Goal: Information Seeking & Learning: Learn about a topic

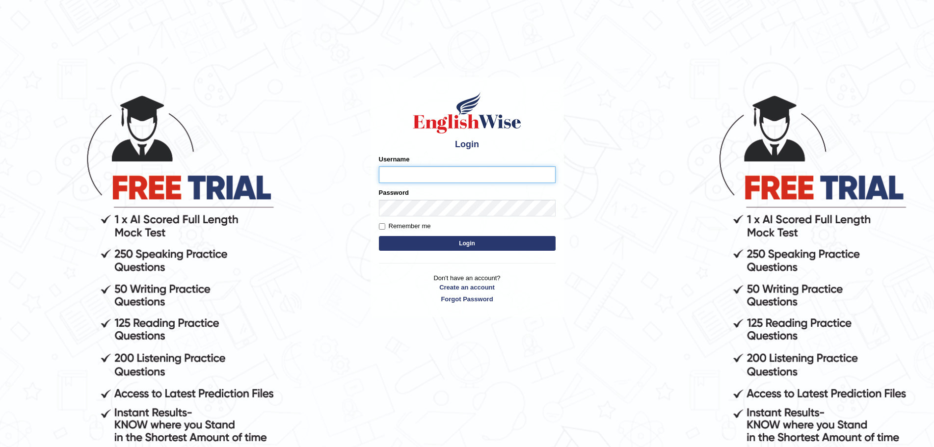
click at [483, 173] on input "Username" at bounding box center [467, 174] width 177 height 17
click at [608, 214] on body "Login Please fix the following errors: Username Password Remember me Login Don'…" at bounding box center [467, 270] width 934 height 447
type input "Mugwunali"
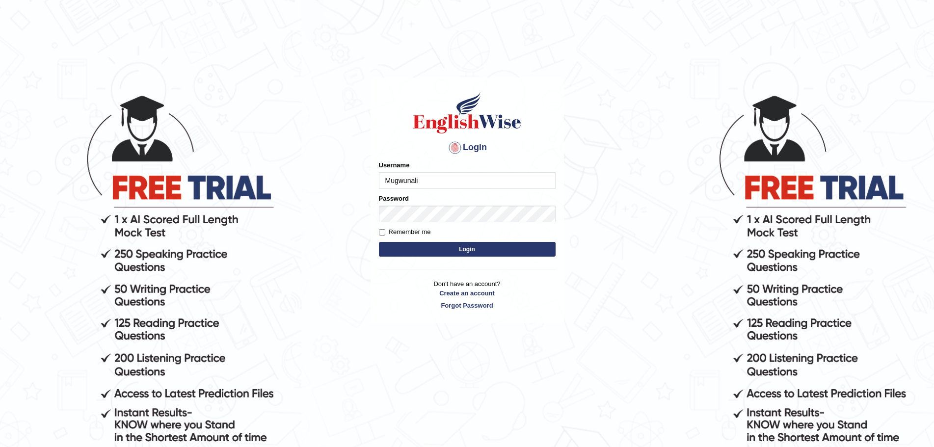
click at [653, 316] on body "Login Please fix the following errors: Username Mugwunali Password Remember me …" at bounding box center [467, 270] width 934 height 447
click at [470, 249] on button "Login" at bounding box center [467, 249] width 177 height 15
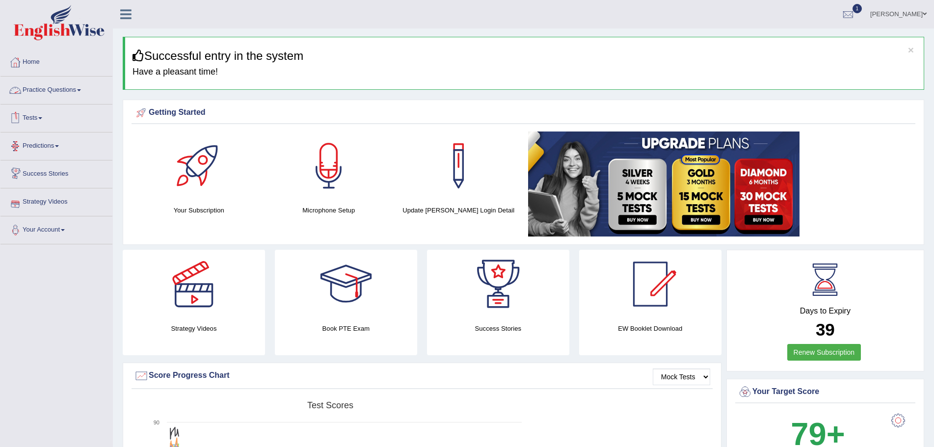
click at [81, 88] on link "Practice Questions" at bounding box center [56, 89] width 112 height 25
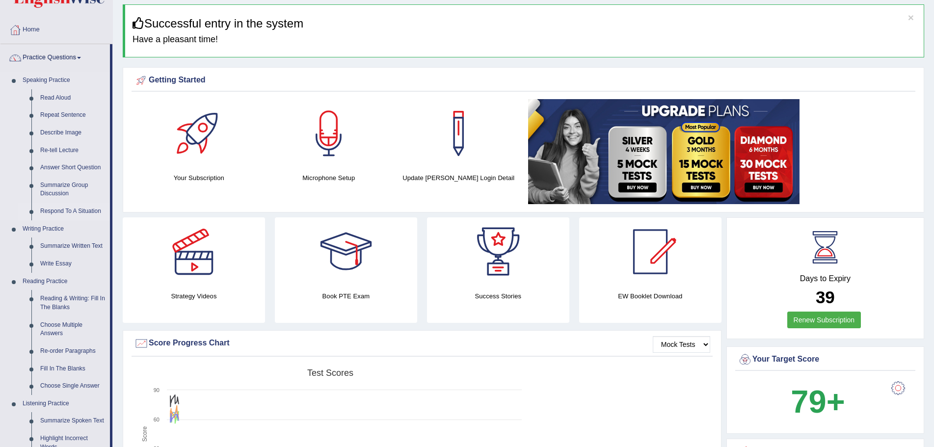
scroll to position [98, 0]
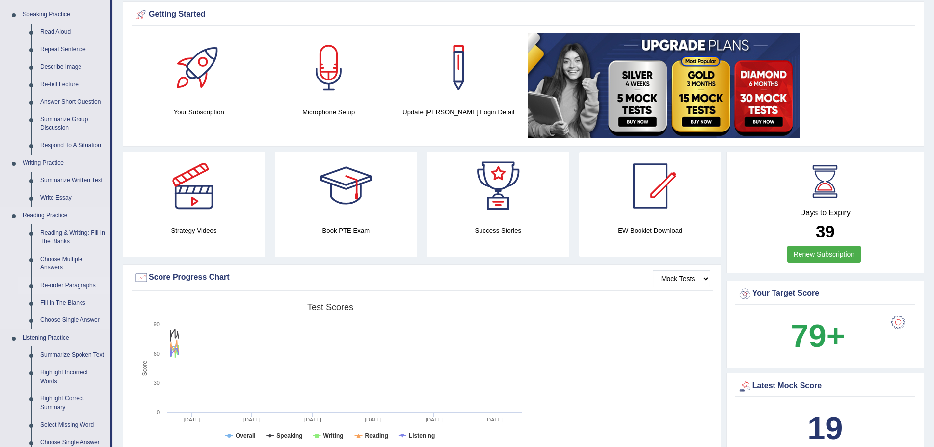
click at [84, 285] on link "Re-order Paragraphs" at bounding box center [73, 286] width 74 height 18
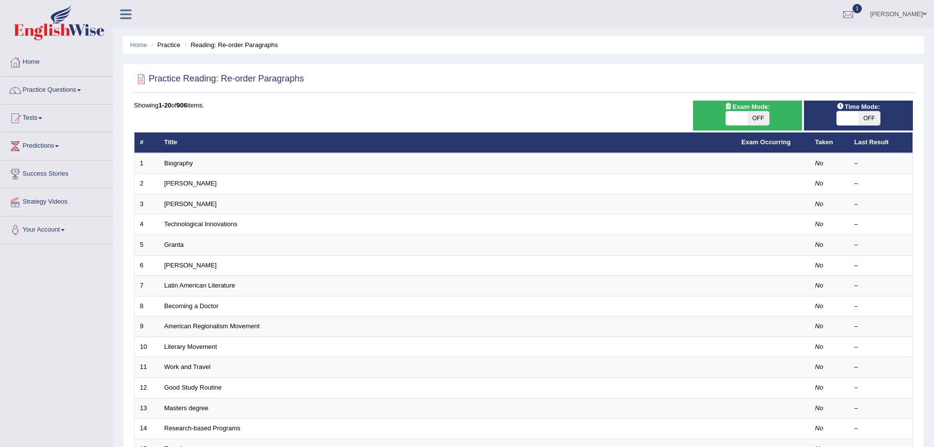
click at [873, 117] on span "OFF" at bounding box center [869, 118] width 22 height 14
checkbox input "true"
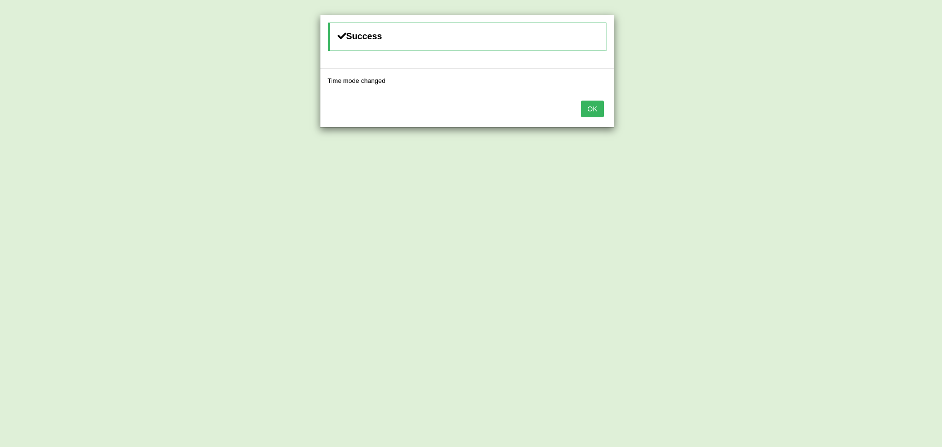
click at [588, 106] on button "OK" at bounding box center [592, 109] width 23 height 17
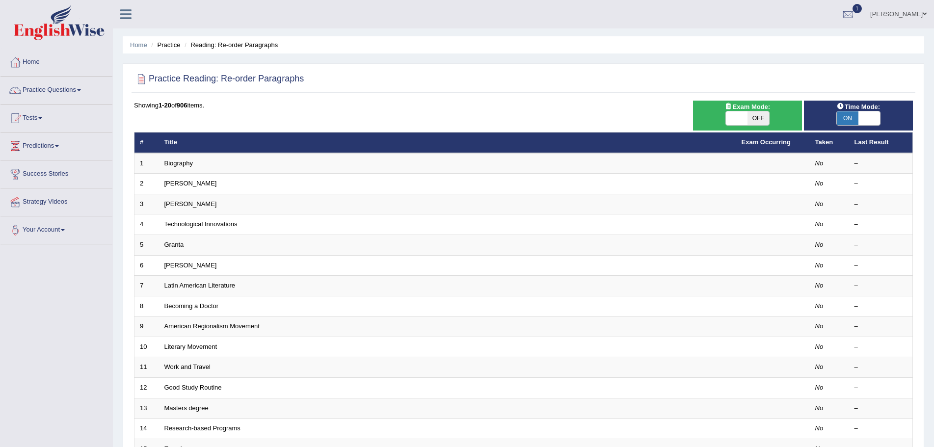
click at [760, 112] on span "OFF" at bounding box center [758, 118] width 22 height 14
checkbox input "true"
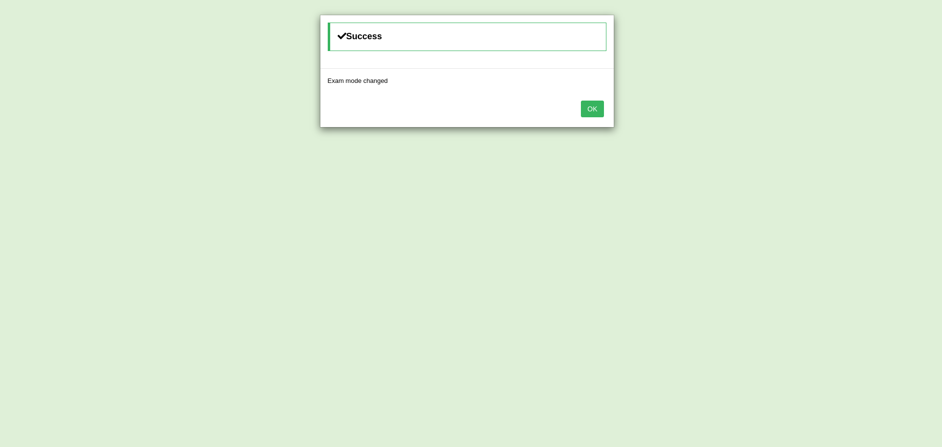
click at [593, 108] on button "OK" at bounding box center [592, 109] width 23 height 17
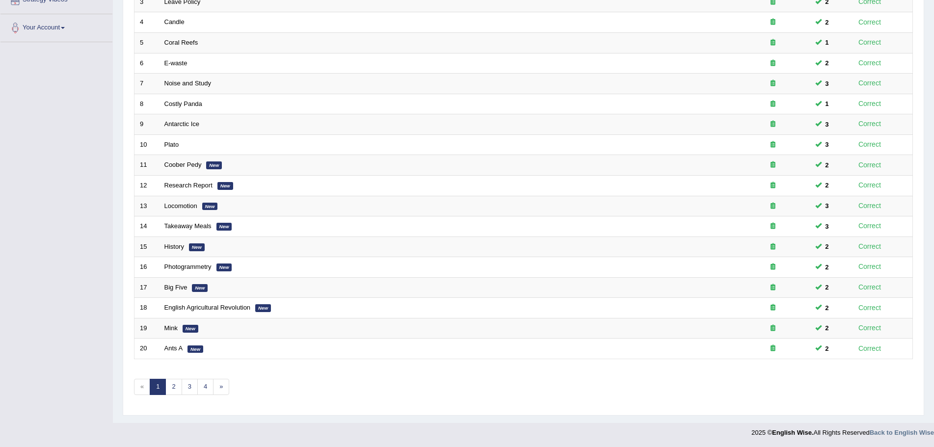
scroll to position [203, 0]
click at [219, 381] on link "»" at bounding box center [221, 386] width 16 height 16
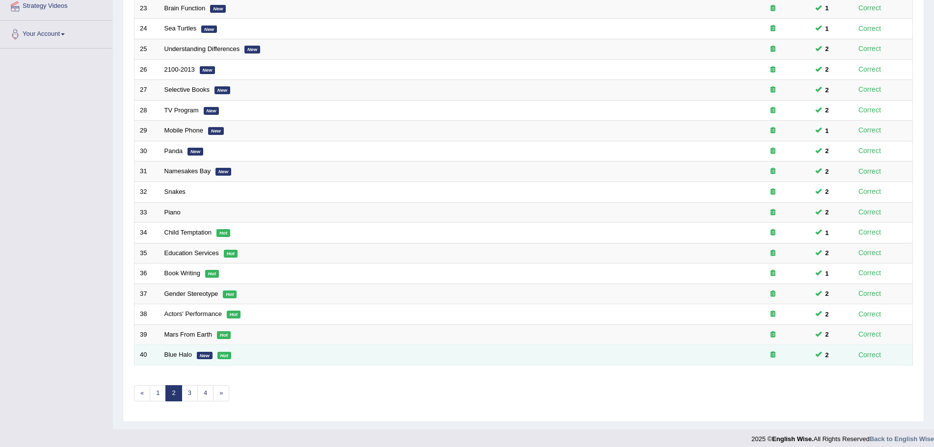
scroll to position [203, 0]
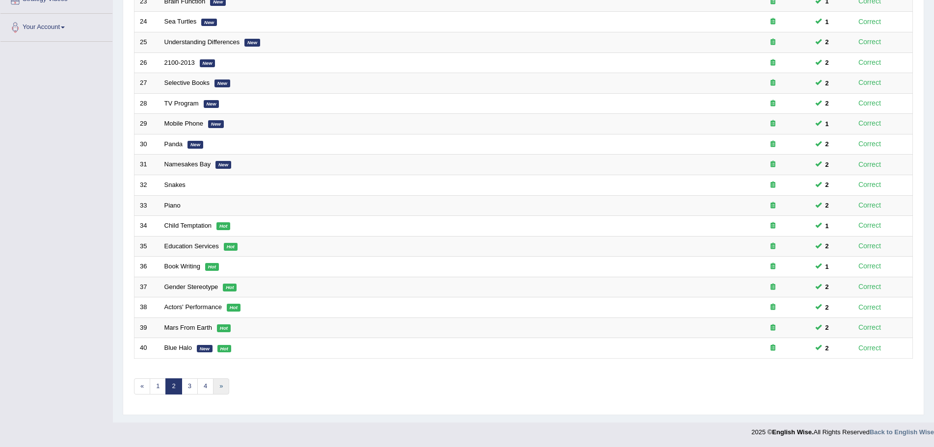
click at [221, 386] on link "»" at bounding box center [221, 386] width 16 height 16
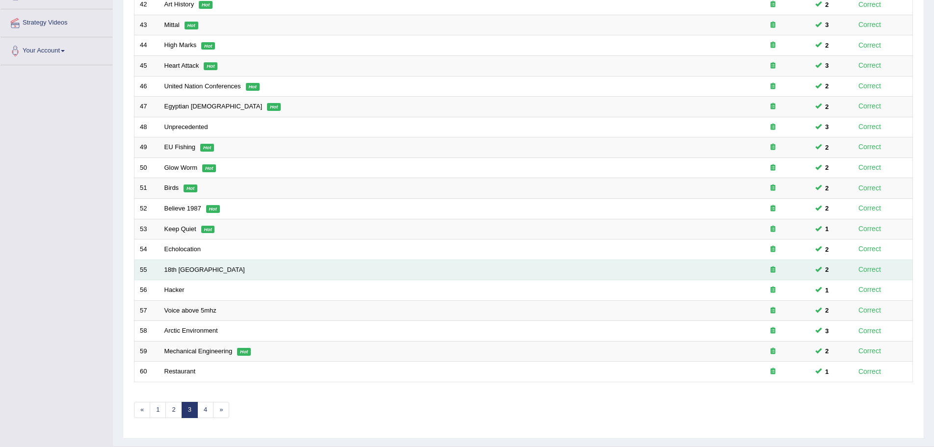
scroll to position [196, 0]
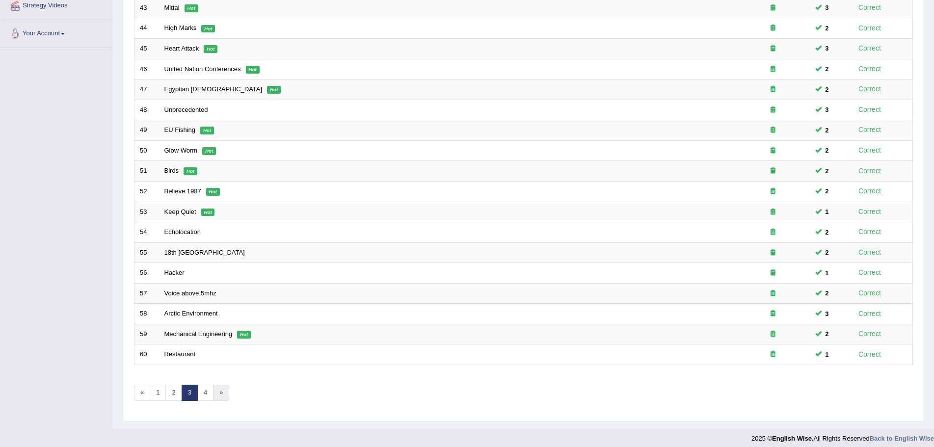
click at [219, 392] on link "»" at bounding box center [221, 393] width 16 height 16
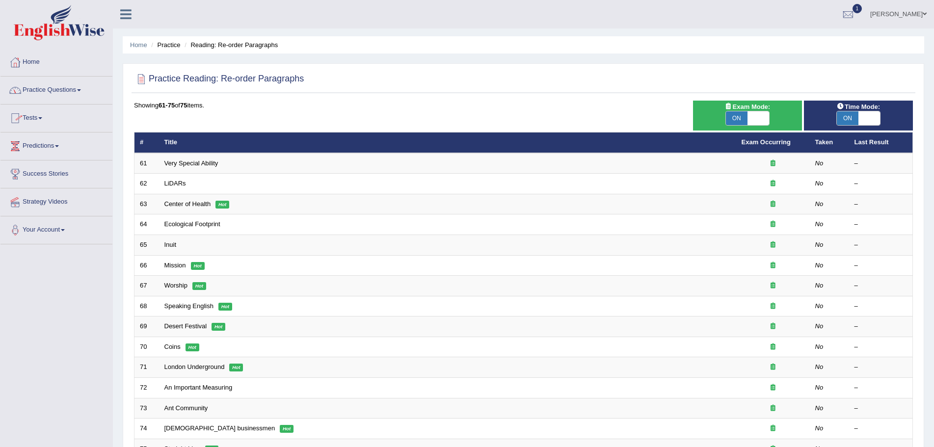
click at [82, 89] on link "Practice Questions" at bounding box center [56, 89] width 112 height 25
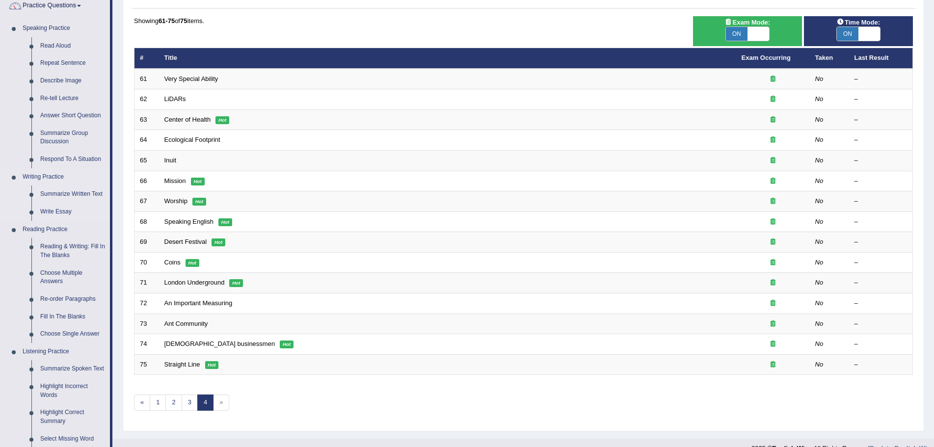
scroll to position [147, 0]
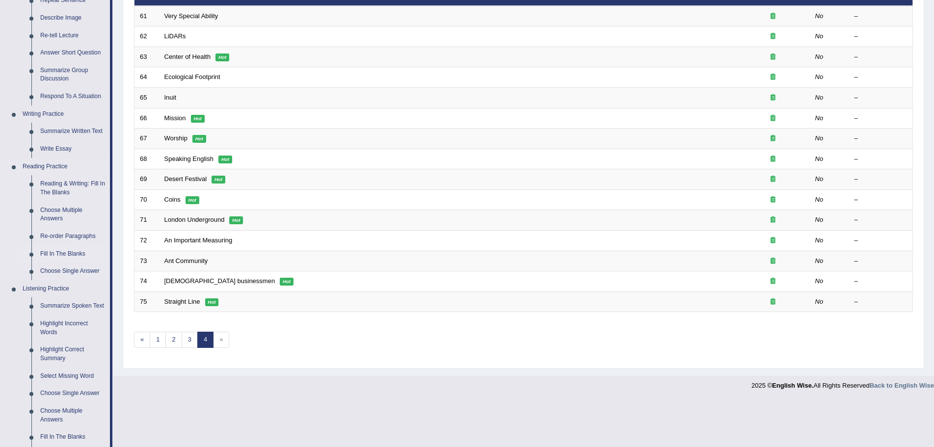
click at [61, 253] on link "Fill In The Blanks" at bounding box center [73, 254] width 74 height 18
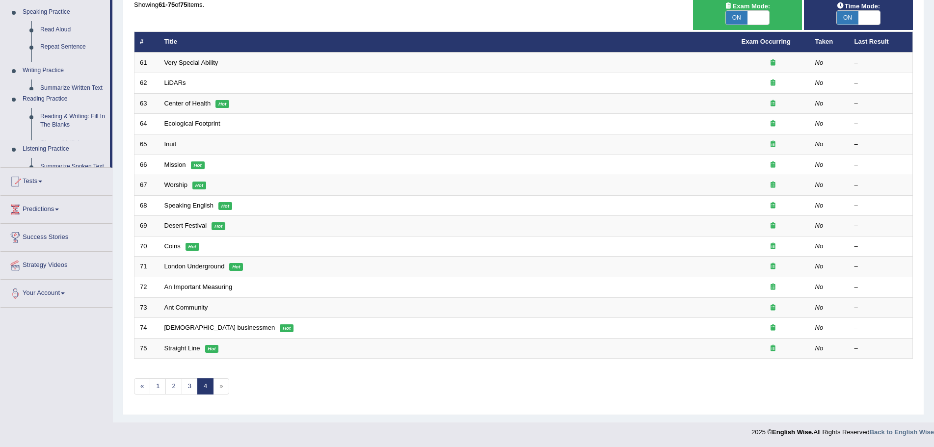
scroll to position [101, 0]
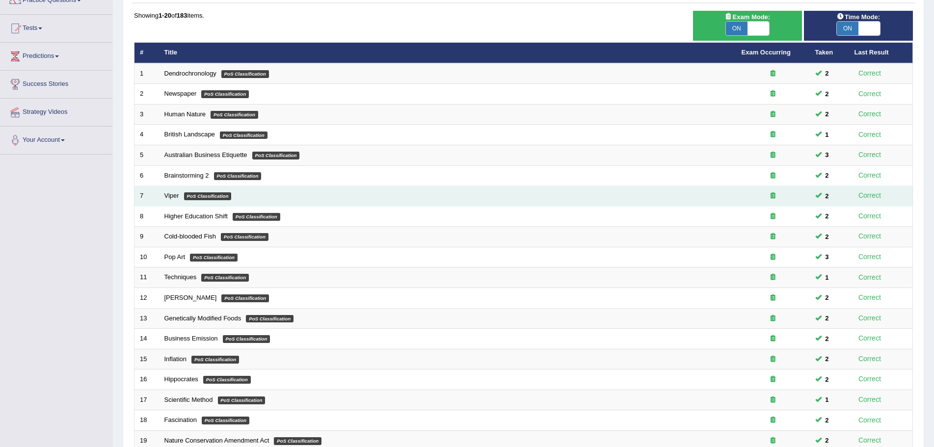
scroll to position [203, 0]
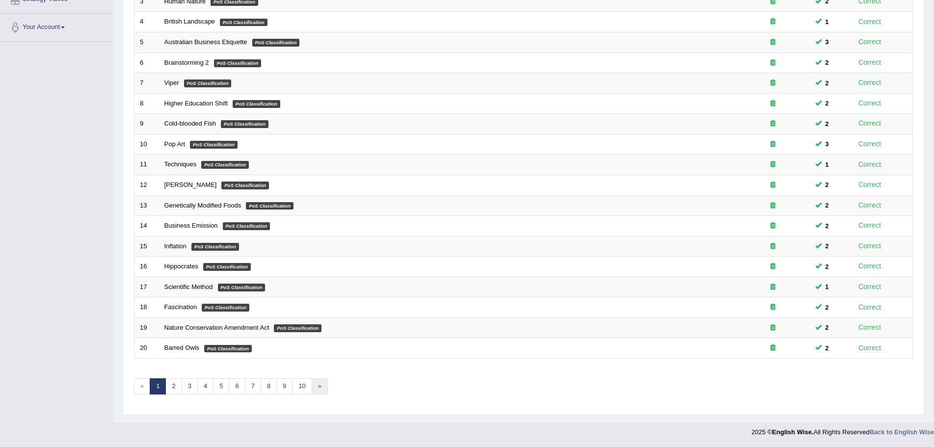
click at [319, 385] on link "»" at bounding box center [320, 386] width 16 height 16
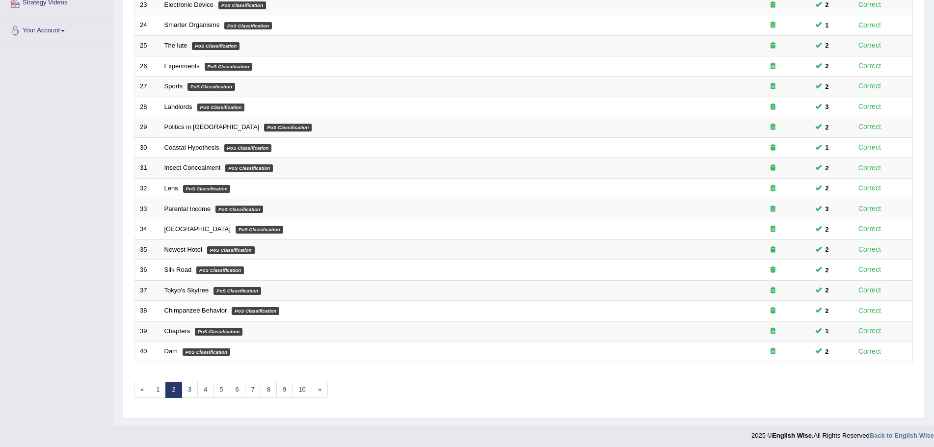
scroll to position [203, 0]
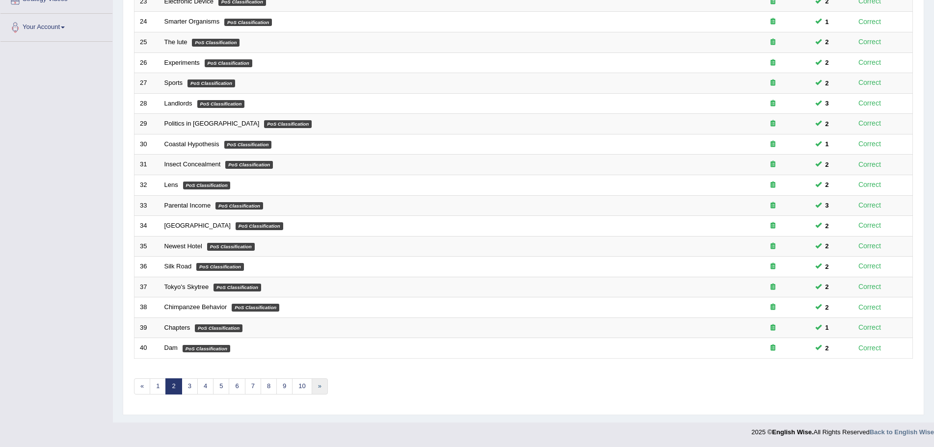
click at [319, 387] on link "»" at bounding box center [320, 386] width 16 height 16
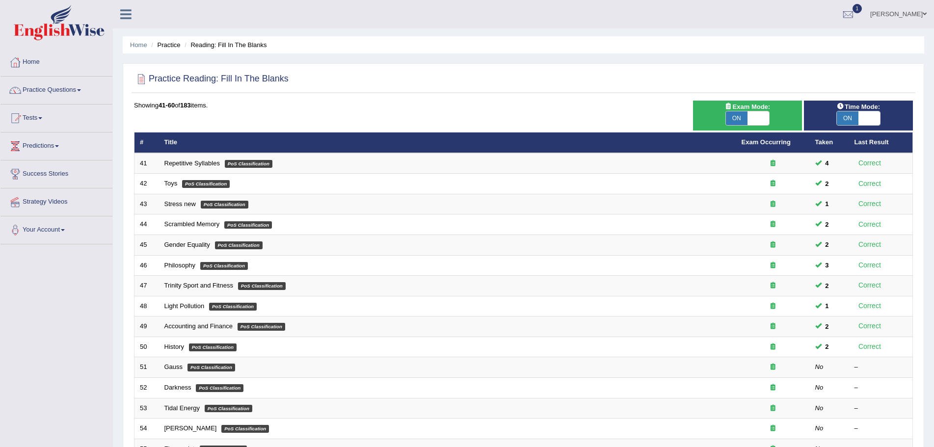
click at [657, 16] on ul "[PERSON_NAME] Toggle navigation Username: Mugwunali Access Type: Online Subscri…" at bounding box center [646, 14] width 575 height 28
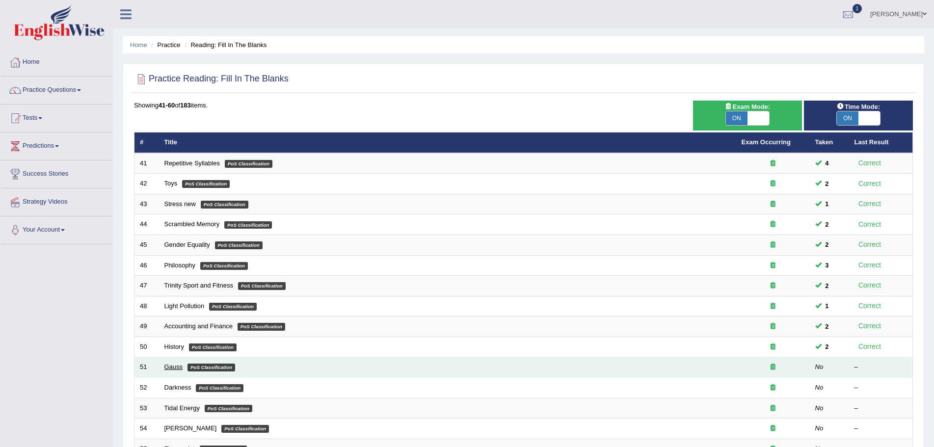
click at [172, 367] on link "Gauss" at bounding box center [173, 366] width 19 height 7
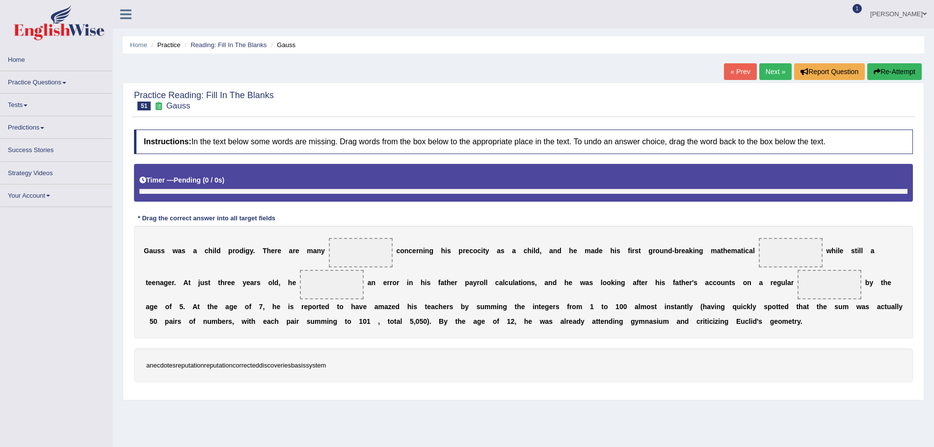
click at [359, 254] on span at bounding box center [361, 252] width 64 height 29
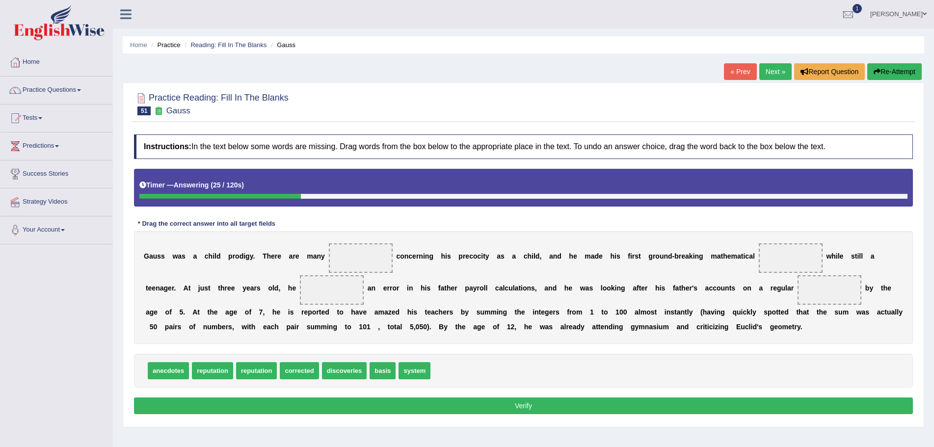
click at [568, 419] on div "Instructions: In the text below some words are missing. Drag words from the box…" at bounding box center [523, 276] width 784 height 292
click at [675, 425] on div "Practice Reading: Fill In The Blanks 51 Gauss Instructions: In the text below s…" at bounding box center [523, 254] width 801 height 345
drag, startPoint x: 167, startPoint y: 373, endPoint x: 238, endPoint y: 331, distance: 83.1
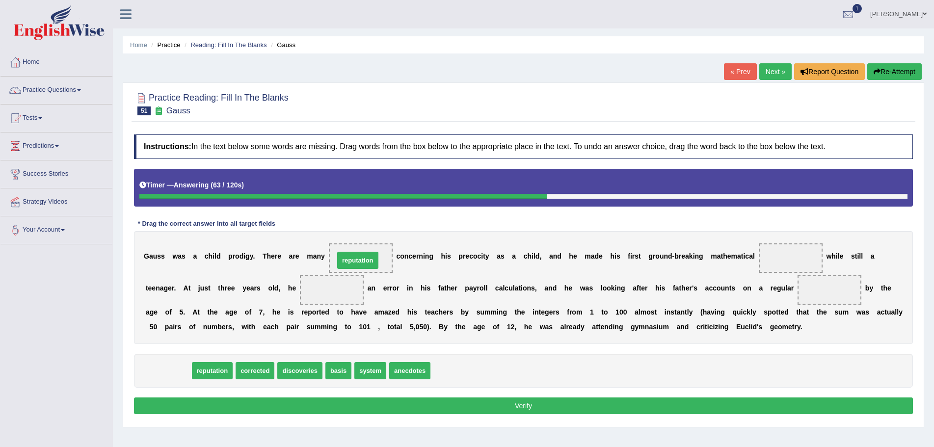
drag, startPoint x: 172, startPoint y: 374, endPoint x: 362, endPoint y: 264, distance: 219.2
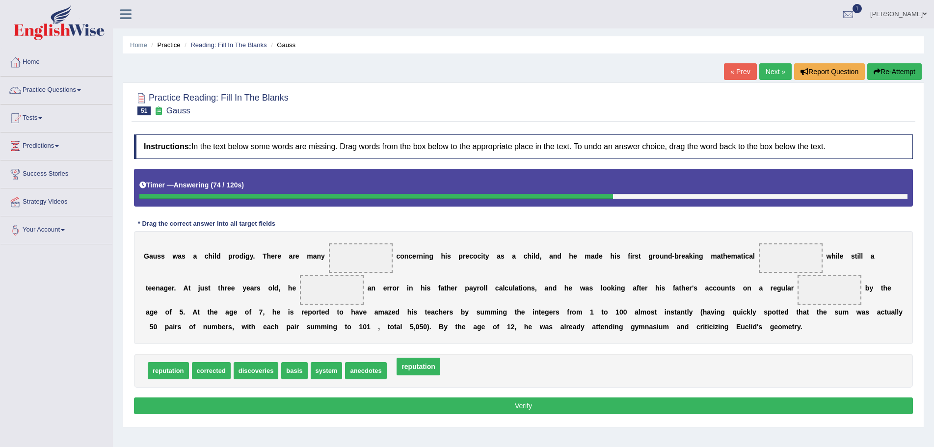
drag, startPoint x: 374, startPoint y: 260, endPoint x: 432, endPoint y: 368, distance: 122.9
drag, startPoint x: 363, startPoint y: 369, endPoint x: 362, endPoint y: 254, distance: 115.3
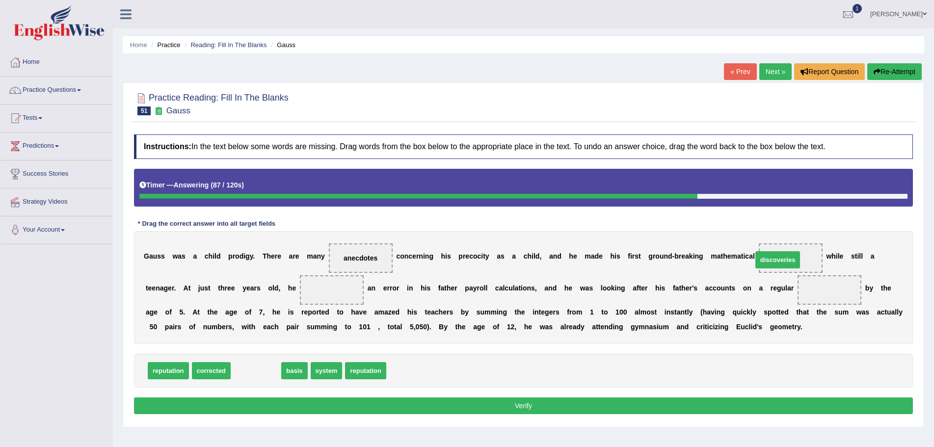
drag, startPoint x: 253, startPoint y: 373, endPoint x: 775, endPoint y: 262, distance: 533.2
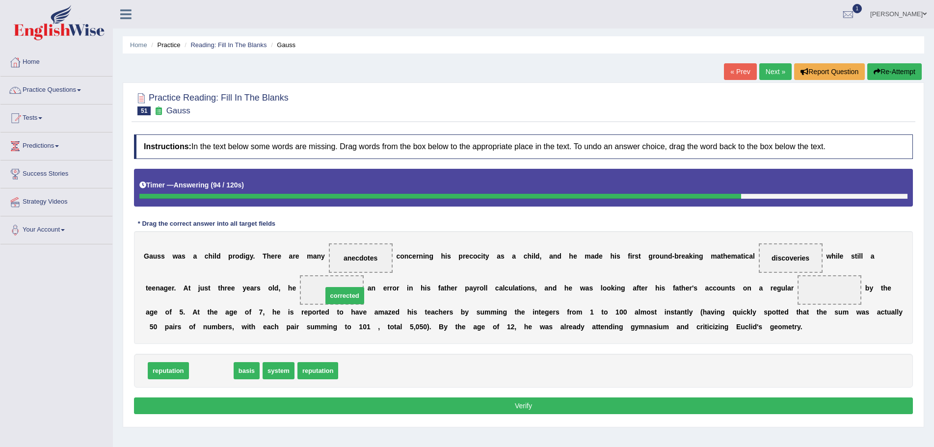
drag, startPoint x: 216, startPoint y: 370, endPoint x: 350, endPoint y: 295, distance: 153.1
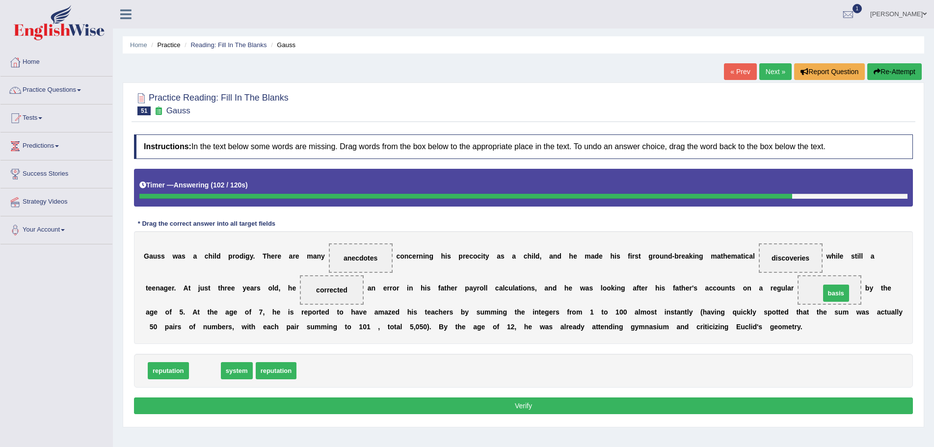
drag, startPoint x: 204, startPoint y: 371, endPoint x: 833, endPoint y: 293, distance: 633.8
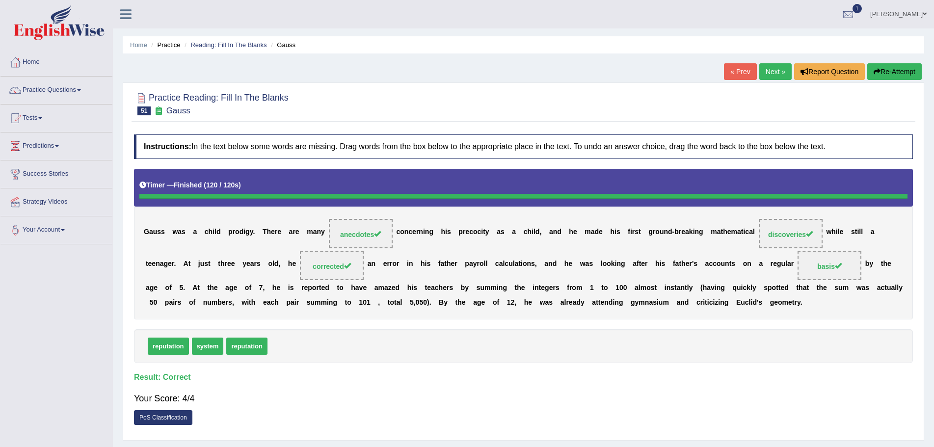
click at [768, 71] on link "Next »" at bounding box center [775, 71] width 32 height 17
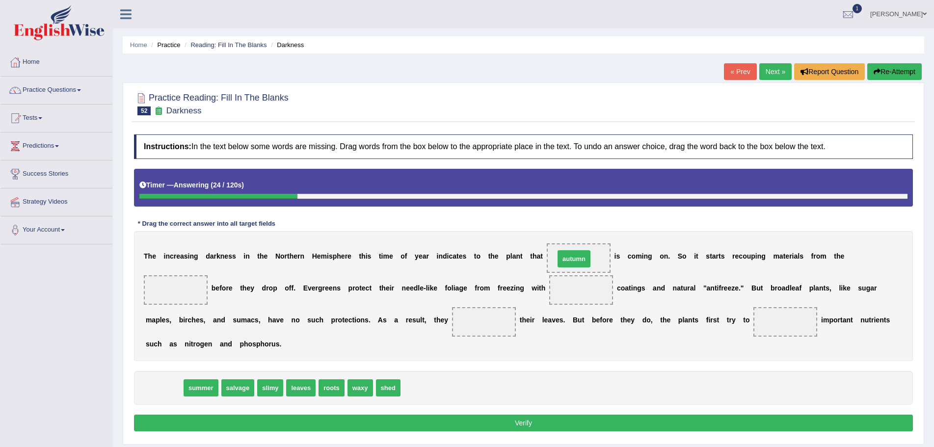
drag, startPoint x: 165, startPoint y: 390, endPoint x: 575, endPoint y: 261, distance: 429.5
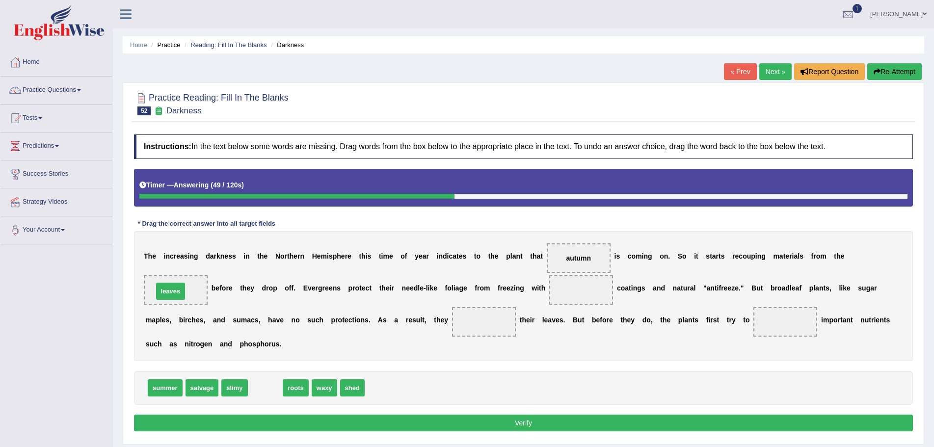
drag, startPoint x: 262, startPoint y: 388, endPoint x: 167, endPoint y: 291, distance: 135.3
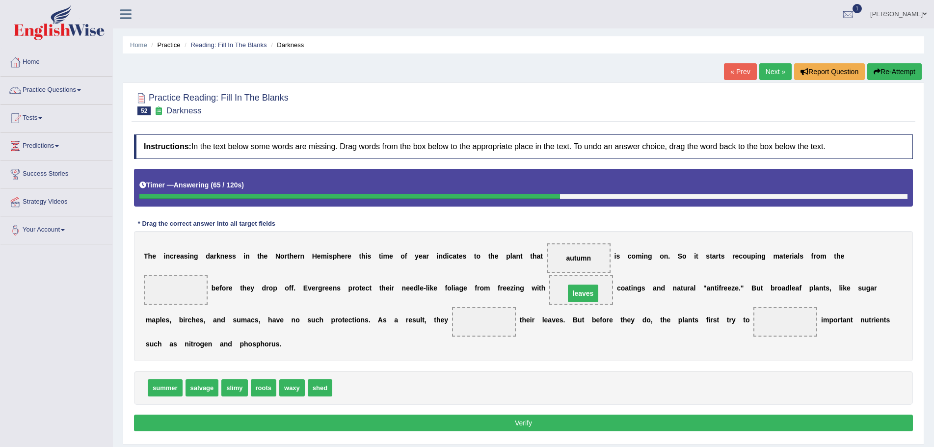
drag, startPoint x: 172, startPoint y: 288, endPoint x: 579, endPoint y: 291, distance: 407.3
drag, startPoint x: 318, startPoint y: 394, endPoint x: 162, endPoint y: 299, distance: 182.8
drag, startPoint x: 189, startPoint y: 293, endPoint x: 193, endPoint y: 288, distance: 7.4
click at [459, 317] on div "T h e i n c r e a s i n g d a r k n e s s i n t h e N o r t h e r n H e m i s p…" at bounding box center [523, 296] width 779 height 130
drag, startPoint x: 164, startPoint y: 285, endPoint x: 184, endPoint y: 293, distance: 21.3
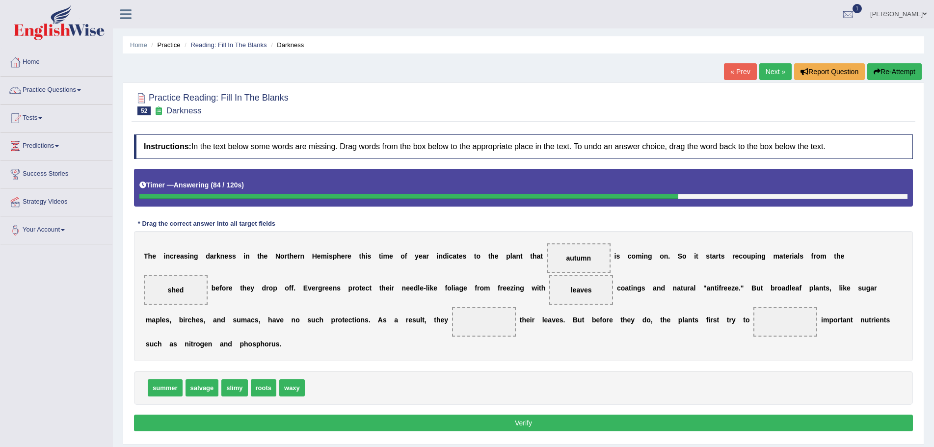
click at [184, 293] on span "shed" at bounding box center [176, 289] width 64 height 29
drag, startPoint x: 181, startPoint y: 290, endPoint x: 494, endPoint y: 326, distance: 314.6
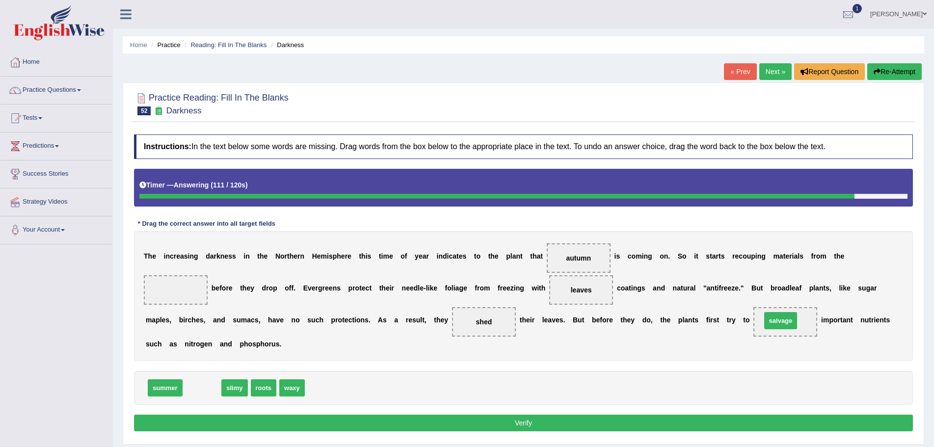
drag, startPoint x: 202, startPoint y: 388, endPoint x: 781, endPoint y: 320, distance: 582.4
drag, startPoint x: 199, startPoint y: 391, endPoint x: 179, endPoint y: 293, distance: 99.2
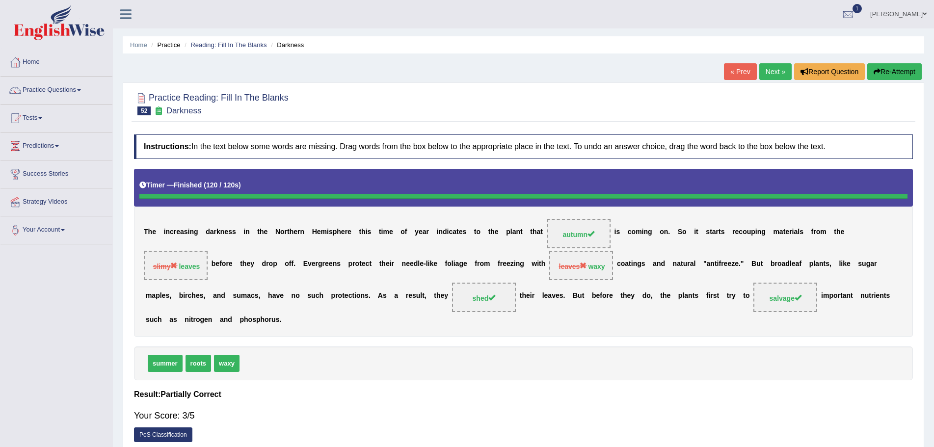
click at [889, 73] on button "Re-Attempt" at bounding box center [894, 71] width 54 height 17
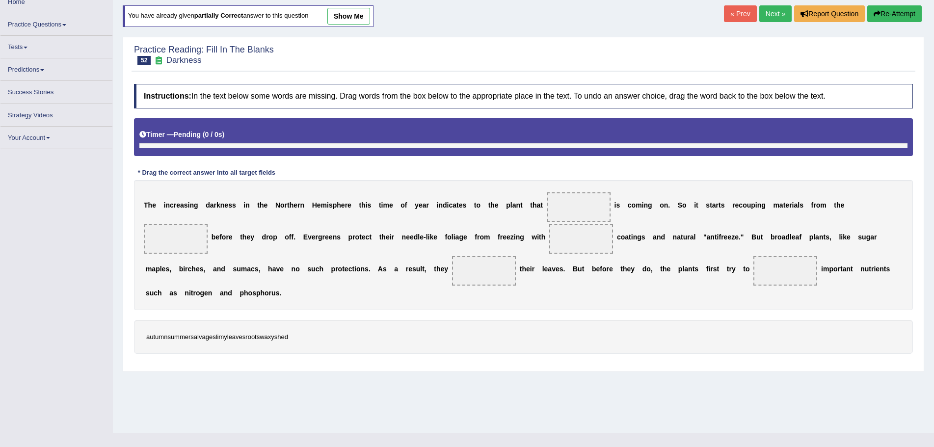
scroll to position [63, 0]
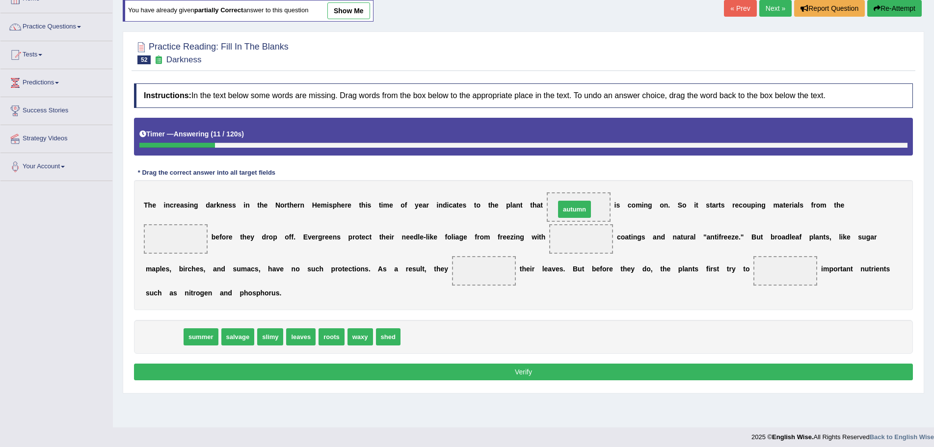
drag, startPoint x: 160, startPoint y: 335, endPoint x: 571, endPoint y: 208, distance: 429.6
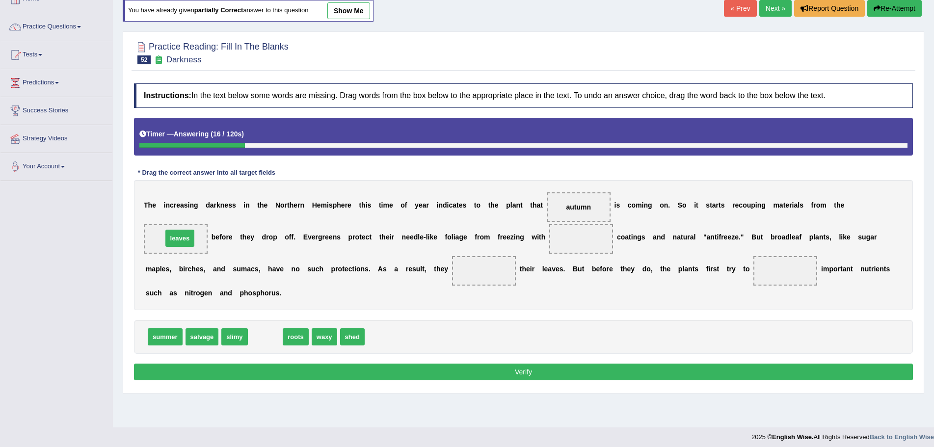
drag, startPoint x: 267, startPoint y: 338, endPoint x: 181, endPoint y: 240, distance: 130.7
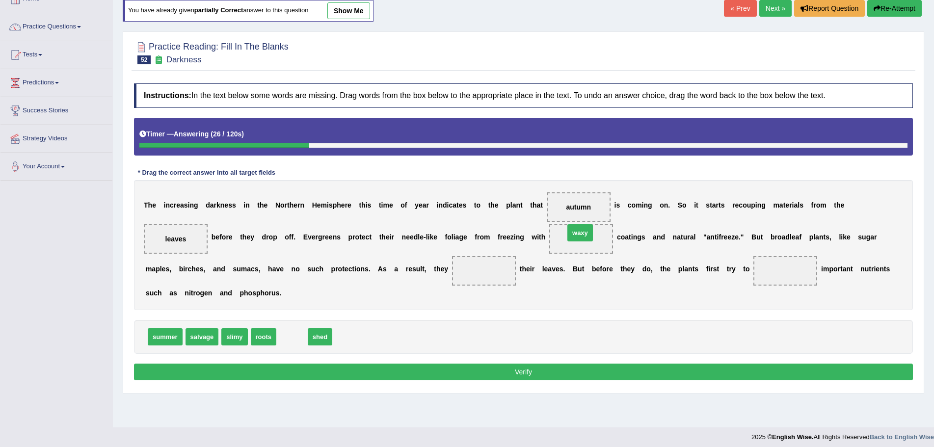
drag, startPoint x: 290, startPoint y: 337, endPoint x: 578, endPoint y: 233, distance: 306.2
drag, startPoint x: 292, startPoint y: 338, endPoint x: 490, endPoint y: 271, distance: 208.7
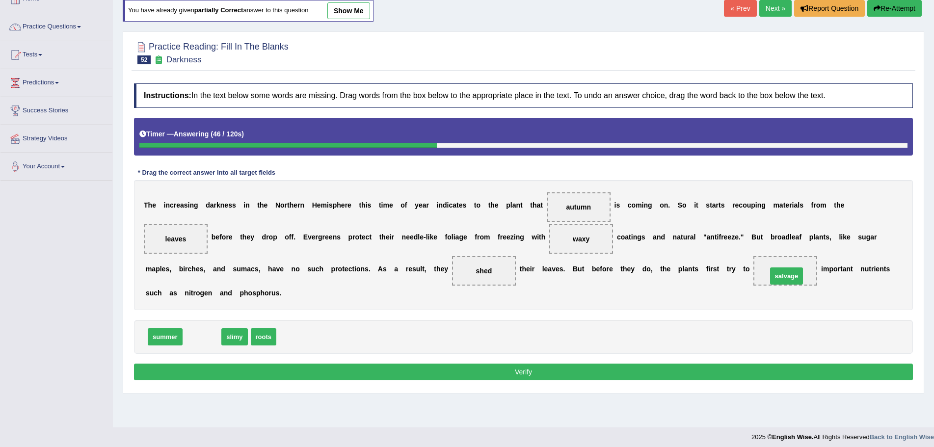
drag, startPoint x: 201, startPoint y: 340, endPoint x: 785, endPoint y: 279, distance: 587.5
click at [522, 369] on button "Verify" at bounding box center [523, 372] width 779 height 17
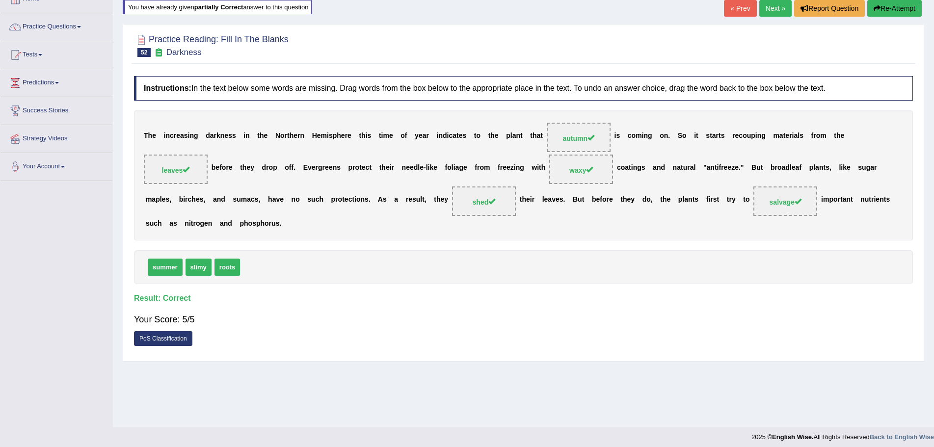
click at [768, 6] on link "Next »" at bounding box center [775, 8] width 32 height 17
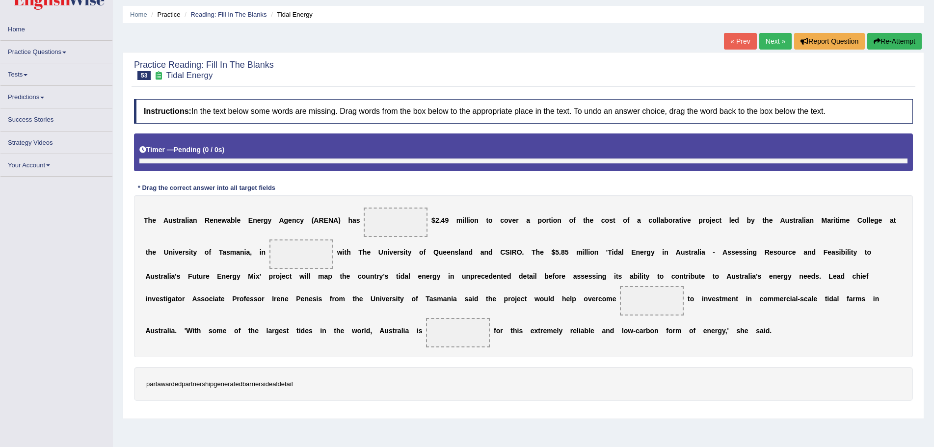
scroll to position [63, 0]
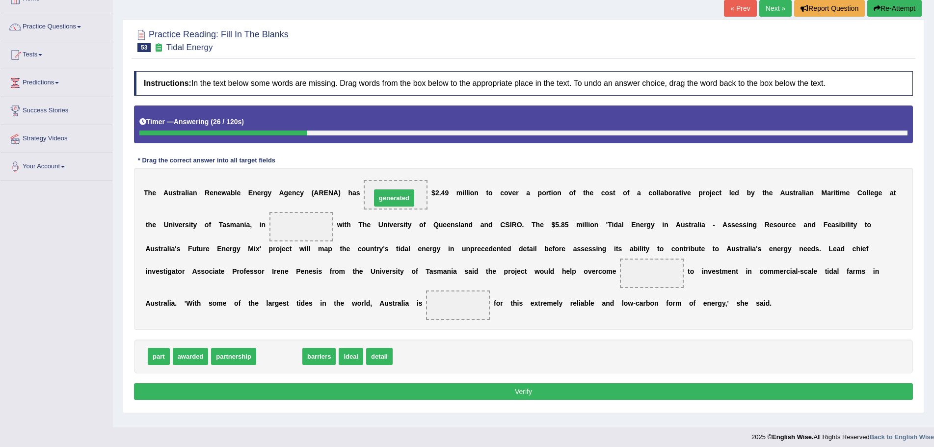
drag, startPoint x: 277, startPoint y: 359, endPoint x: 392, endPoint y: 200, distance: 196.1
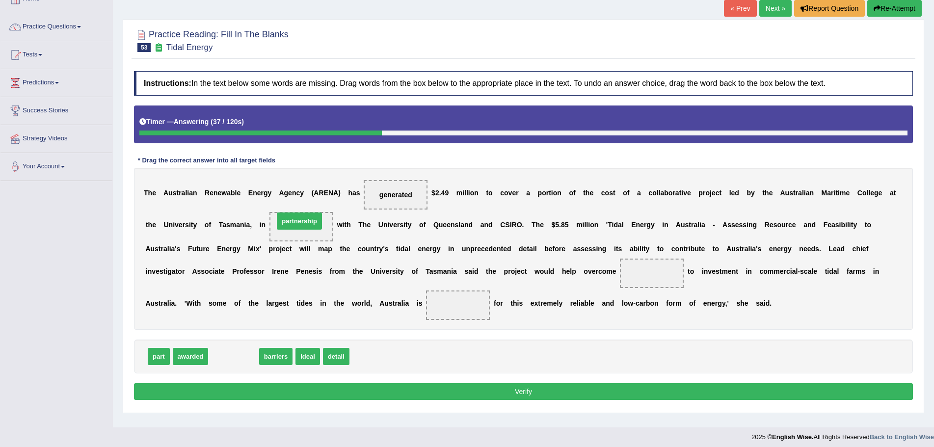
drag, startPoint x: 239, startPoint y: 356, endPoint x: 305, endPoint y: 220, distance: 150.5
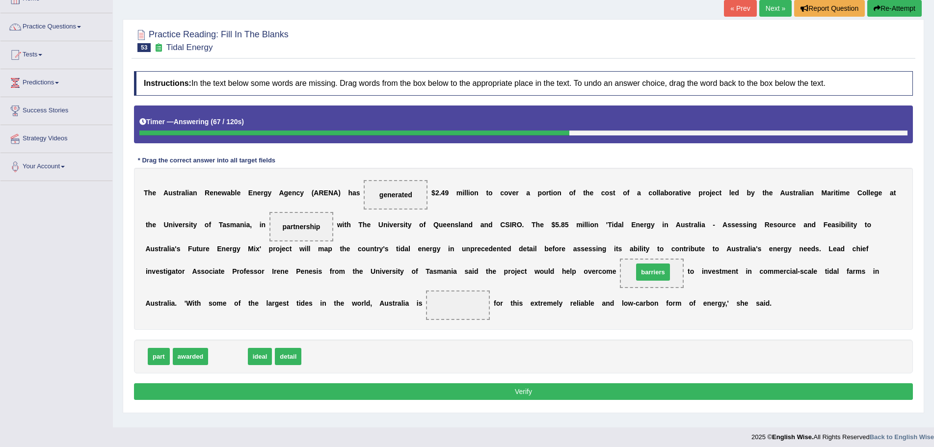
drag, startPoint x: 230, startPoint y: 360, endPoint x: 655, endPoint y: 275, distance: 433.2
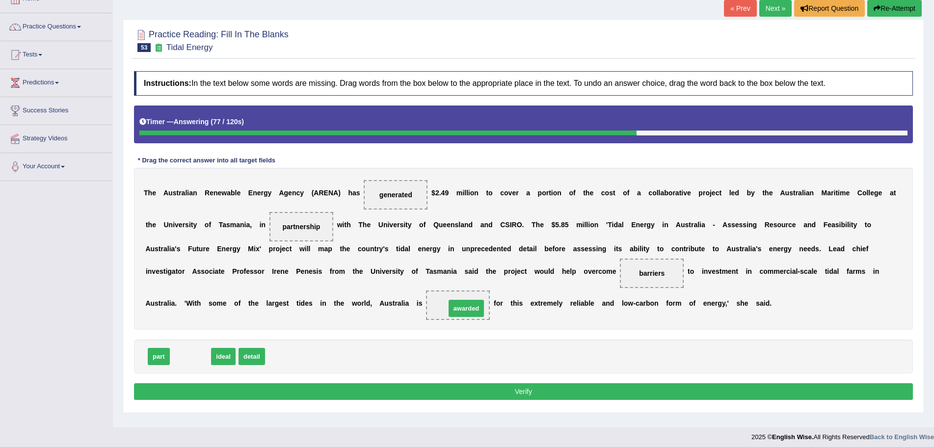
drag, startPoint x: 188, startPoint y: 357, endPoint x: 464, endPoint y: 308, distance: 280.1
click at [517, 390] on button "Verify" at bounding box center [523, 391] width 779 height 17
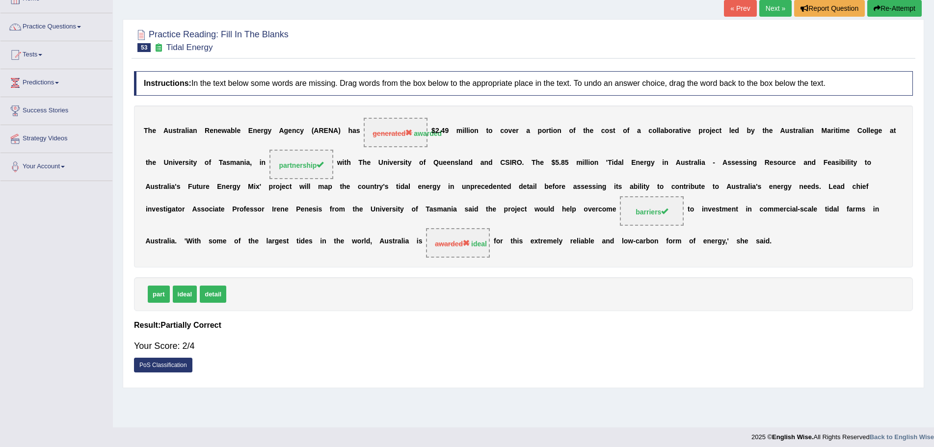
click at [902, 8] on button "Re-Attempt" at bounding box center [894, 8] width 54 height 17
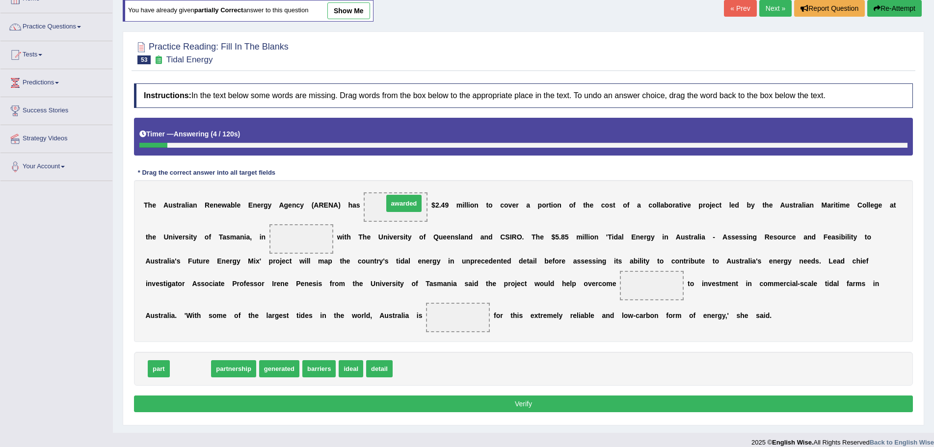
drag, startPoint x: 189, startPoint y: 372, endPoint x: 402, endPoint y: 207, distance: 270.0
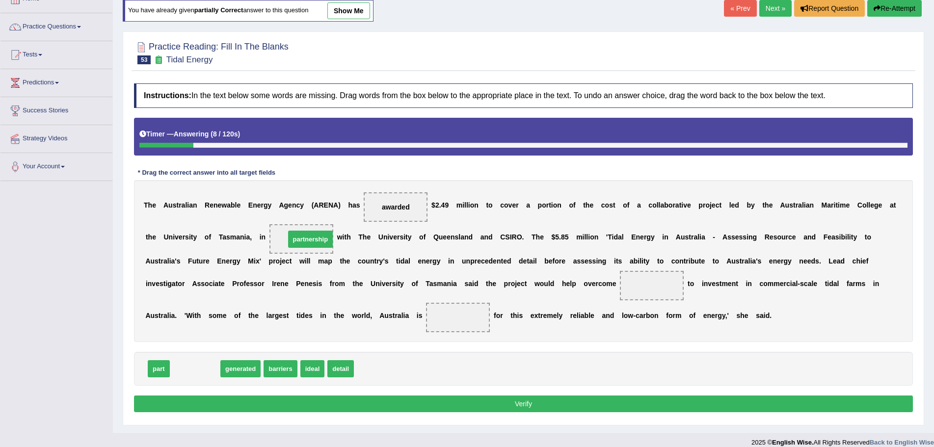
drag, startPoint x: 185, startPoint y: 369, endPoint x: 300, endPoint y: 239, distance: 173.8
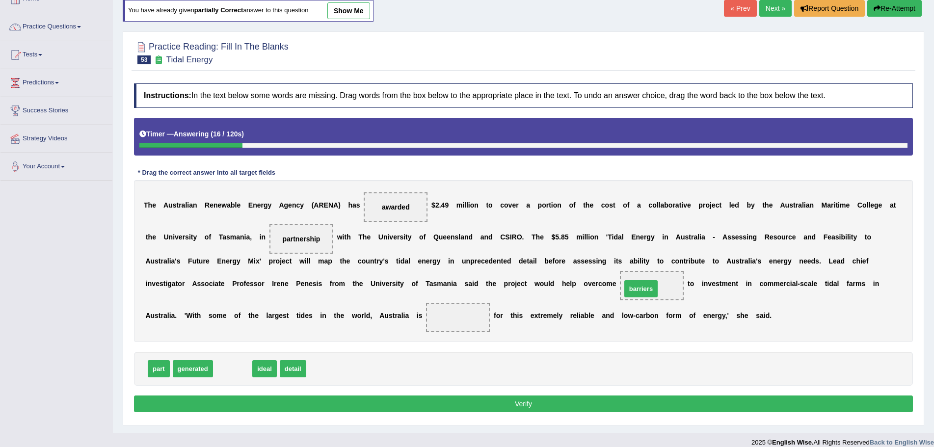
drag, startPoint x: 231, startPoint y: 370, endPoint x: 639, endPoint y: 290, distance: 416.0
drag, startPoint x: 226, startPoint y: 370, endPoint x: 452, endPoint y: 320, distance: 232.1
click at [516, 406] on button "Verify" at bounding box center [523, 403] width 779 height 17
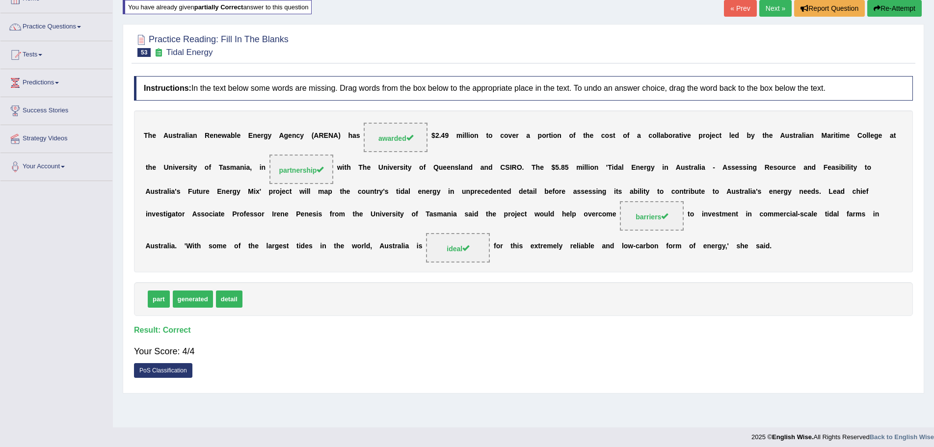
click at [771, 7] on link "Next »" at bounding box center [775, 8] width 32 height 17
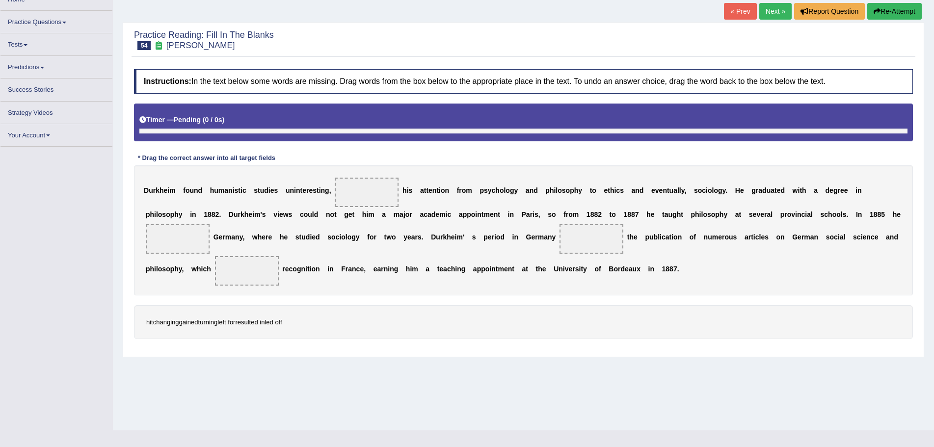
scroll to position [63, 0]
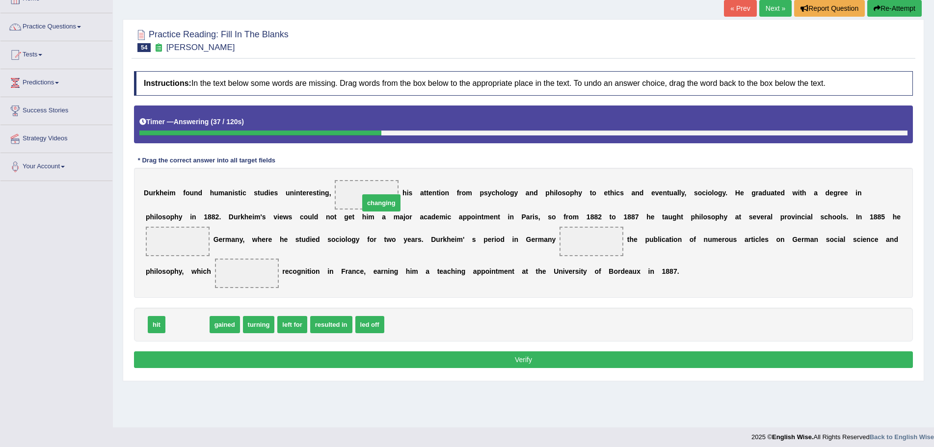
drag, startPoint x: 176, startPoint y: 329, endPoint x: 369, endPoint y: 207, distance: 228.8
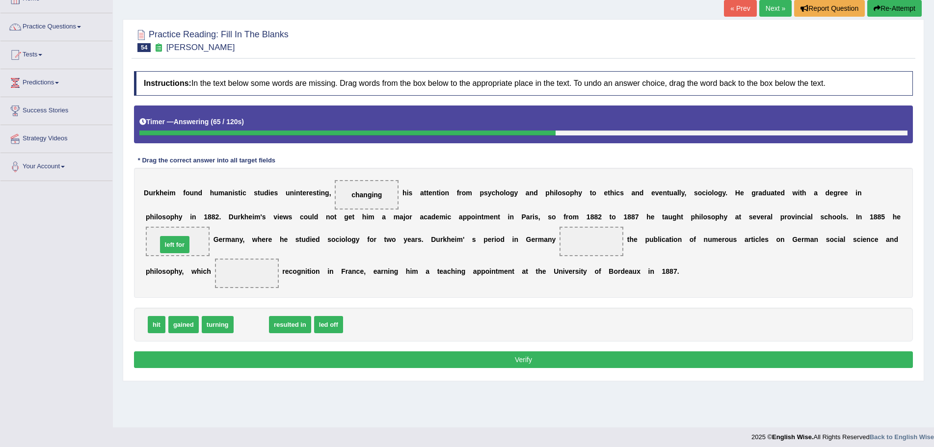
drag, startPoint x: 257, startPoint y: 325, endPoint x: 180, endPoint y: 245, distance: 110.7
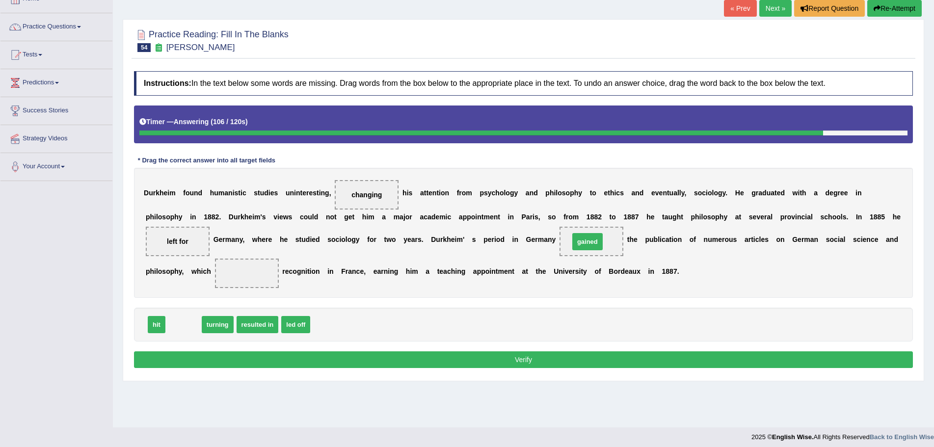
drag, startPoint x: 186, startPoint y: 326, endPoint x: 590, endPoint y: 243, distance: 412.2
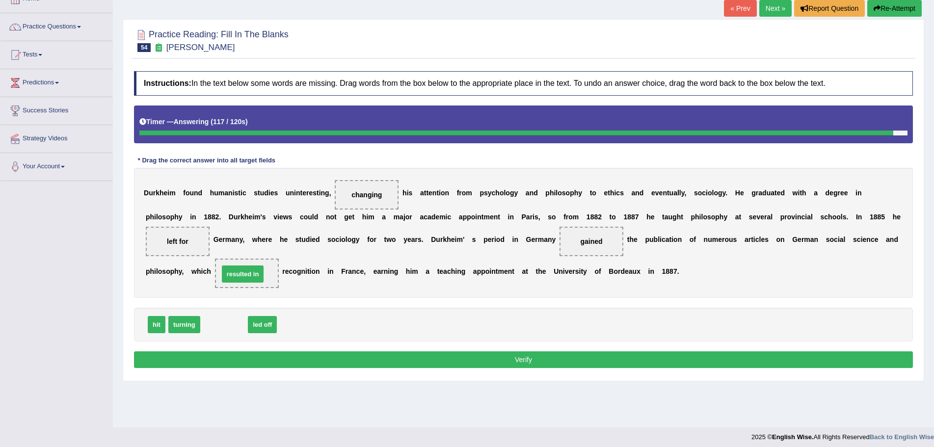
drag, startPoint x: 222, startPoint y: 327, endPoint x: 241, endPoint y: 277, distance: 53.9
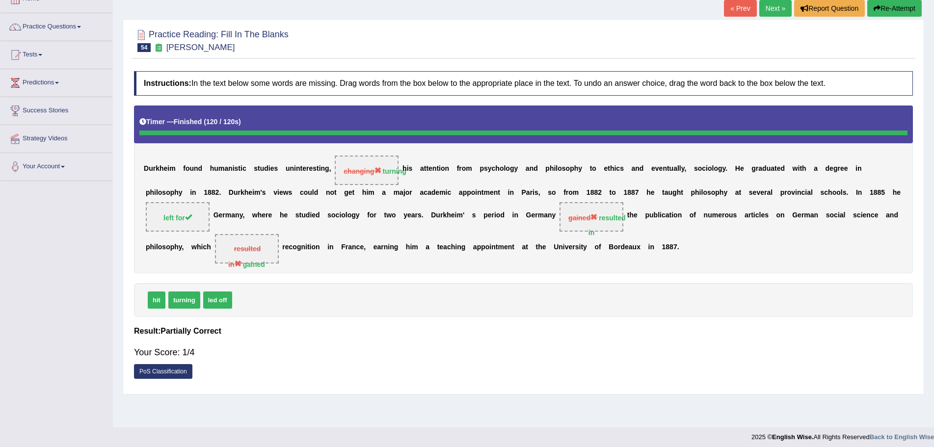
click at [899, 7] on button "Re-Attempt" at bounding box center [894, 8] width 54 height 17
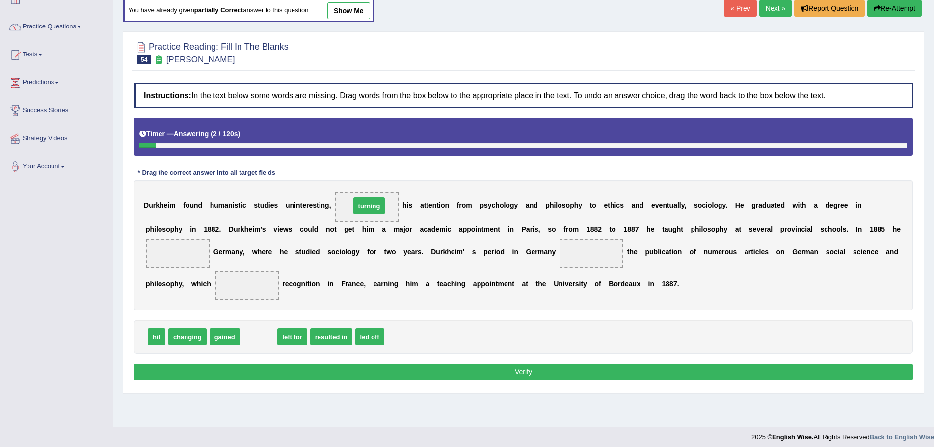
drag, startPoint x: 256, startPoint y: 339, endPoint x: 367, endPoint y: 208, distance: 171.3
drag, startPoint x: 253, startPoint y: 338, endPoint x: 173, endPoint y: 260, distance: 112.1
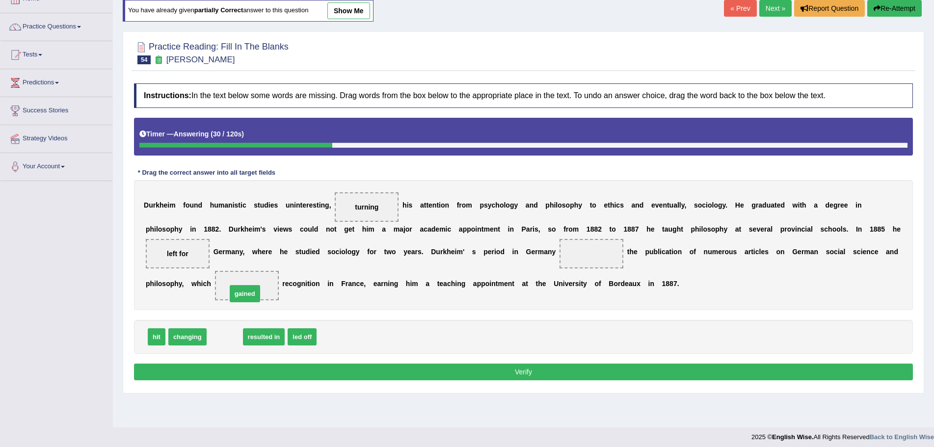
drag, startPoint x: 222, startPoint y: 339, endPoint x: 242, endPoint y: 294, distance: 49.0
drag, startPoint x: 233, startPoint y: 337, endPoint x: 594, endPoint y: 257, distance: 369.8
click at [570, 372] on button "Verify" at bounding box center [523, 372] width 779 height 17
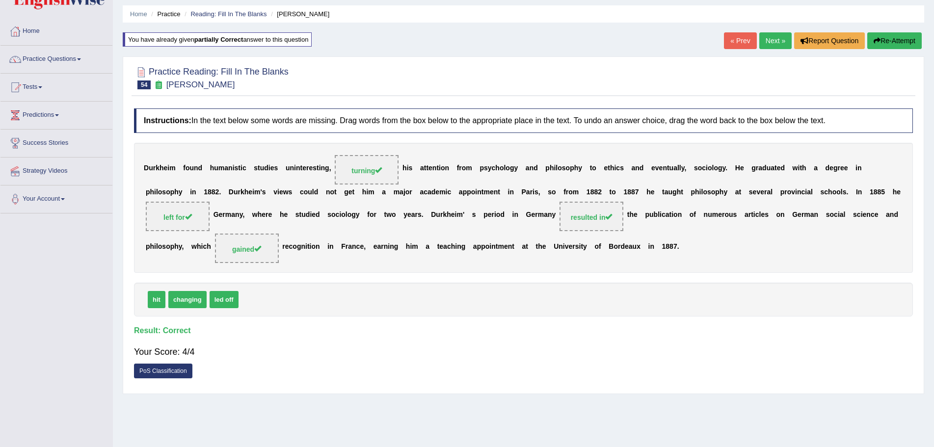
scroll to position [14, 0]
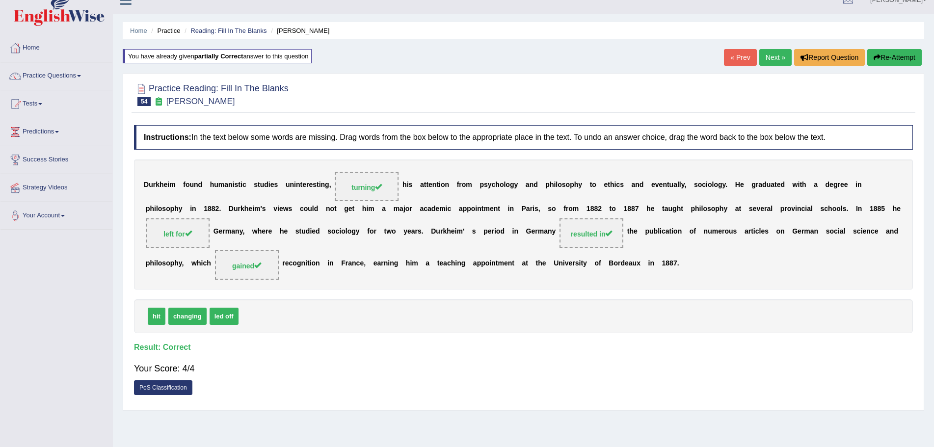
click at [772, 53] on link "Next »" at bounding box center [775, 57] width 32 height 17
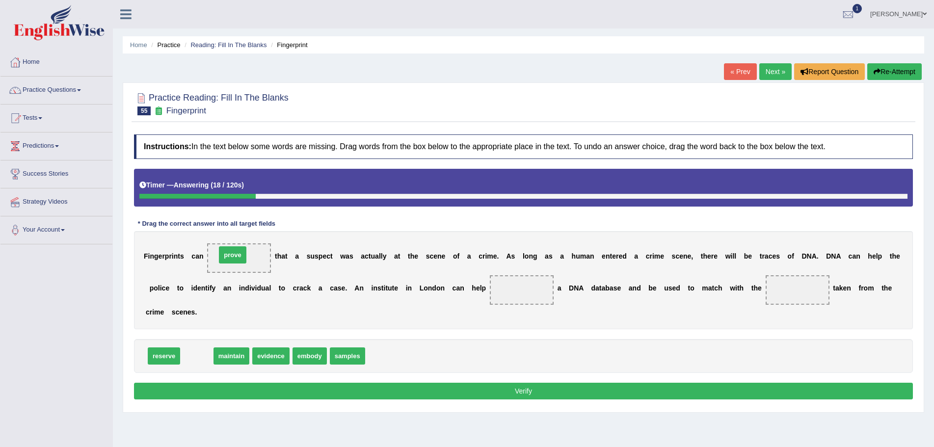
drag, startPoint x: 194, startPoint y: 356, endPoint x: 230, endPoint y: 255, distance: 107.2
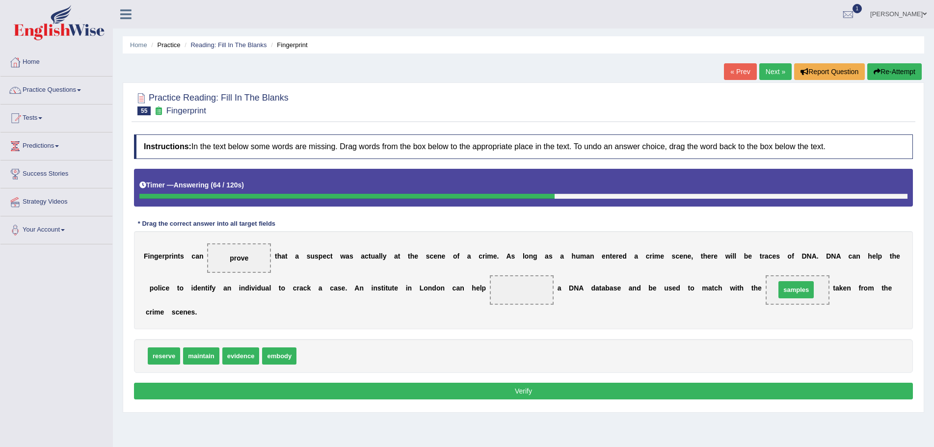
drag, startPoint x: 314, startPoint y: 355, endPoint x: 793, endPoint y: 287, distance: 484.1
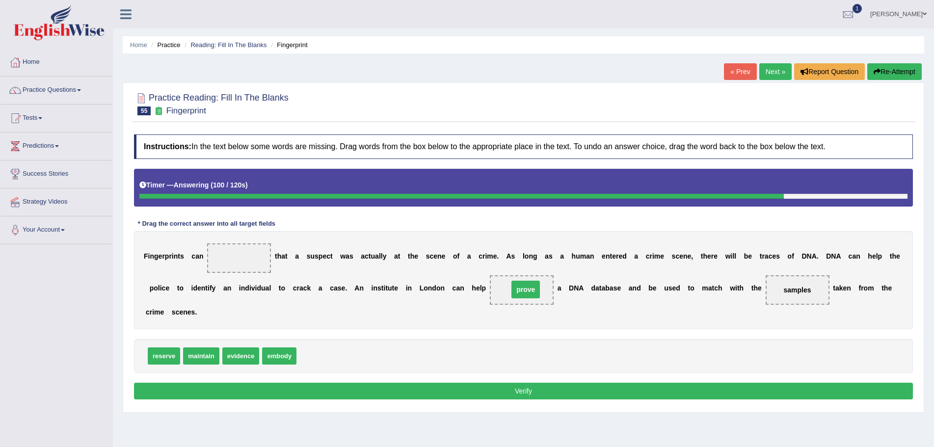
drag, startPoint x: 235, startPoint y: 254, endPoint x: 522, endPoint y: 286, distance: 288.3
drag, startPoint x: 203, startPoint y: 357, endPoint x: 243, endPoint y: 261, distance: 104.2
drag, startPoint x: 236, startPoint y: 258, endPoint x: 246, endPoint y: 351, distance: 94.3
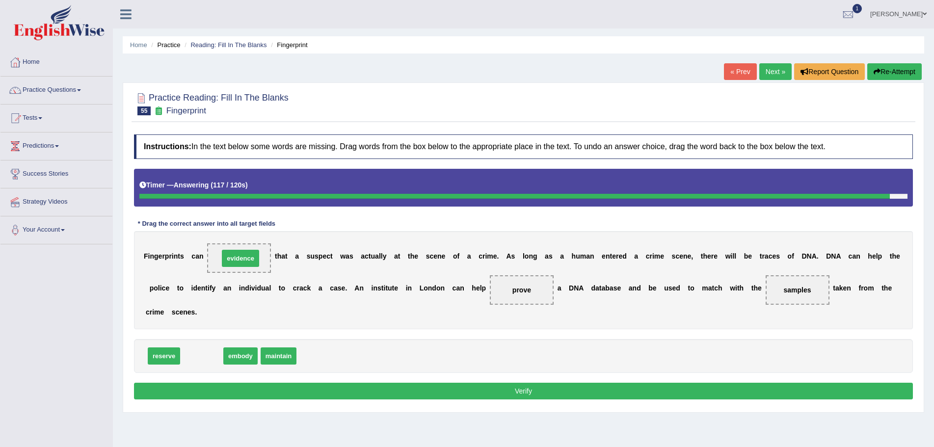
drag, startPoint x: 195, startPoint y: 357, endPoint x: 234, endPoint y: 259, distance: 105.5
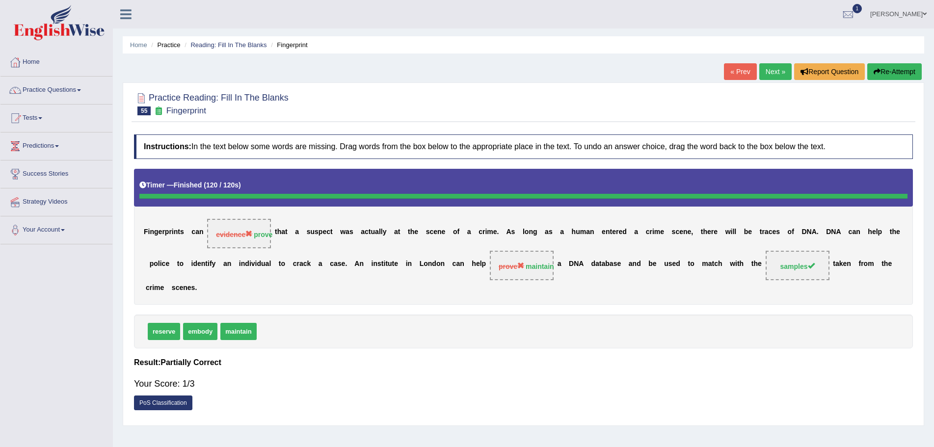
click at [883, 70] on button "Re-Attempt" at bounding box center [894, 71] width 54 height 17
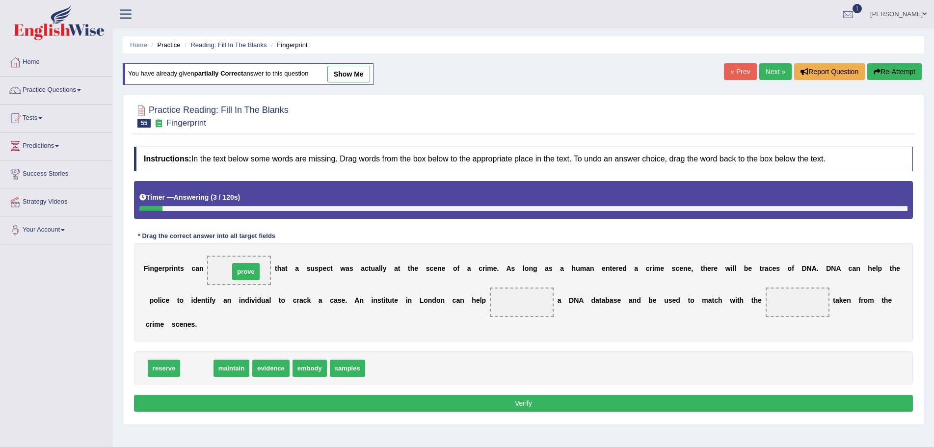
drag, startPoint x: 194, startPoint y: 368, endPoint x: 243, endPoint y: 271, distance: 108.4
drag, startPoint x: 206, startPoint y: 370, endPoint x: 531, endPoint y: 305, distance: 332.3
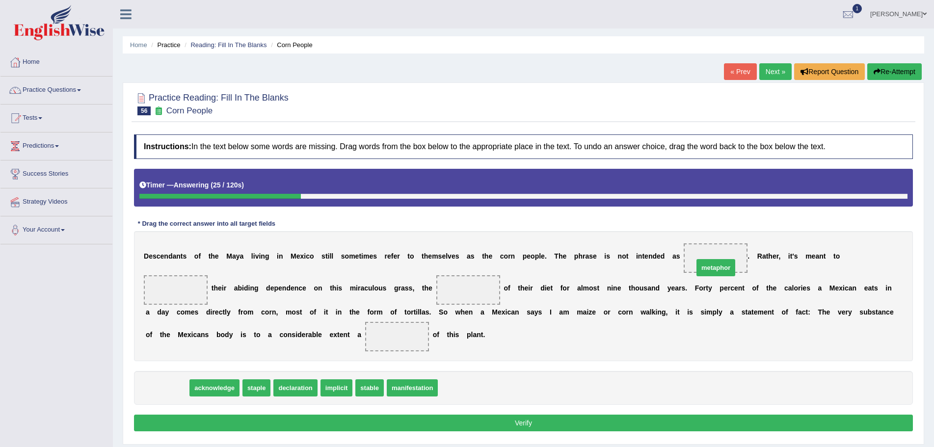
drag, startPoint x: 172, startPoint y: 388, endPoint x: 720, endPoint y: 265, distance: 561.5
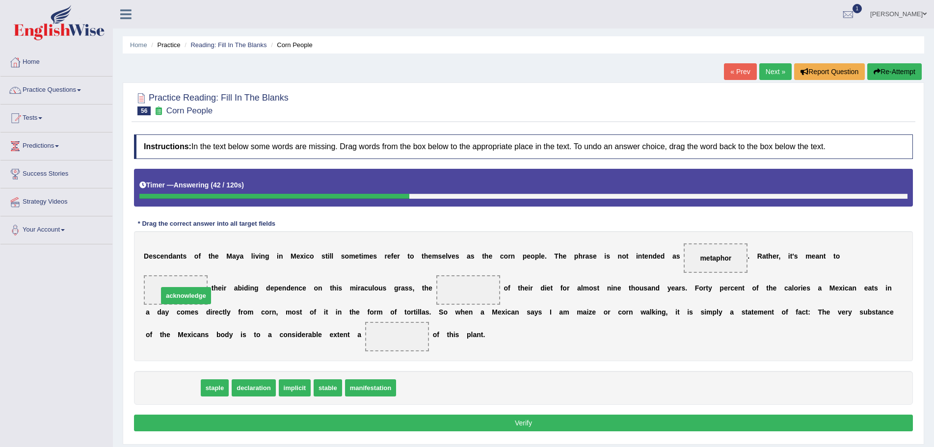
drag, startPoint x: 150, startPoint y: 384, endPoint x: 163, endPoint y: 291, distance: 93.2
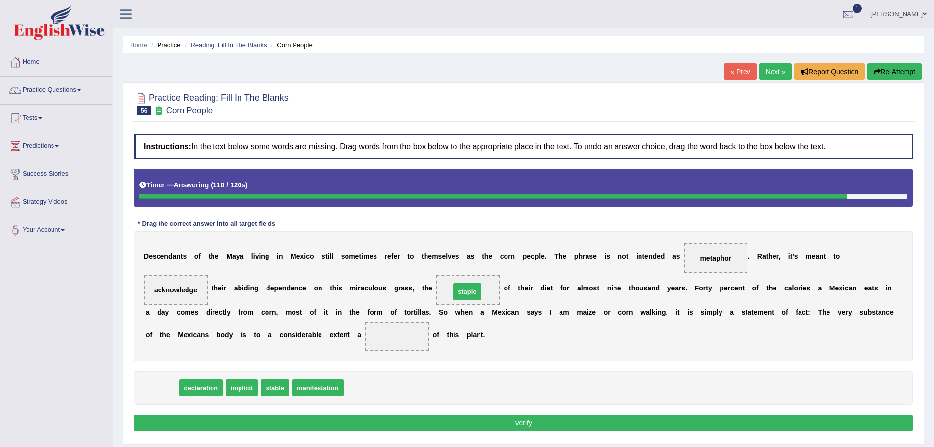
drag, startPoint x: 158, startPoint y: 392, endPoint x: 463, endPoint y: 296, distance: 320.0
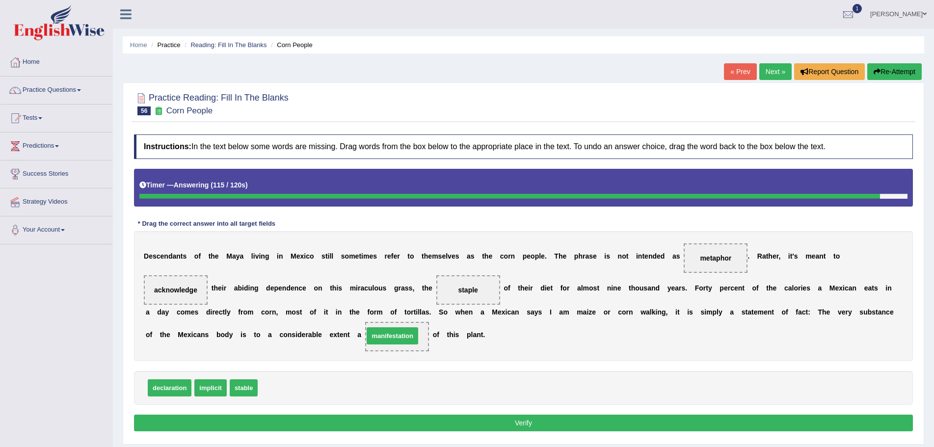
drag, startPoint x: 279, startPoint y: 393, endPoint x: 385, endPoint y: 341, distance: 118.1
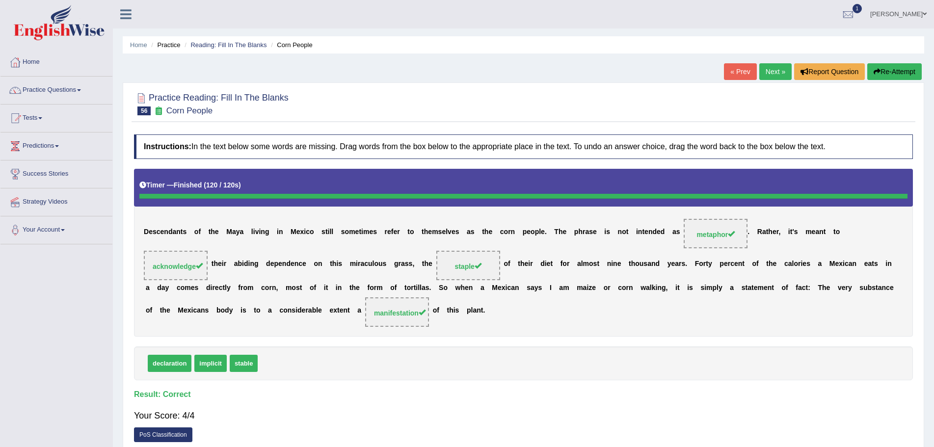
click at [768, 74] on link "Next »" at bounding box center [775, 71] width 32 height 17
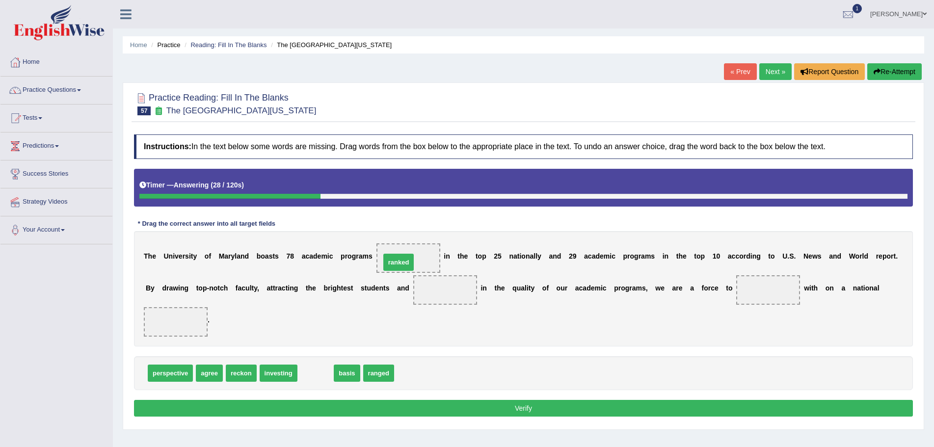
drag, startPoint x: 316, startPoint y: 372, endPoint x: 399, endPoint y: 261, distance: 138.5
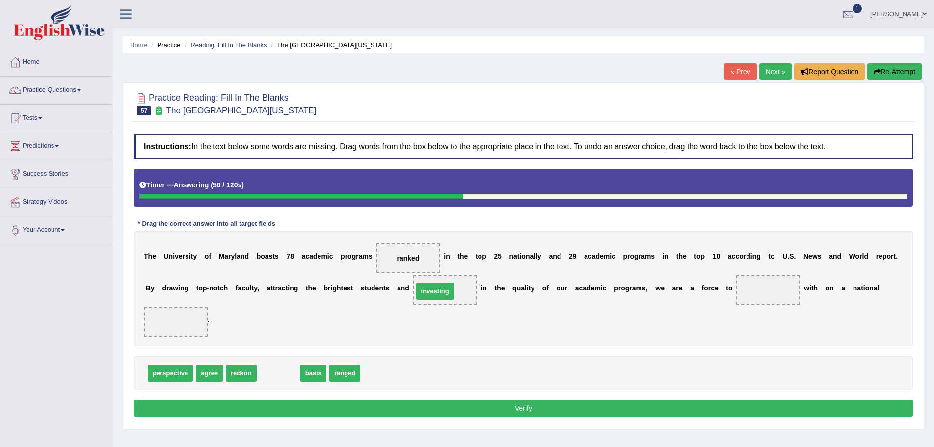
drag, startPoint x: 280, startPoint y: 373, endPoint x: 437, endPoint y: 291, distance: 176.7
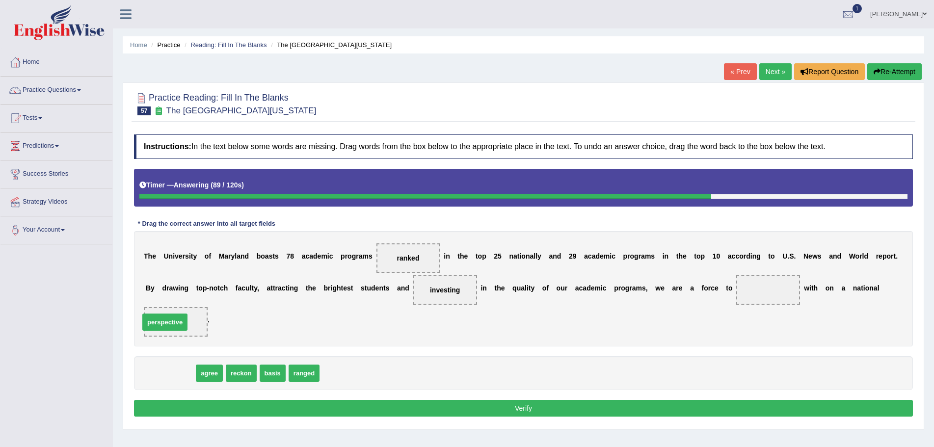
drag, startPoint x: 176, startPoint y: 374, endPoint x: 171, endPoint y: 322, distance: 52.3
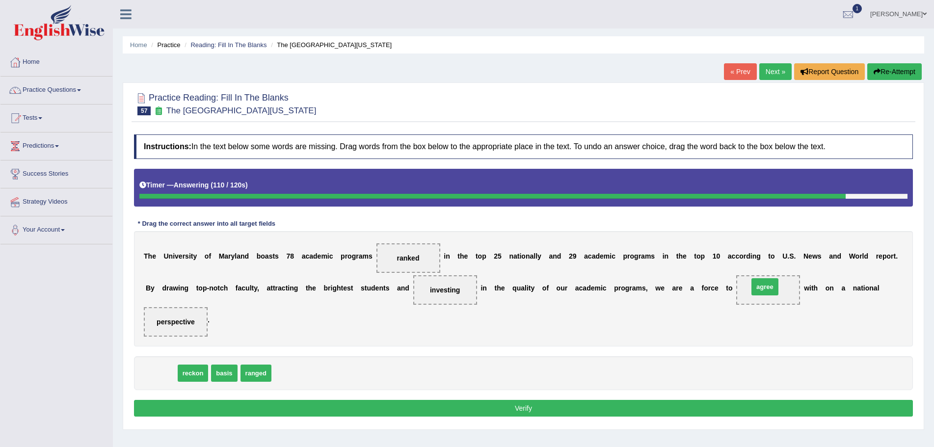
drag, startPoint x: 154, startPoint y: 374, endPoint x: 758, endPoint y: 288, distance: 609.7
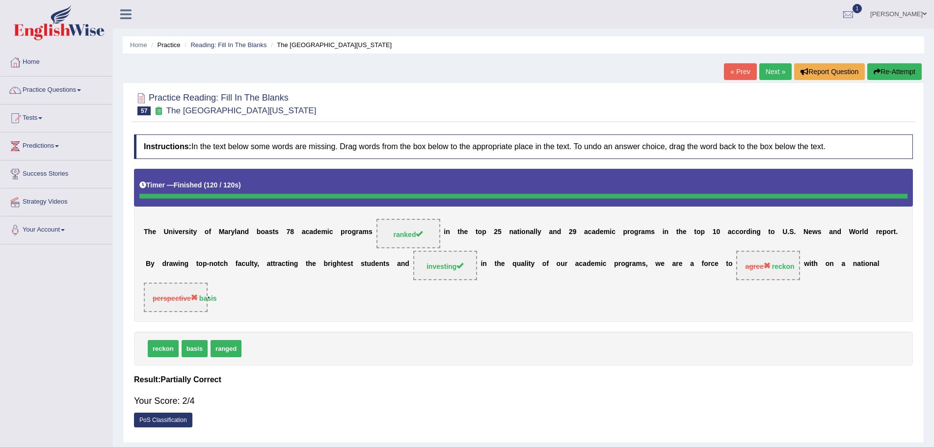
drag, startPoint x: 890, startPoint y: 72, endPoint x: 887, endPoint y: 79, distance: 7.9
click at [890, 75] on button "Re-Attempt" at bounding box center [894, 71] width 54 height 17
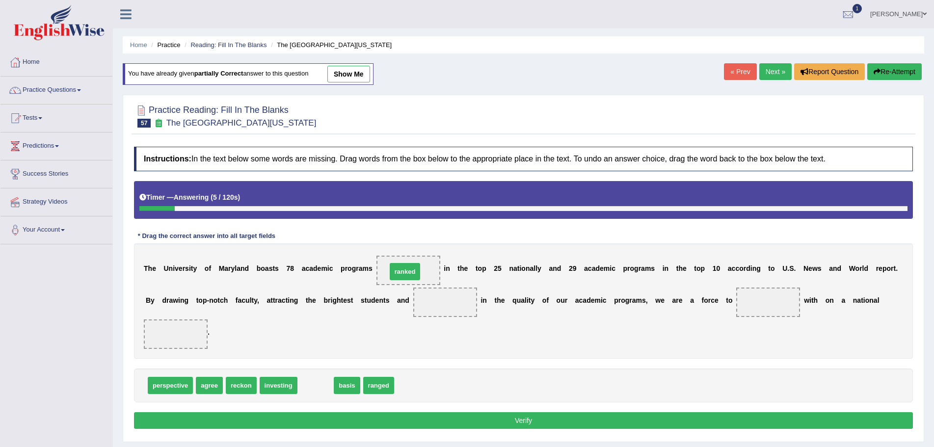
drag, startPoint x: 319, startPoint y: 384, endPoint x: 408, endPoint y: 270, distance: 144.7
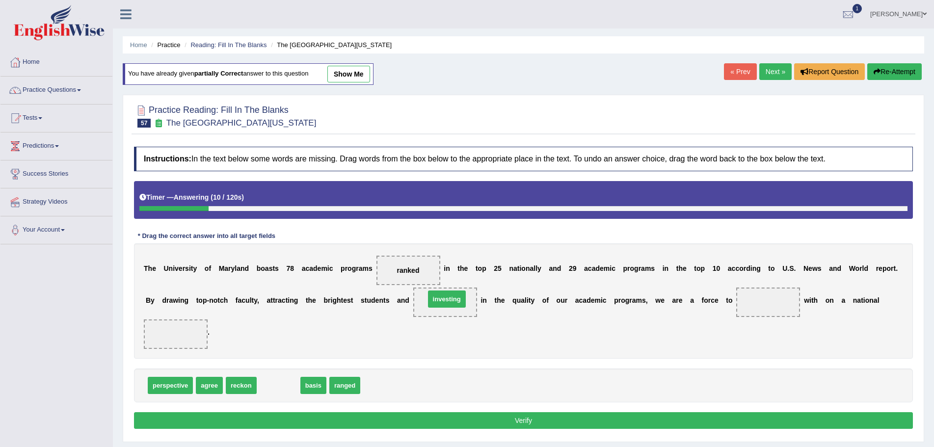
drag, startPoint x: 282, startPoint y: 388, endPoint x: 450, endPoint y: 301, distance: 189.2
drag, startPoint x: 273, startPoint y: 388, endPoint x: 150, endPoint y: 333, distance: 134.7
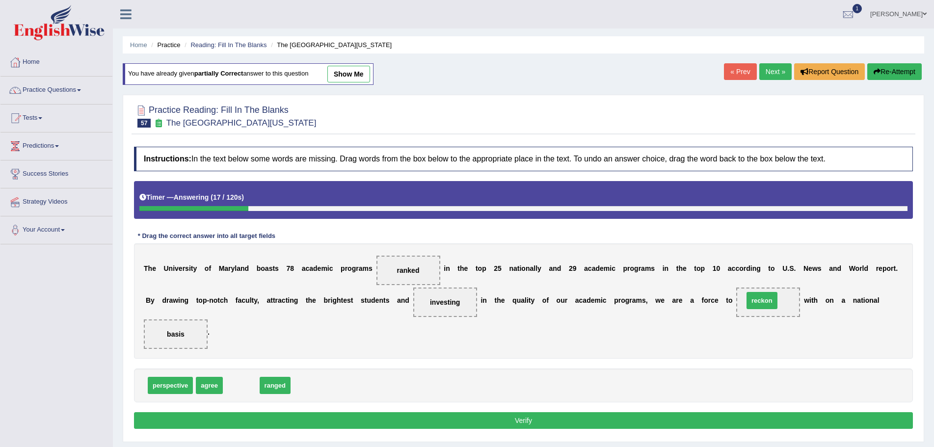
drag, startPoint x: 234, startPoint y: 387, endPoint x: 755, endPoint y: 302, distance: 527.5
click at [538, 420] on button "Verify" at bounding box center [523, 420] width 779 height 17
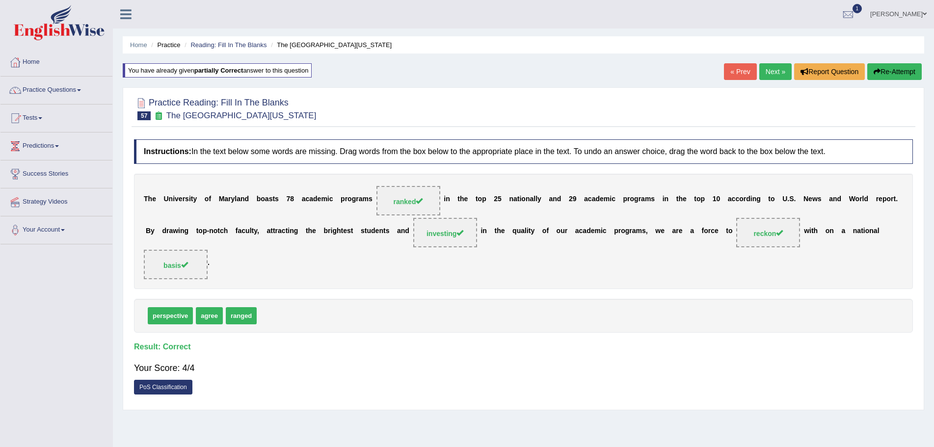
click at [765, 69] on link "Next »" at bounding box center [775, 71] width 32 height 17
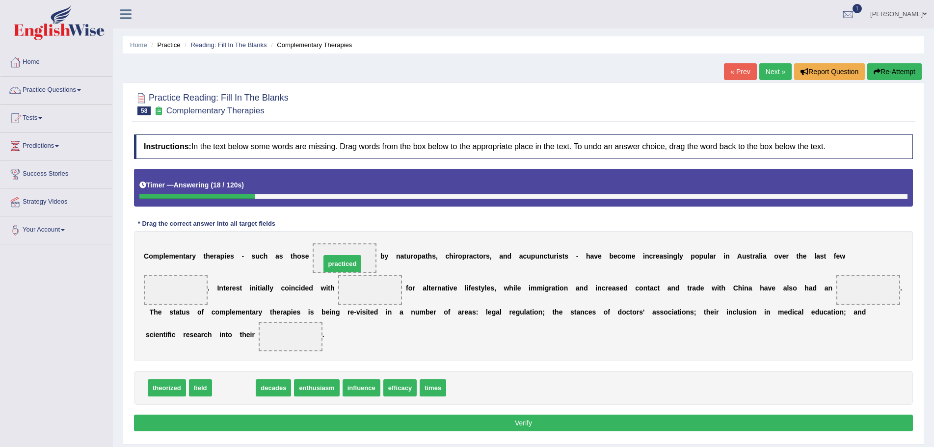
drag, startPoint x: 228, startPoint y: 390, endPoint x: 337, endPoint y: 266, distance: 164.8
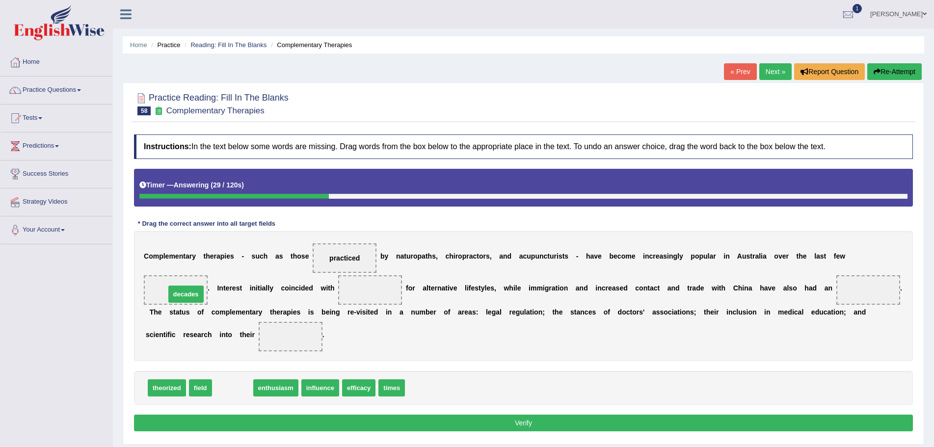
drag, startPoint x: 230, startPoint y: 388, endPoint x: 183, endPoint y: 294, distance: 104.7
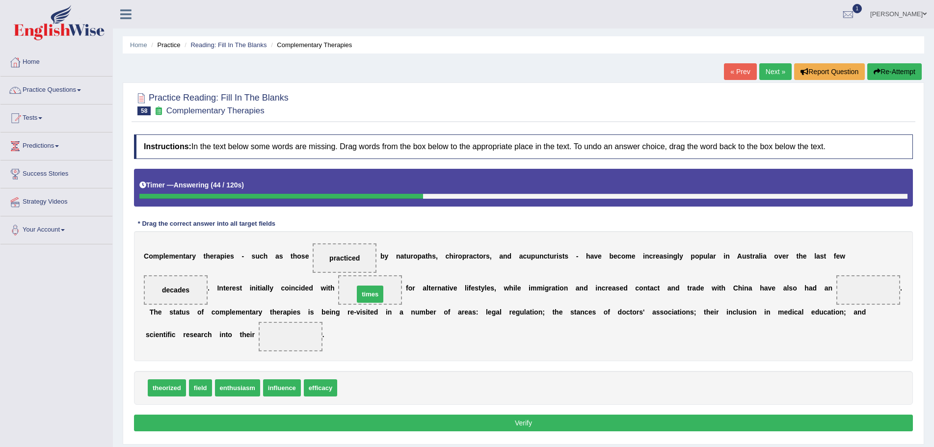
drag, startPoint x: 351, startPoint y: 387, endPoint x: 368, endPoint y: 293, distance: 95.2
drag, startPoint x: 289, startPoint y: 388, endPoint x: 879, endPoint y: 291, distance: 598.7
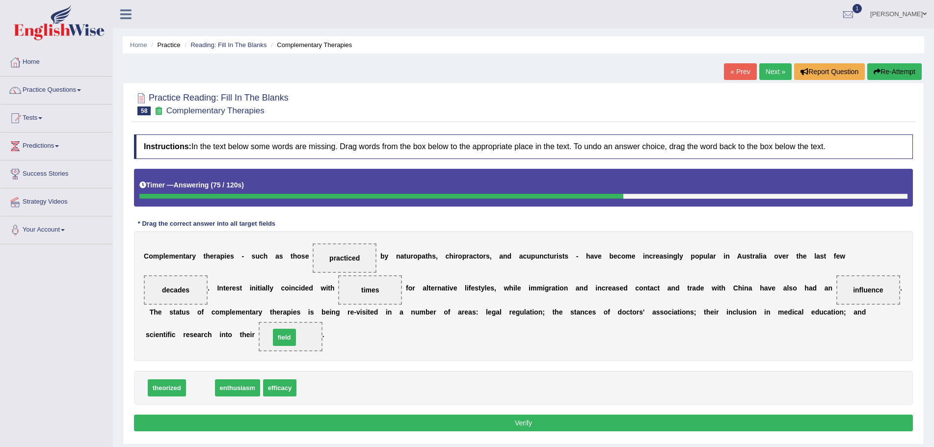
drag, startPoint x: 201, startPoint y: 389, endPoint x: 285, endPoint y: 339, distance: 97.9
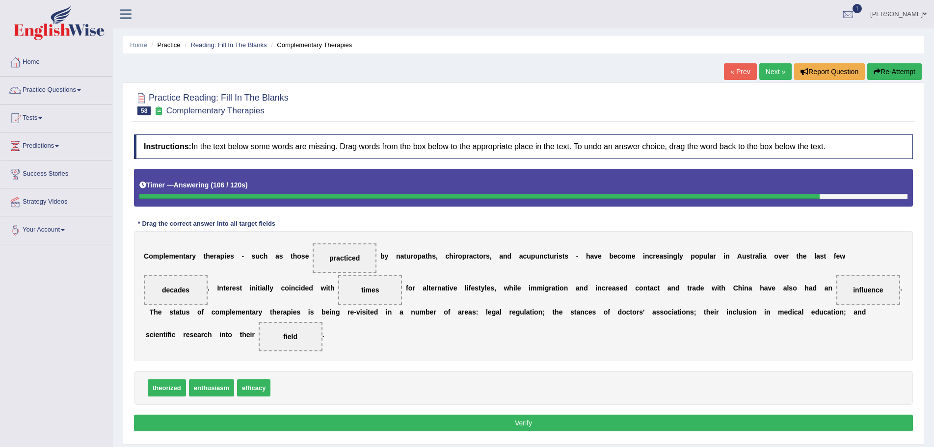
click at [382, 424] on button "Verify" at bounding box center [523, 423] width 779 height 17
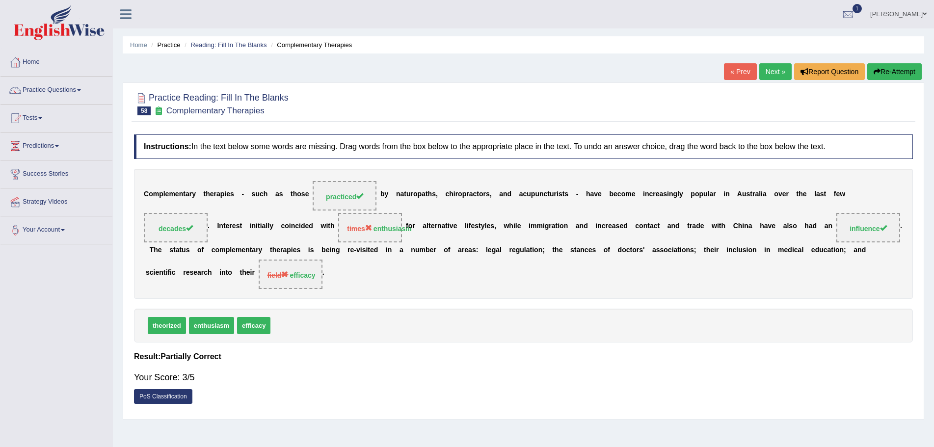
click at [885, 72] on button "Re-Attempt" at bounding box center [894, 71] width 54 height 17
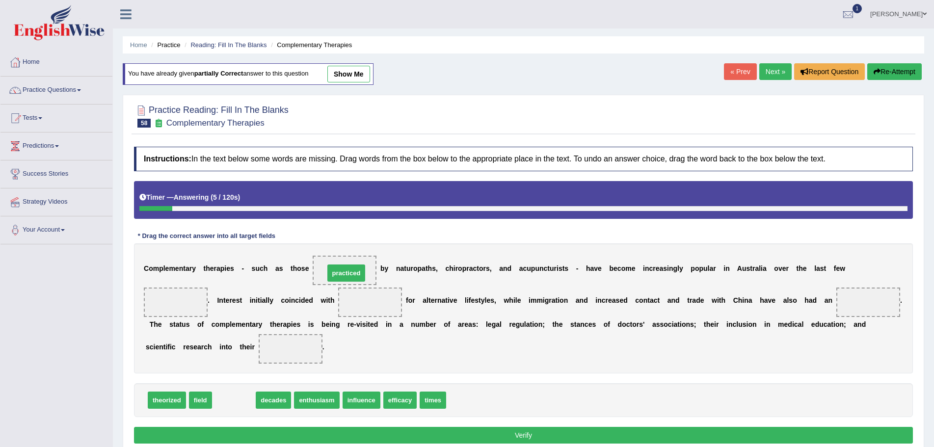
drag, startPoint x: 241, startPoint y: 402, endPoint x: 354, endPoint y: 275, distance: 169.6
drag, startPoint x: 239, startPoint y: 401, endPoint x: 187, endPoint y: 305, distance: 110.0
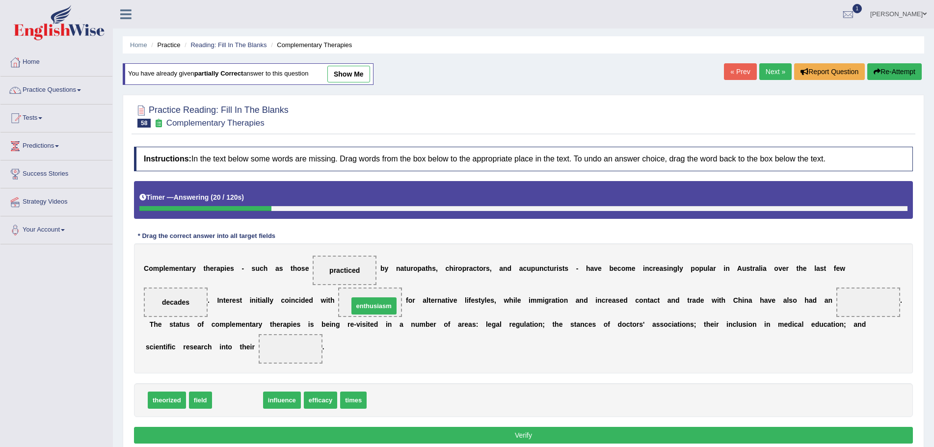
drag, startPoint x: 242, startPoint y: 402, endPoint x: 378, endPoint y: 308, distance: 165.8
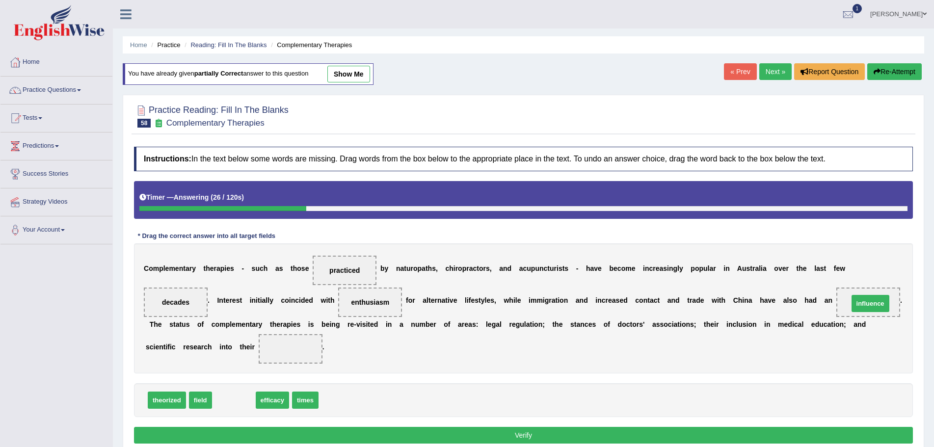
drag, startPoint x: 236, startPoint y: 403, endPoint x: 873, endPoint y: 306, distance: 643.7
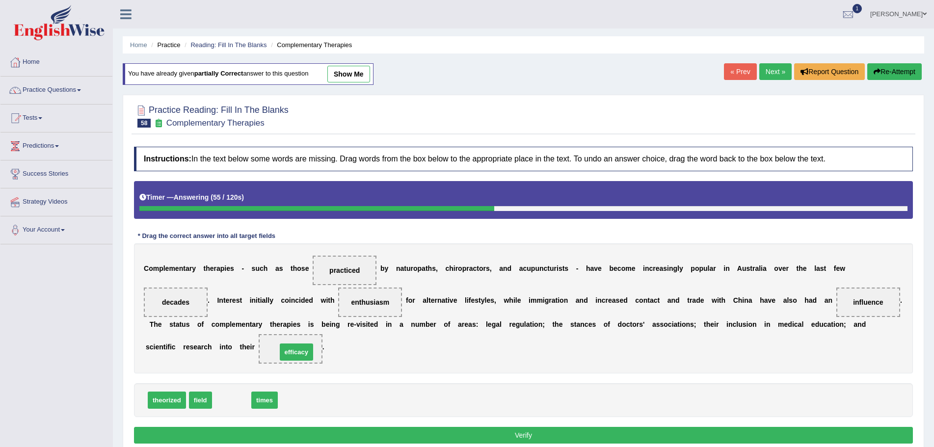
drag, startPoint x: 227, startPoint y: 401, endPoint x: 291, endPoint y: 353, distance: 80.7
click at [485, 434] on button "Verify" at bounding box center [523, 435] width 779 height 17
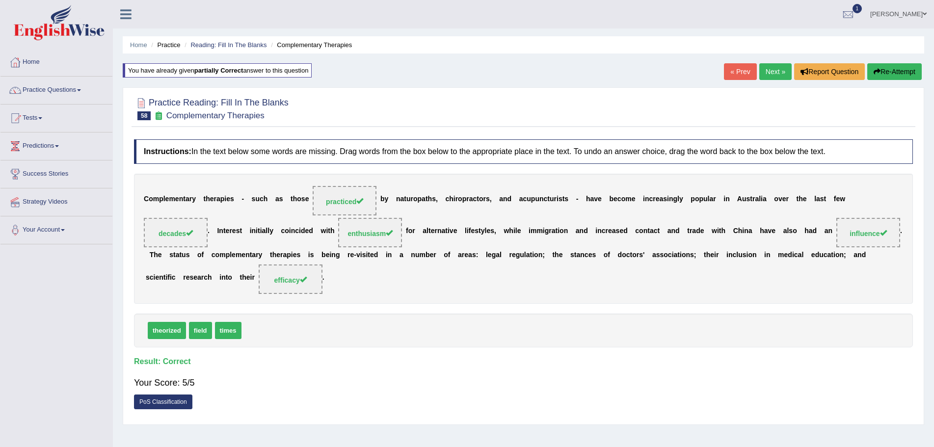
click at [769, 71] on link "Next »" at bounding box center [775, 71] width 32 height 17
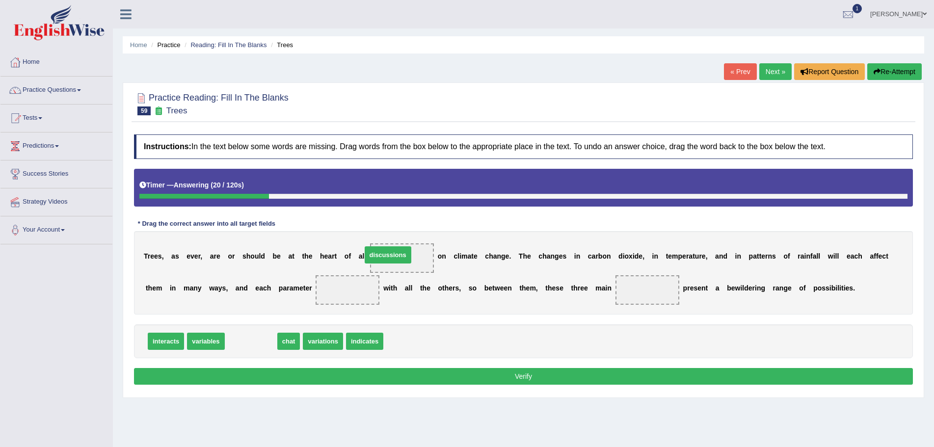
drag, startPoint x: 250, startPoint y: 339, endPoint x: 387, endPoint y: 252, distance: 161.9
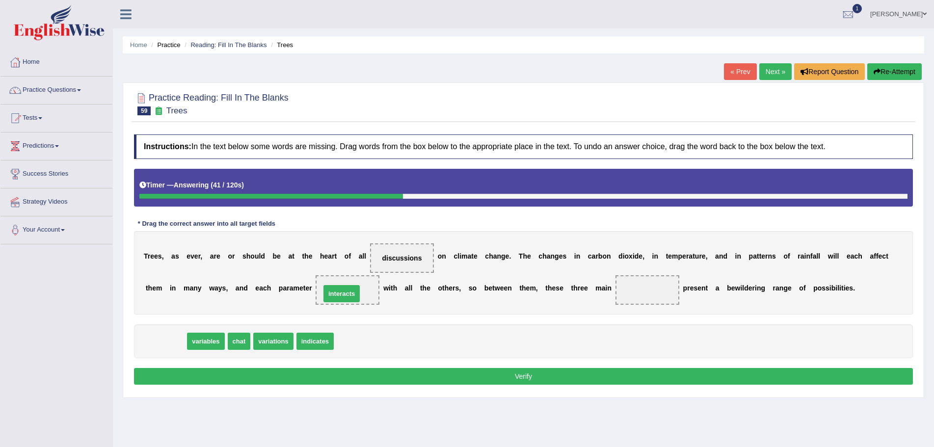
drag, startPoint x: 169, startPoint y: 341, endPoint x: 344, endPoint y: 293, distance: 182.0
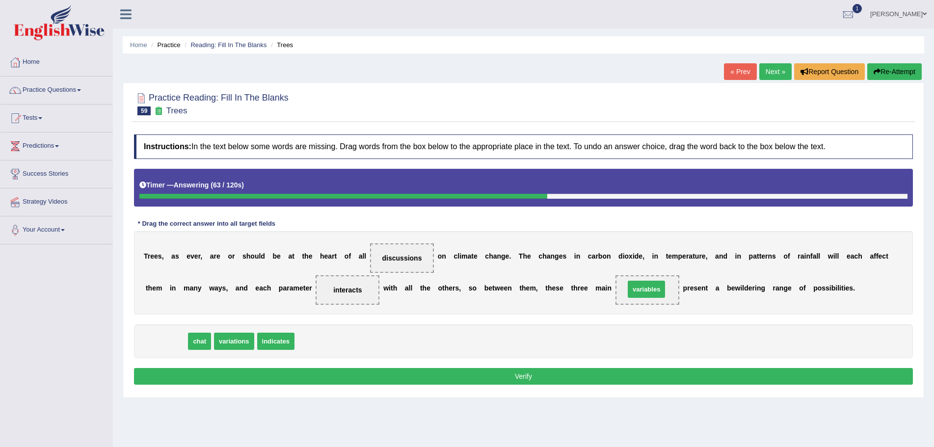
drag, startPoint x: 171, startPoint y: 342, endPoint x: 651, endPoint y: 290, distance: 482.7
click at [523, 373] on button "Verify" at bounding box center [523, 376] width 779 height 17
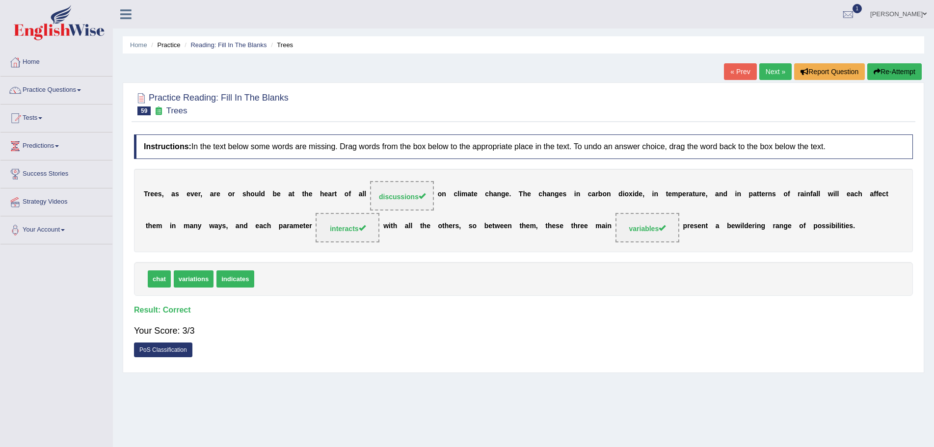
click at [772, 70] on link "Next »" at bounding box center [775, 71] width 32 height 17
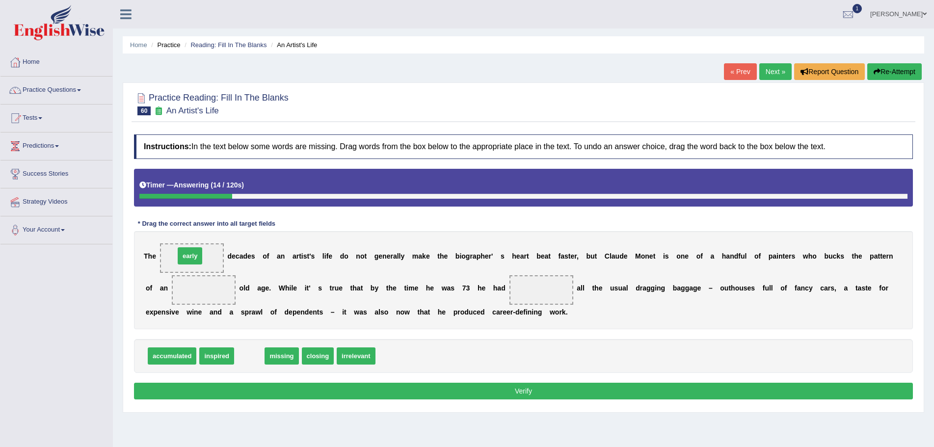
drag, startPoint x: 251, startPoint y: 358, endPoint x: 192, endPoint y: 260, distance: 114.7
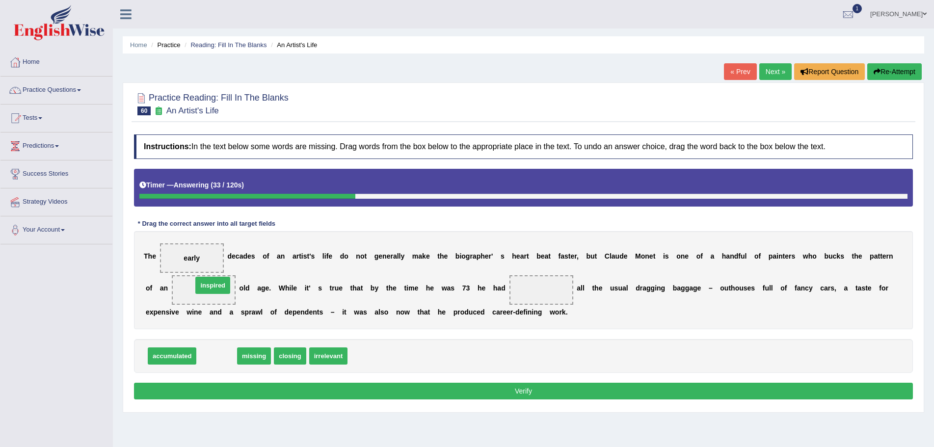
drag, startPoint x: 218, startPoint y: 357, endPoint x: 212, endPoint y: 287, distance: 70.4
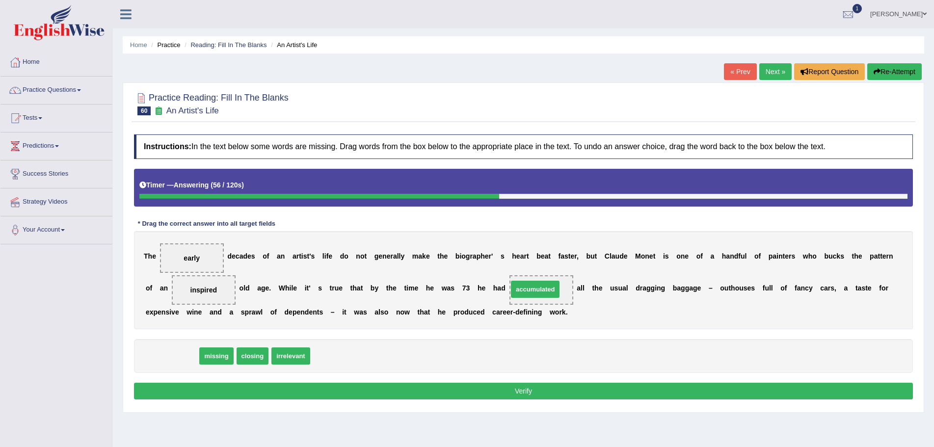
drag, startPoint x: 174, startPoint y: 355, endPoint x: 537, endPoint y: 289, distance: 369.2
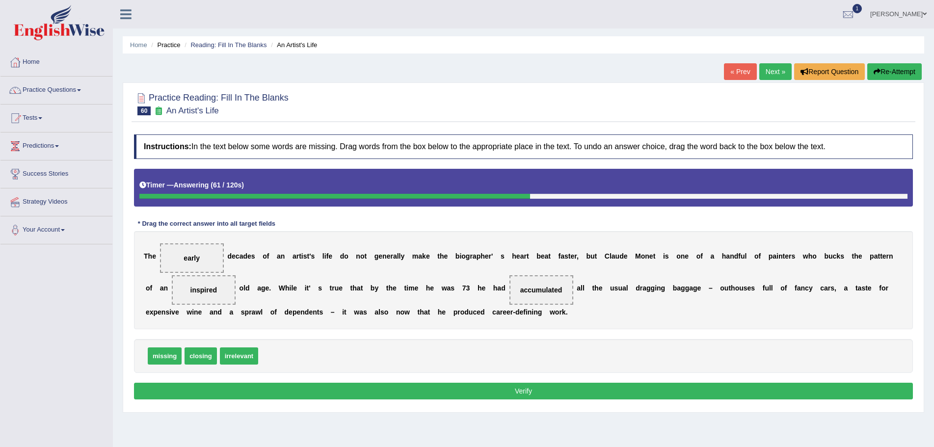
click at [482, 390] on button "Verify" at bounding box center [523, 391] width 779 height 17
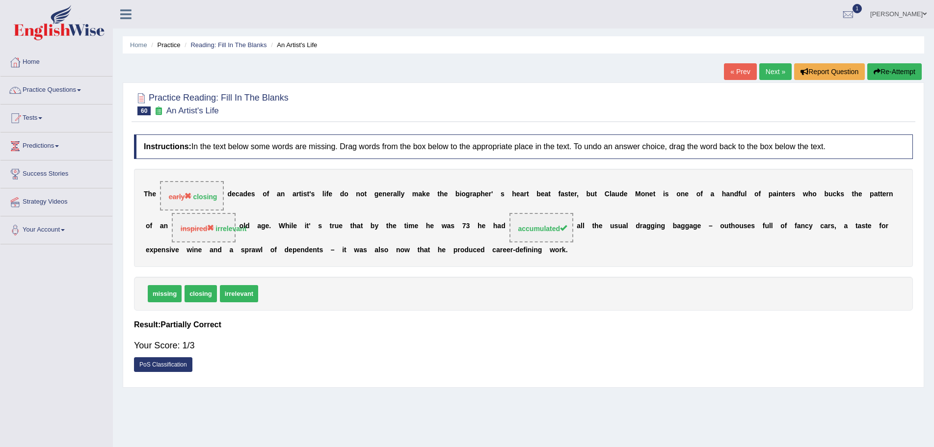
click at [898, 72] on button "Re-Attempt" at bounding box center [894, 71] width 54 height 17
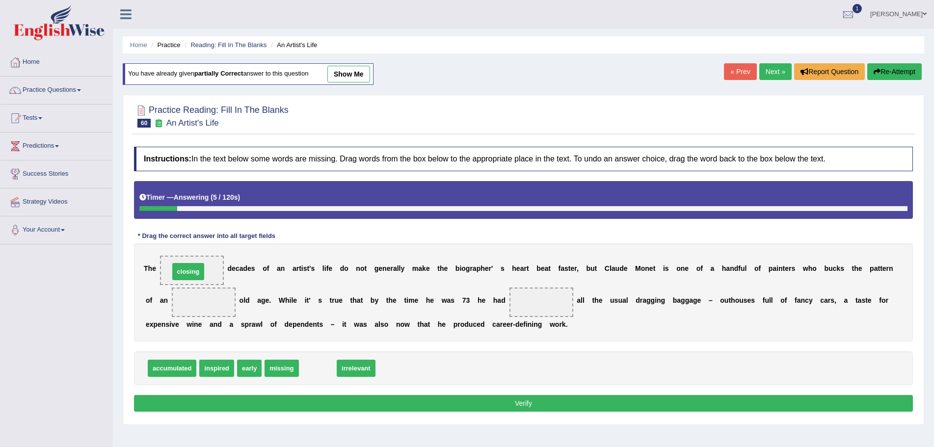
drag, startPoint x: 315, startPoint y: 368, endPoint x: 185, endPoint y: 272, distance: 161.6
drag, startPoint x: 326, startPoint y: 369, endPoint x: 205, endPoint y: 304, distance: 137.9
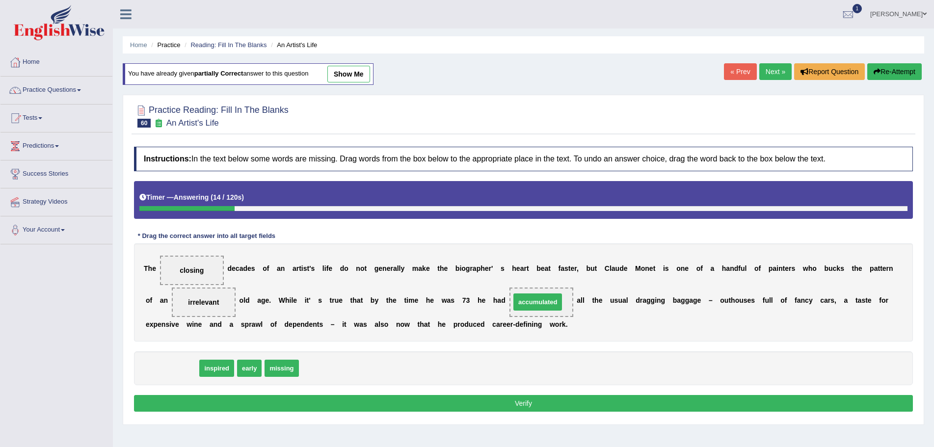
drag, startPoint x: 172, startPoint y: 369, endPoint x: 538, endPoint y: 303, distance: 371.5
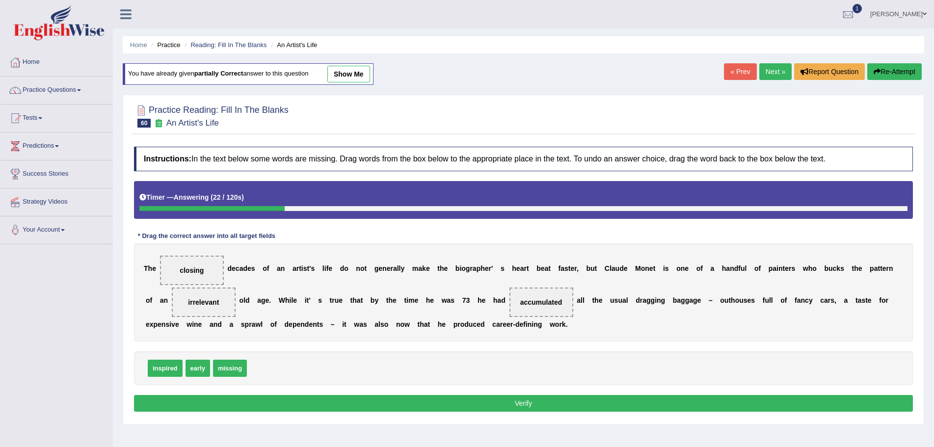
click at [475, 400] on button "Verify" at bounding box center [523, 403] width 779 height 17
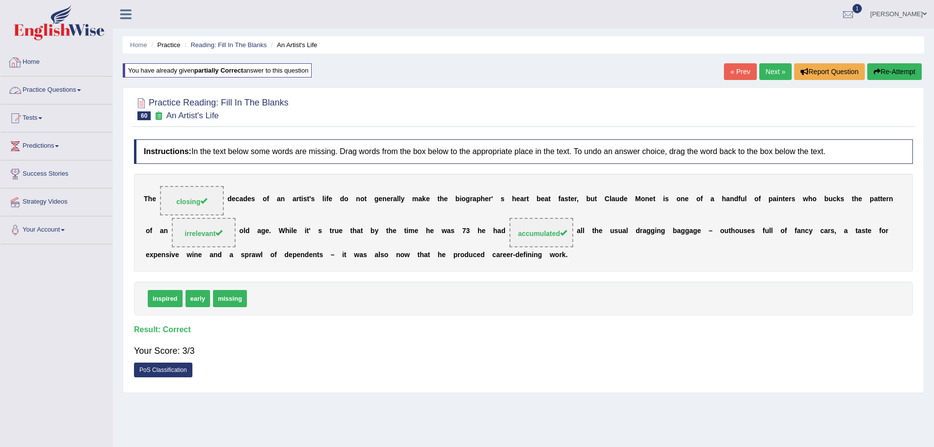
click at [81, 89] on span at bounding box center [79, 90] width 4 height 2
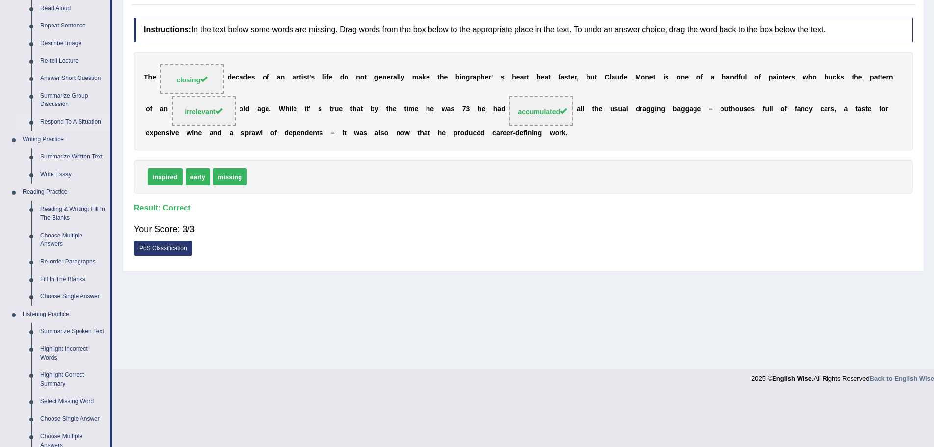
scroll to position [147, 0]
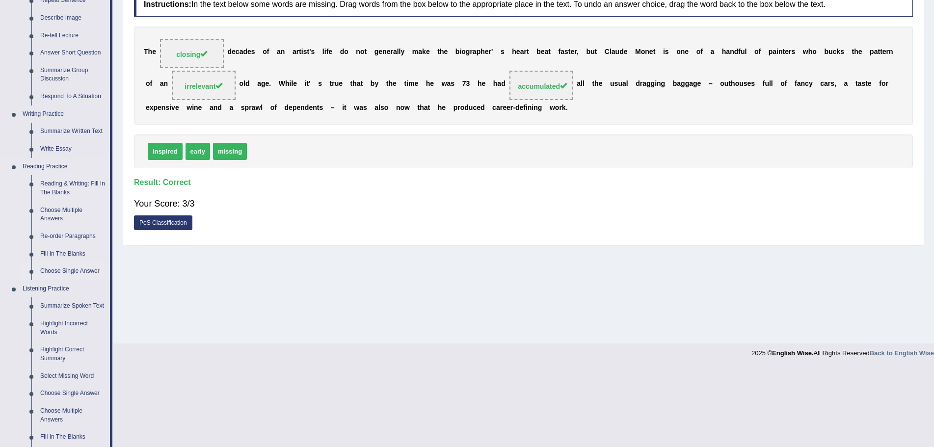
click at [69, 270] on link "Choose Single Answer" at bounding box center [73, 272] width 74 height 18
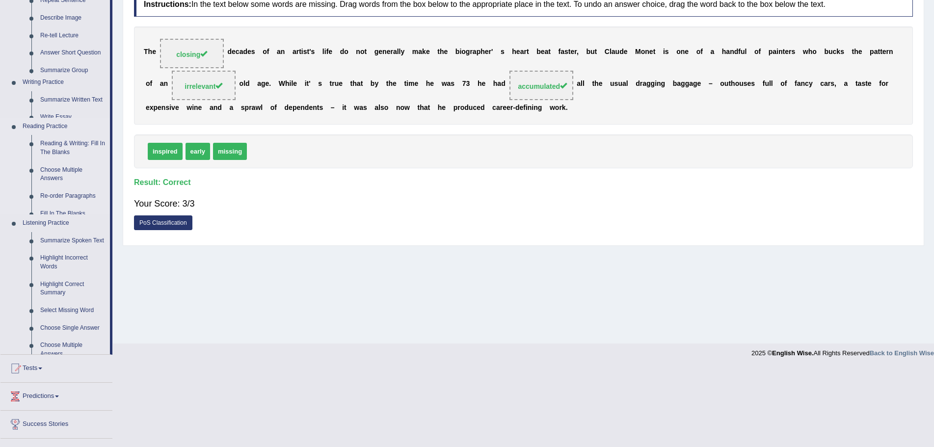
scroll to position [68, 0]
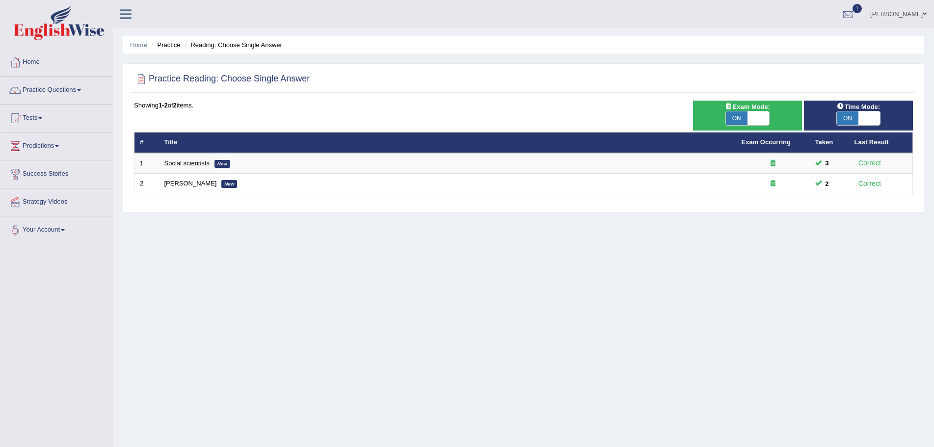
click at [765, 116] on span at bounding box center [758, 118] width 22 height 14
checkbox input "false"
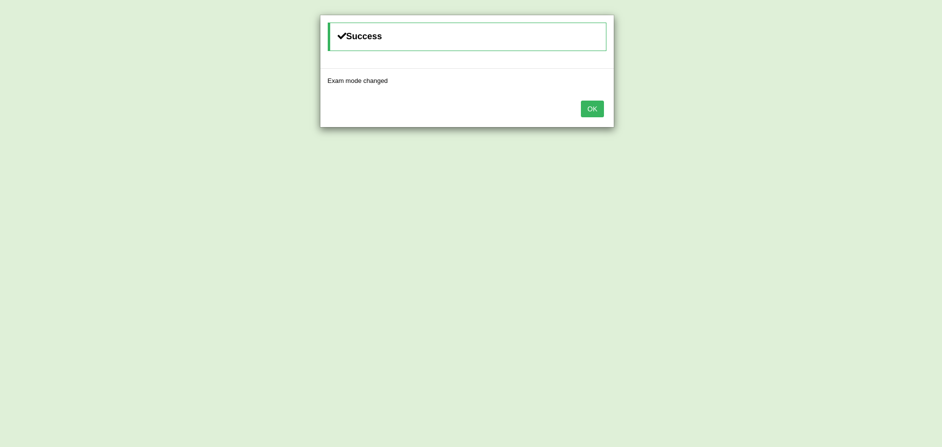
click at [592, 107] on button "OK" at bounding box center [592, 109] width 23 height 17
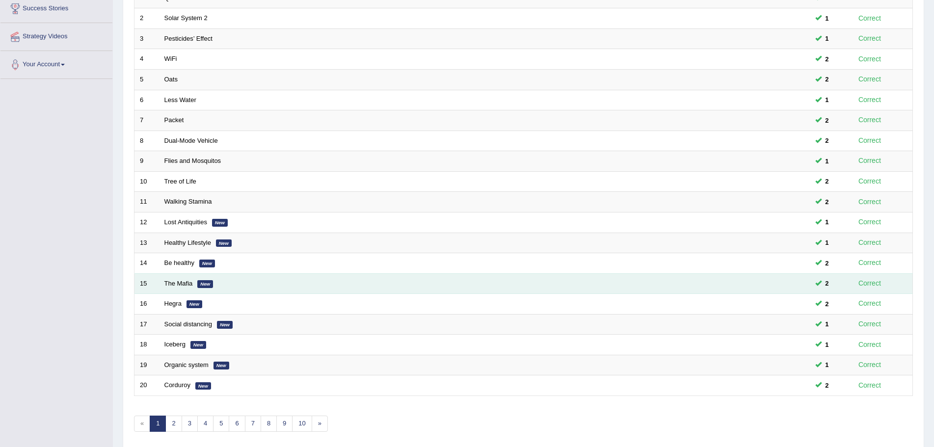
scroll to position [203, 0]
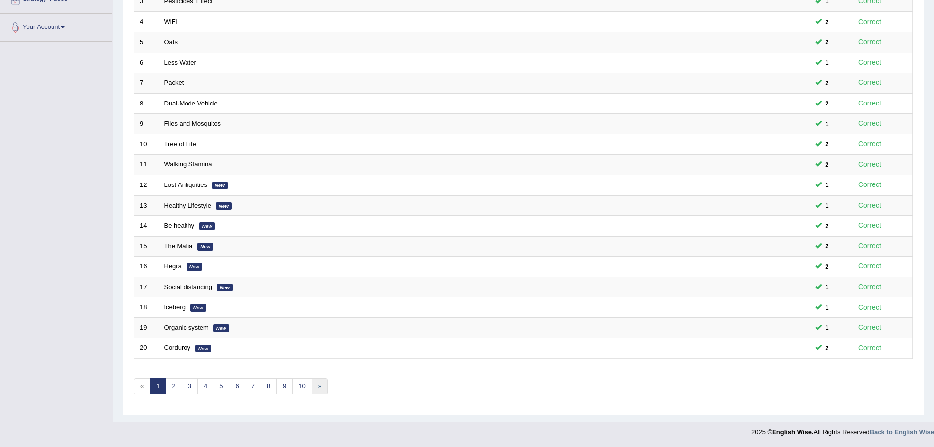
click at [320, 386] on link "»" at bounding box center [320, 386] width 16 height 16
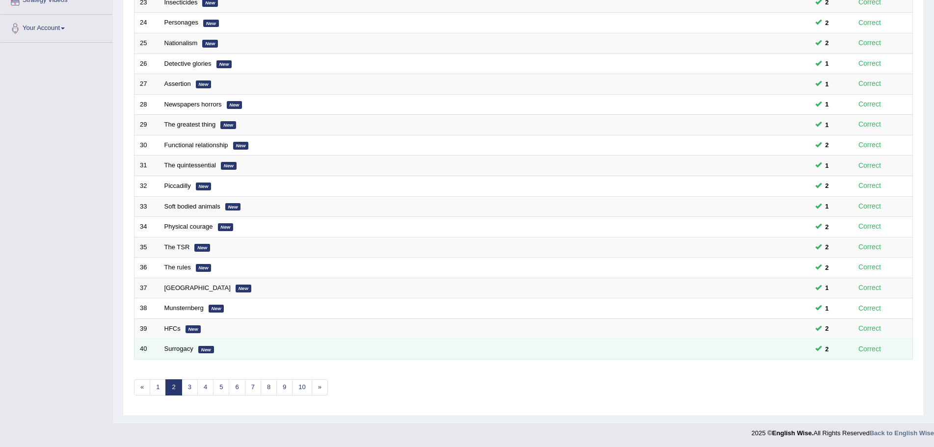
scroll to position [203, 0]
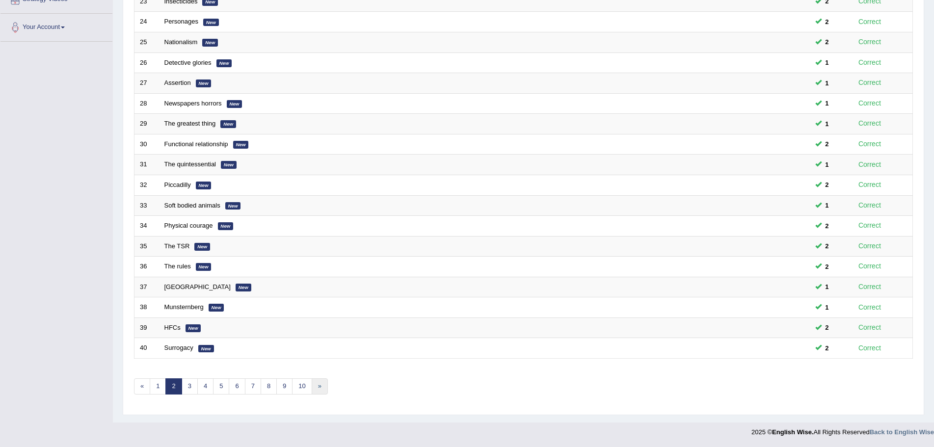
click at [319, 386] on link "»" at bounding box center [320, 386] width 16 height 16
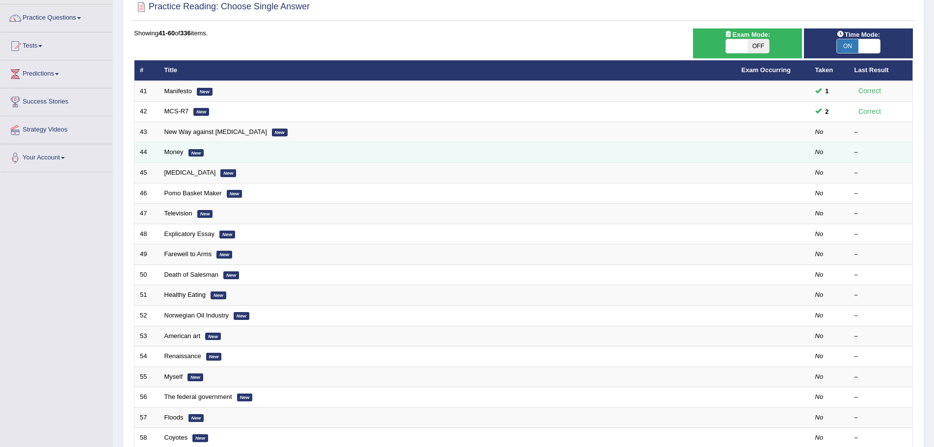
scroll to position [55, 0]
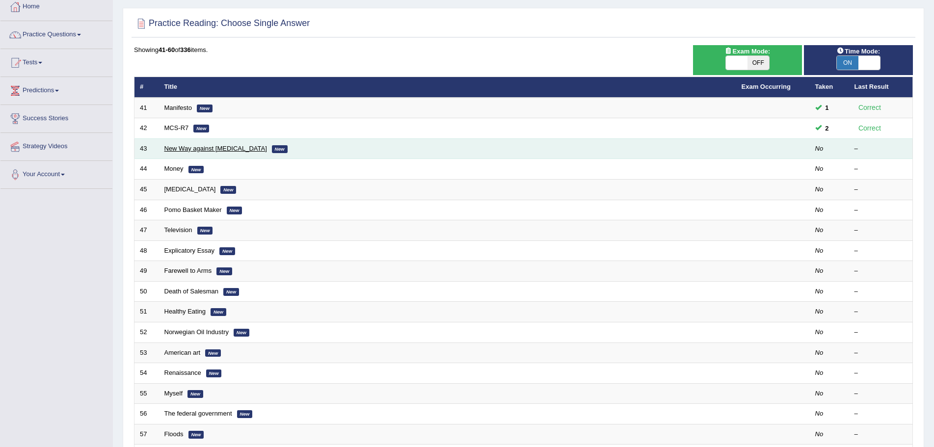
click at [187, 148] on link "New Way against [MEDICAL_DATA]" at bounding box center [215, 148] width 103 height 7
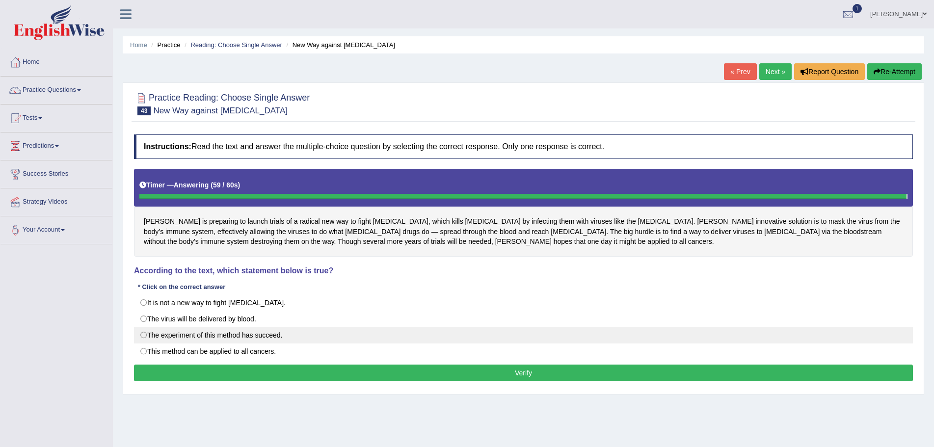
click at [143, 335] on label "The experiment of this method has succeed." at bounding box center [523, 335] width 779 height 17
radio input "true"
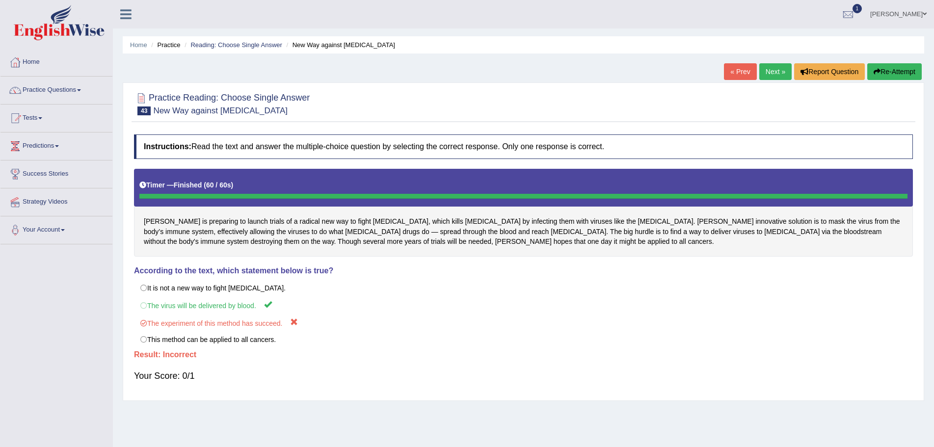
click at [895, 69] on button "Re-Attempt" at bounding box center [894, 71] width 54 height 17
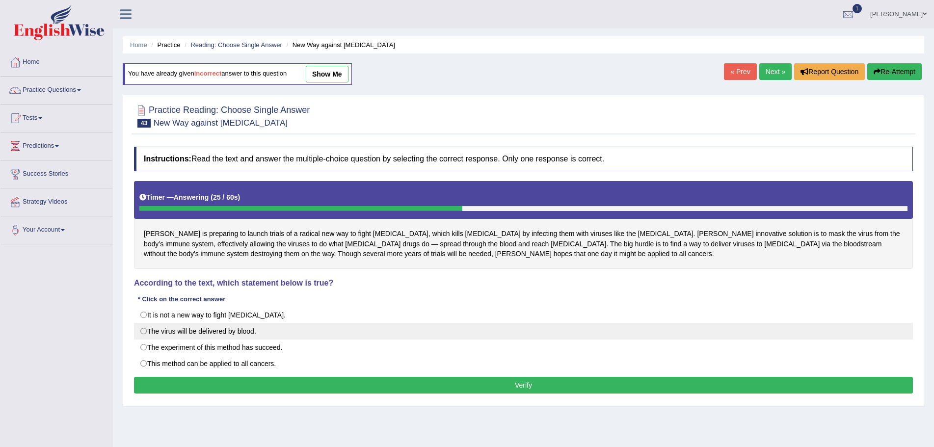
click at [142, 330] on label "The virus will be delivered by blood." at bounding box center [523, 331] width 779 height 17
radio input "true"
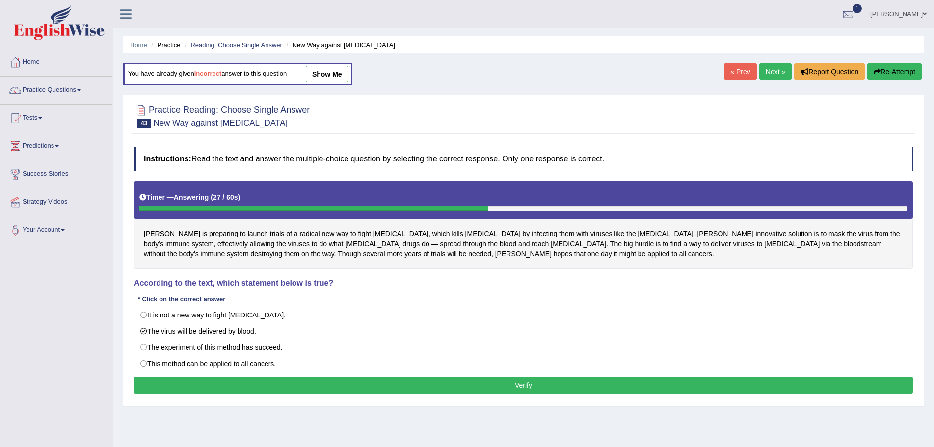
click at [480, 385] on button "Verify" at bounding box center [523, 385] width 779 height 17
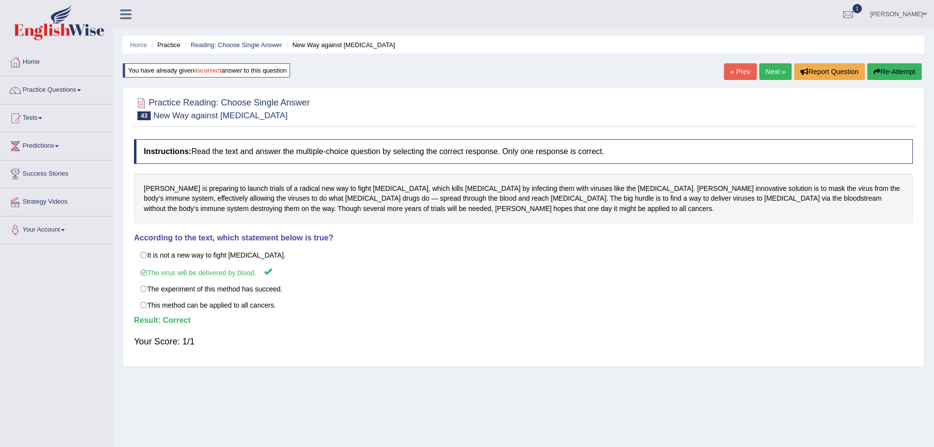
click at [773, 72] on link "Next »" at bounding box center [775, 71] width 32 height 17
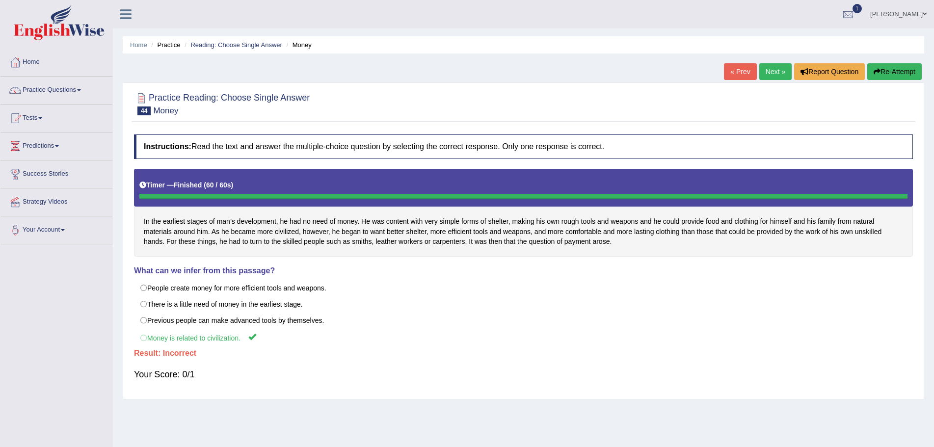
click at [880, 70] on button "Re-Attempt" at bounding box center [894, 71] width 54 height 17
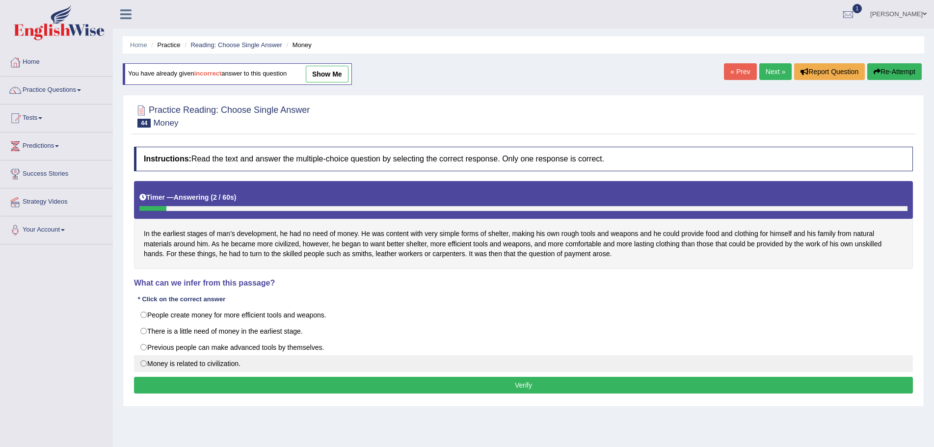
click at [143, 365] on label "Money is related to civilization." at bounding box center [523, 363] width 779 height 17
radio input "true"
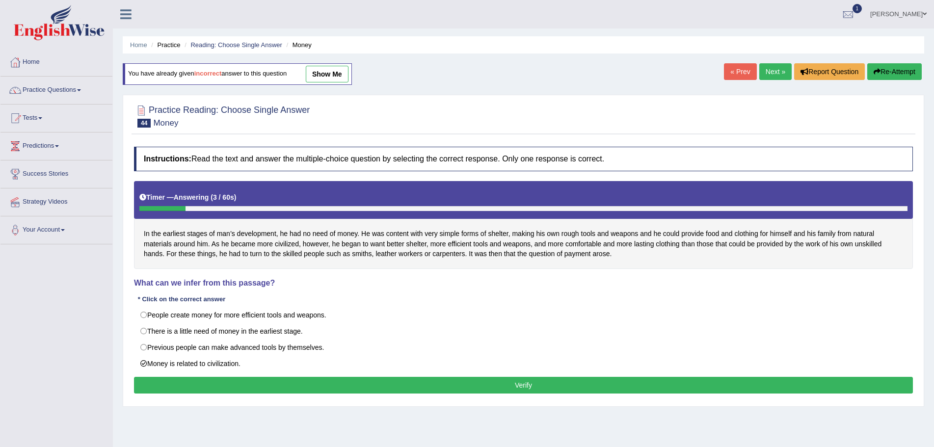
click at [418, 384] on button "Verify" at bounding box center [523, 385] width 779 height 17
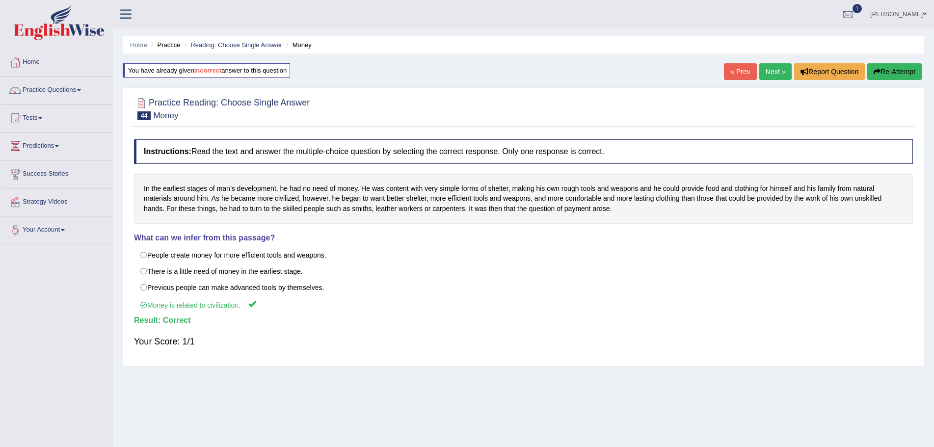
click at [770, 69] on link "Next »" at bounding box center [775, 71] width 32 height 17
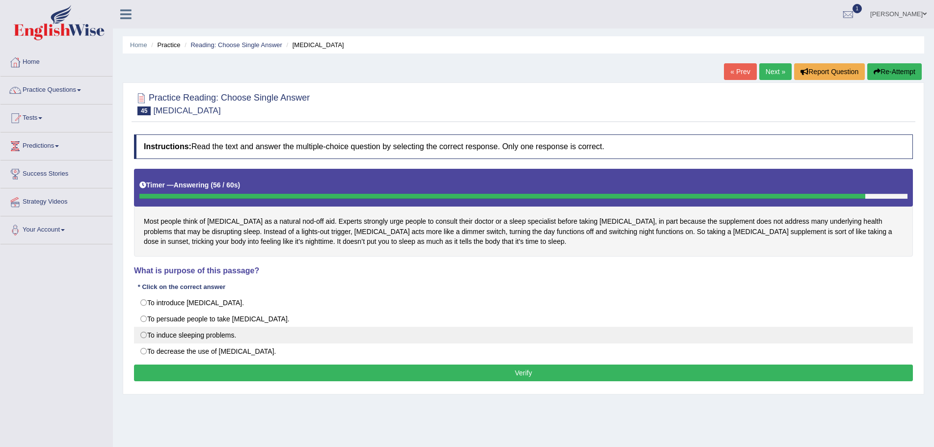
click at [142, 335] on label "To induce sleeping problems." at bounding box center [523, 335] width 779 height 17
radio input "true"
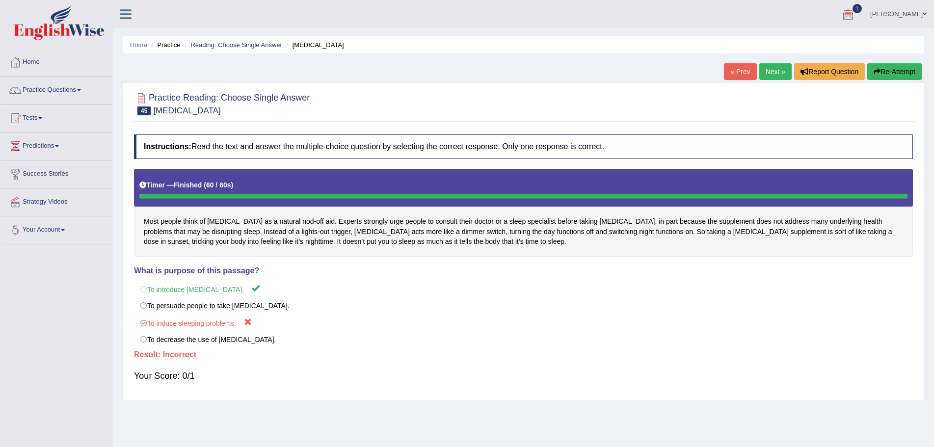
click at [891, 70] on button "Re-Attempt" at bounding box center [894, 71] width 54 height 17
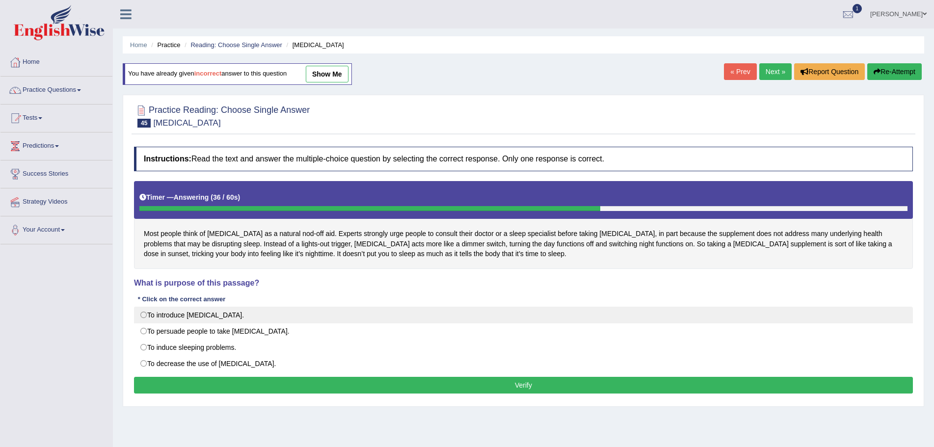
click at [142, 315] on label "To introduce melatonin." at bounding box center [523, 315] width 779 height 17
radio input "true"
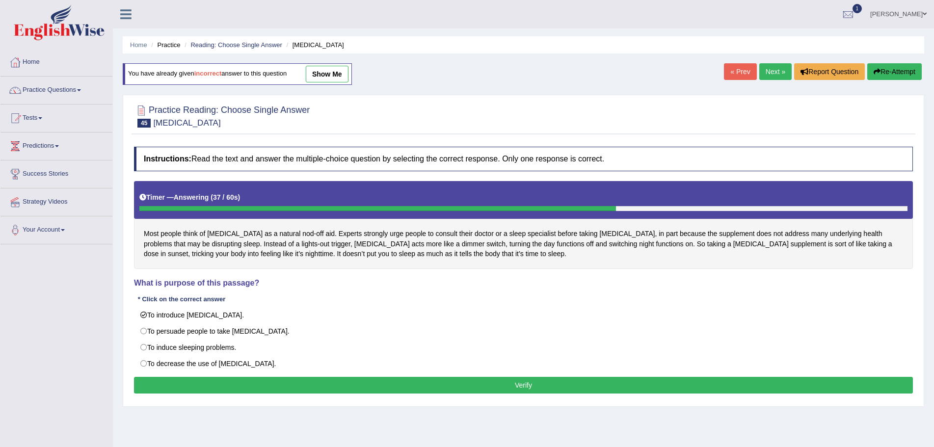
click at [470, 386] on button "Verify" at bounding box center [523, 385] width 779 height 17
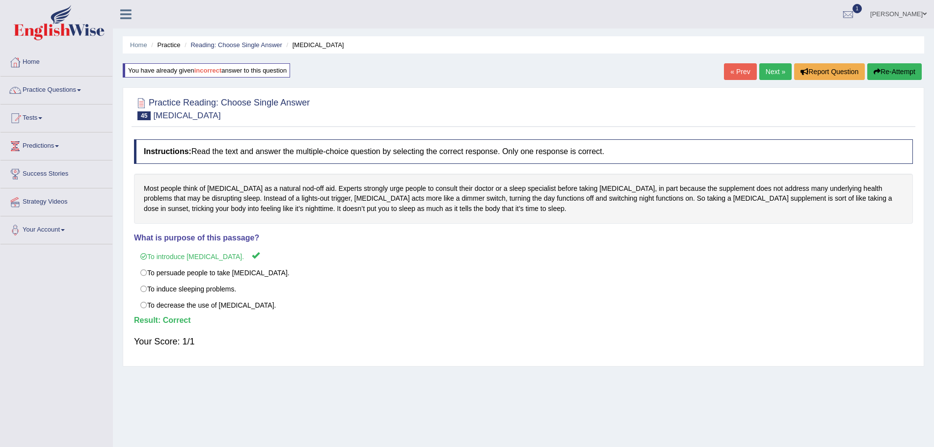
click at [771, 70] on link "Next »" at bounding box center [775, 71] width 32 height 17
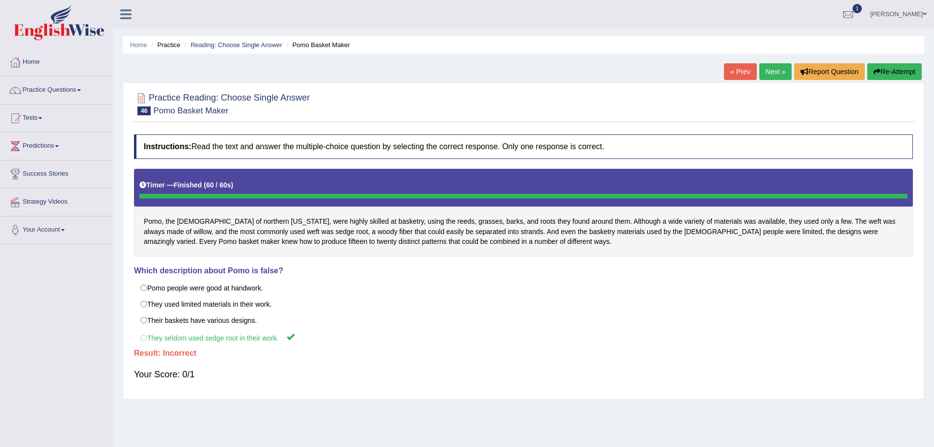
click at [882, 72] on button "Re-Attempt" at bounding box center [894, 71] width 54 height 17
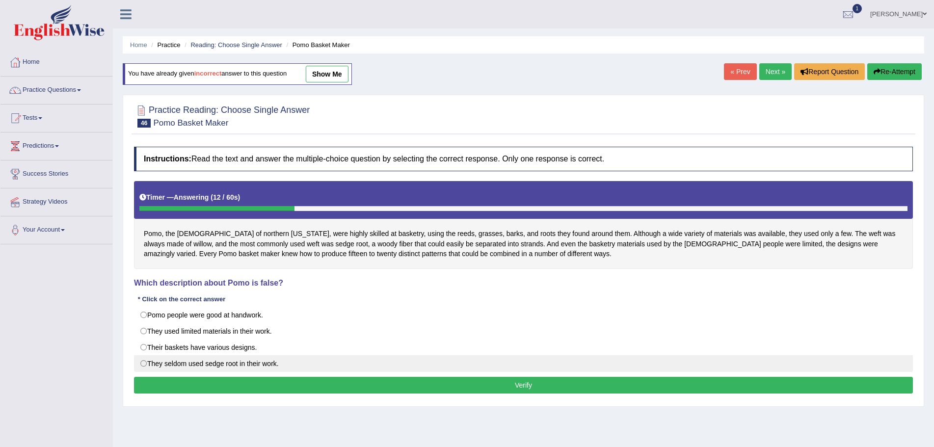
click at [144, 365] on label "They seldom used sedge root in their work." at bounding box center [523, 363] width 779 height 17
radio input "true"
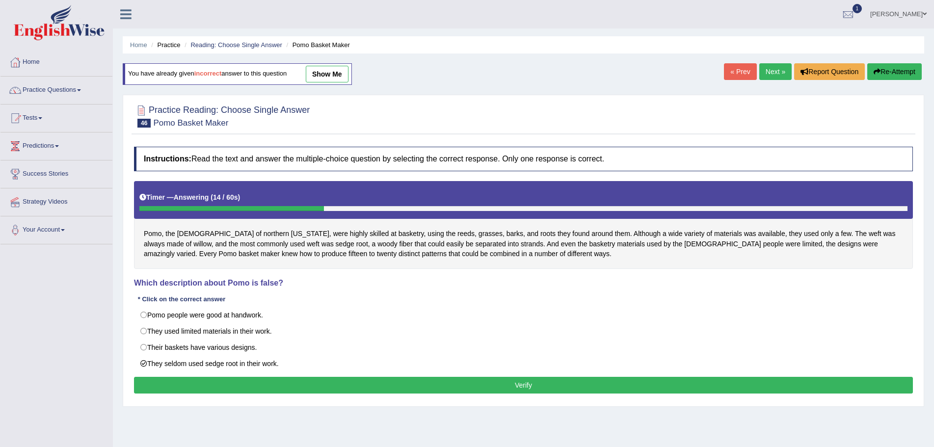
click at [513, 384] on button "Verify" at bounding box center [523, 385] width 779 height 17
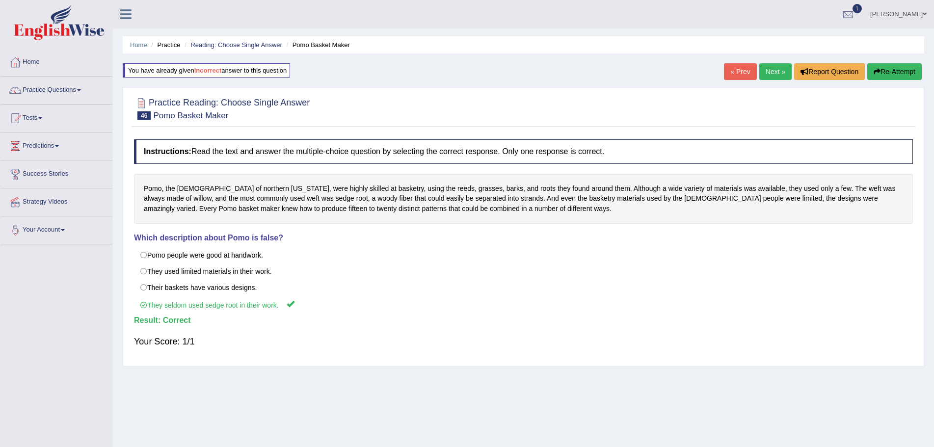
click at [766, 68] on link "Next »" at bounding box center [775, 71] width 32 height 17
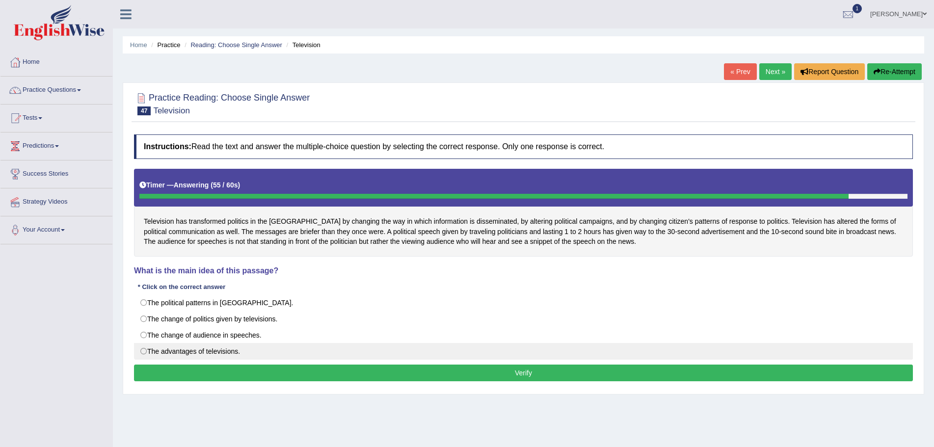
click at [142, 352] on label "The advantages of televisions." at bounding box center [523, 351] width 779 height 17
radio input "true"
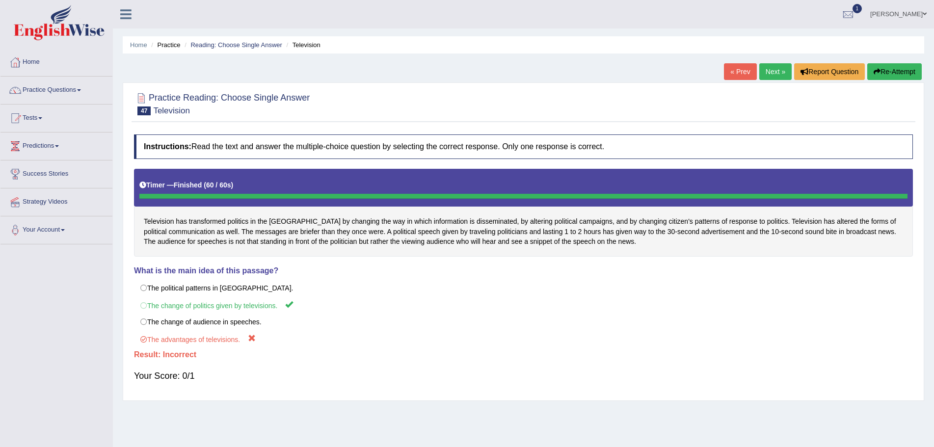
click at [888, 72] on button "Re-Attempt" at bounding box center [894, 71] width 54 height 17
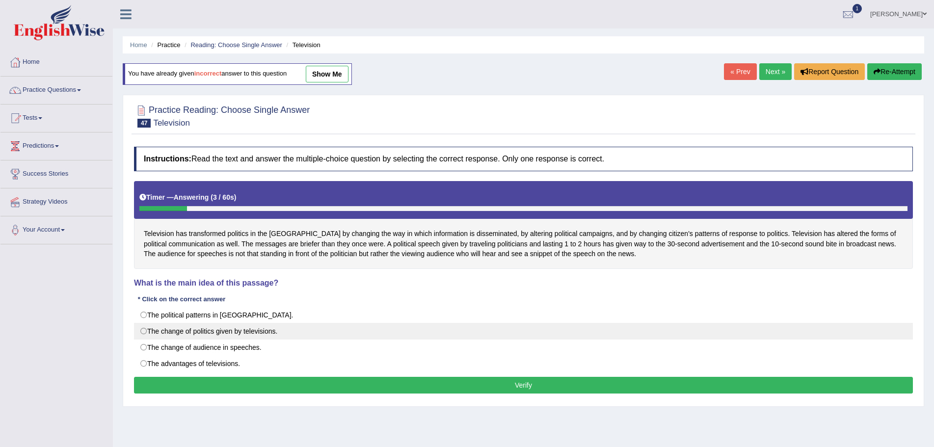
click at [142, 333] on label "The change of politics given by televisions." at bounding box center [523, 331] width 779 height 17
radio input "true"
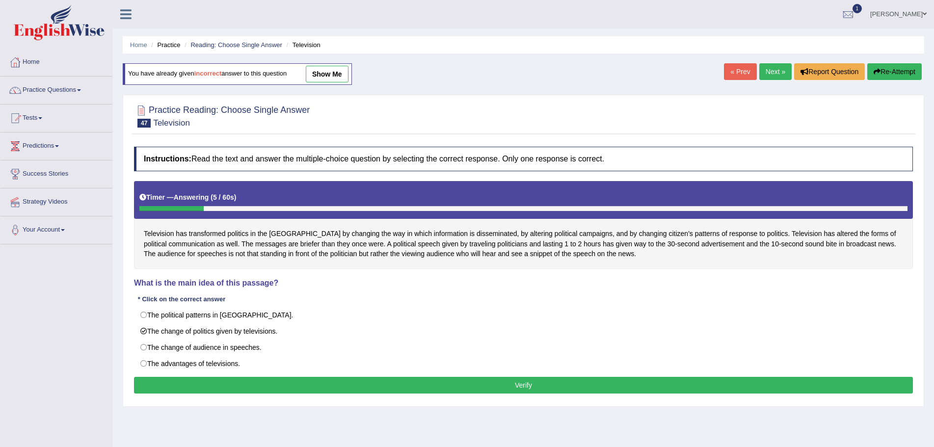
click at [482, 388] on button "Verify" at bounding box center [523, 385] width 779 height 17
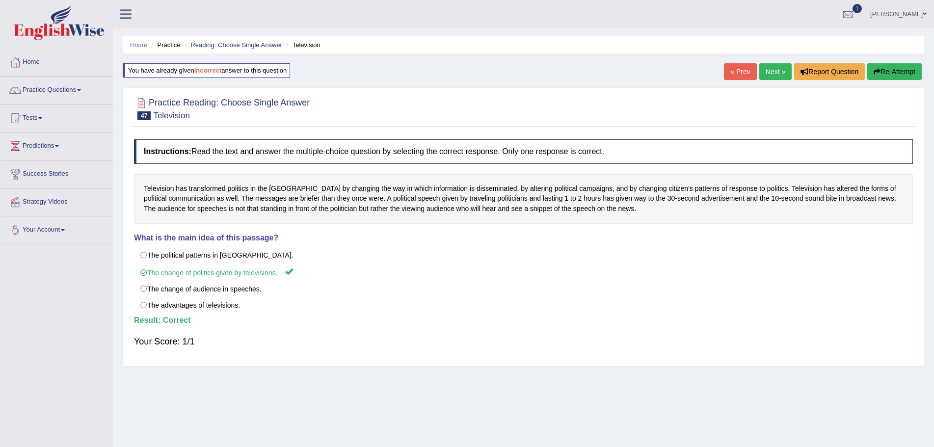
click at [769, 70] on link "Next »" at bounding box center [775, 71] width 32 height 17
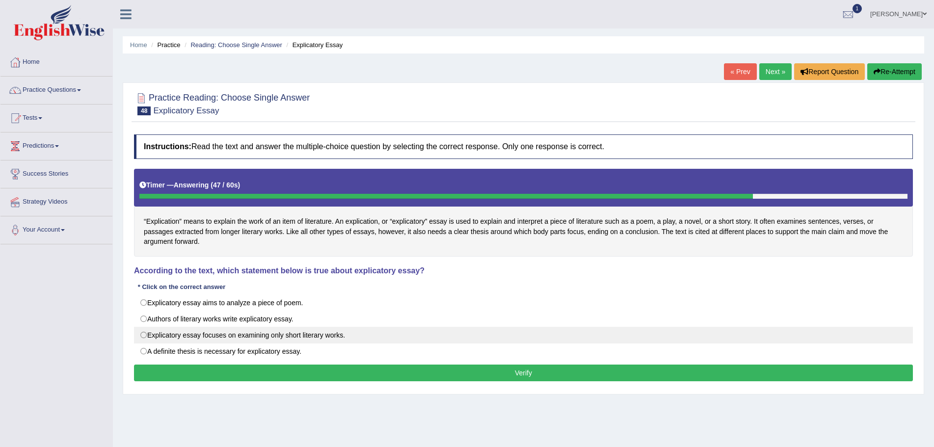
click at [142, 336] on label "Explicatory essay focuses on examining only short literary works." at bounding box center [523, 335] width 779 height 17
radio input "true"
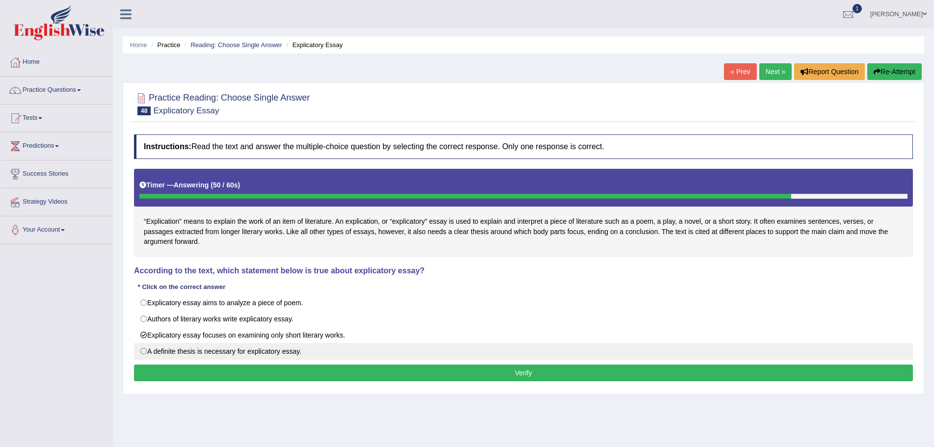
click at [142, 351] on label "A definite thesis is necessary for explicatory essay." at bounding box center [523, 351] width 779 height 17
radio input "true"
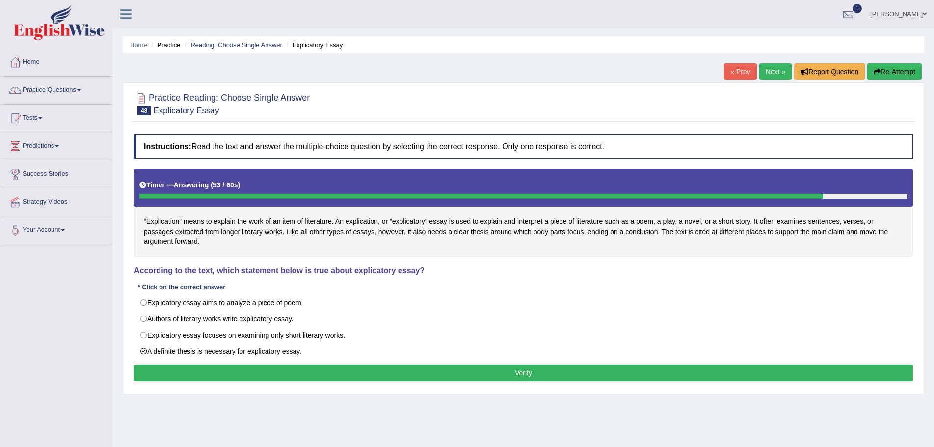
click at [167, 371] on button "Verify" at bounding box center [523, 373] width 779 height 17
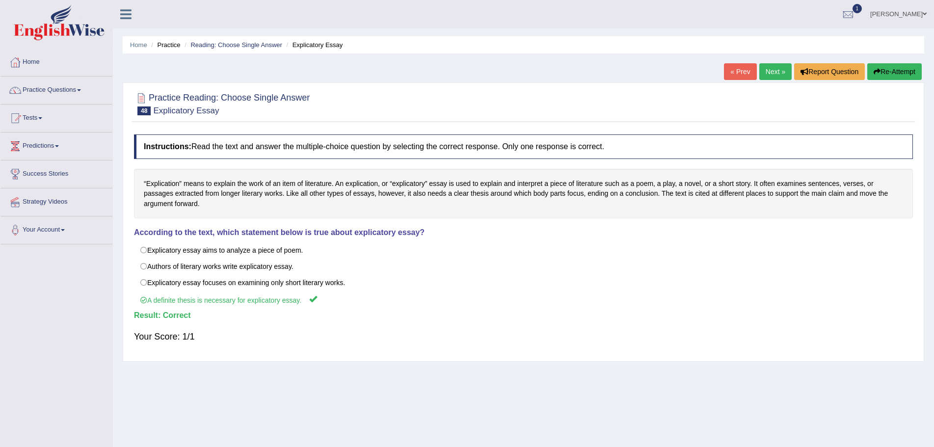
click at [770, 71] on link "Next »" at bounding box center [775, 71] width 32 height 17
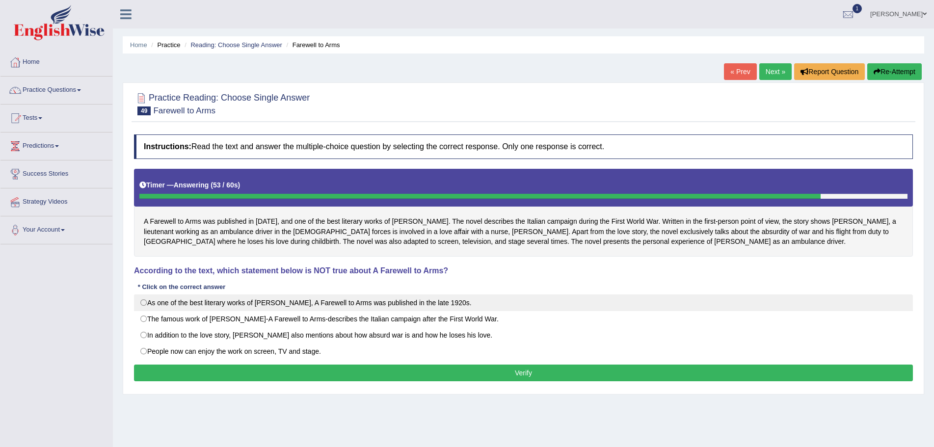
click at [144, 303] on label "As one of the best literary works of [PERSON_NAME], A Farewell to Arms was publ…" at bounding box center [523, 302] width 779 height 17
radio input "true"
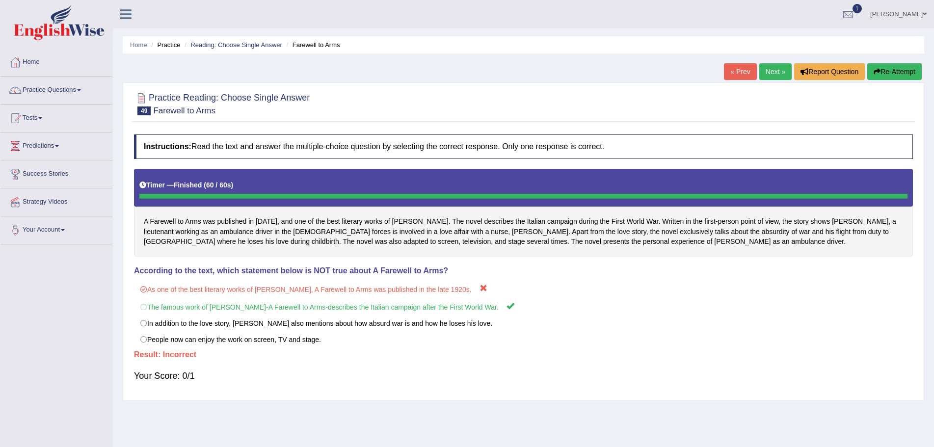
click at [883, 71] on button "Re-Attempt" at bounding box center [894, 71] width 54 height 17
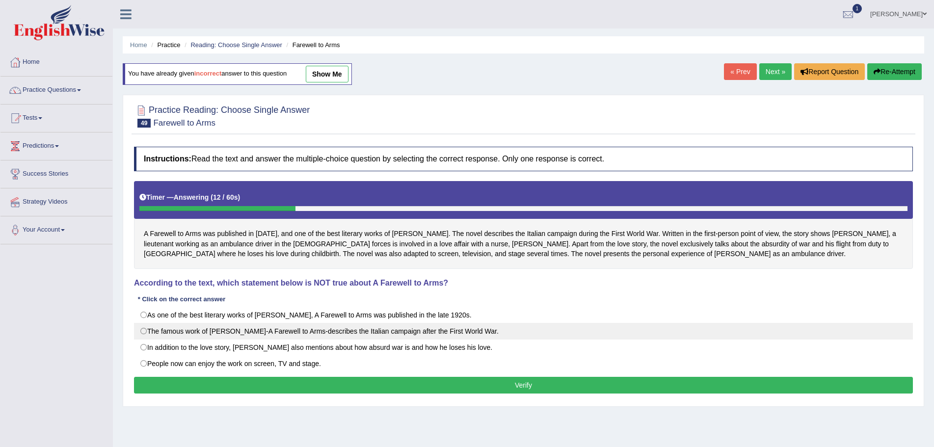
click at [142, 330] on label "The famous work of Ernest Hemingway-A Farewell to Arms-describes the Italian ca…" at bounding box center [523, 331] width 779 height 17
radio input "true"
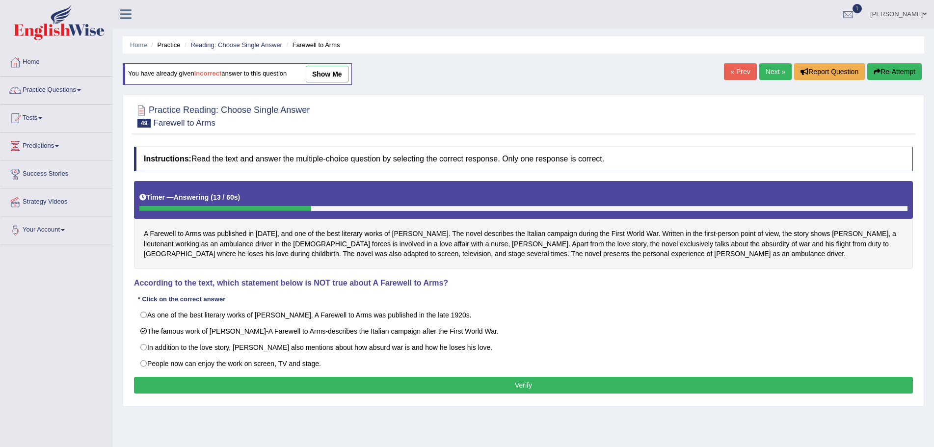
click at [519, 387] on button "Verify" at bounding box center [523, 385] width 779 height 17
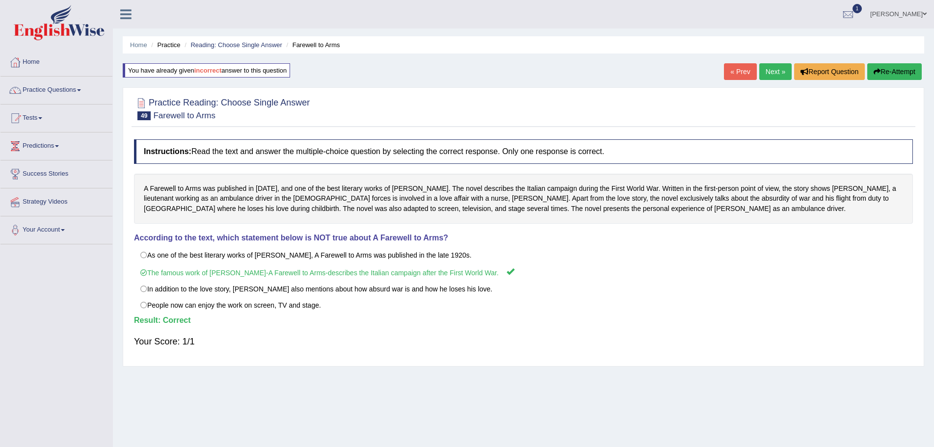
click at [779, 70] on link "Next »" at bounding box center [775, 71] width 32 height 17
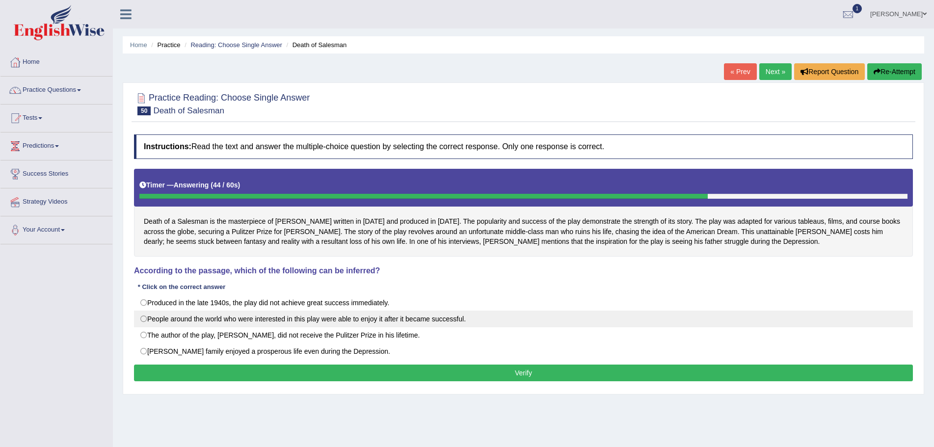
drag, startPoint x: 143, startPoint y: 320, endPoint x: 163, endPoint y: 346, distance: 32.5
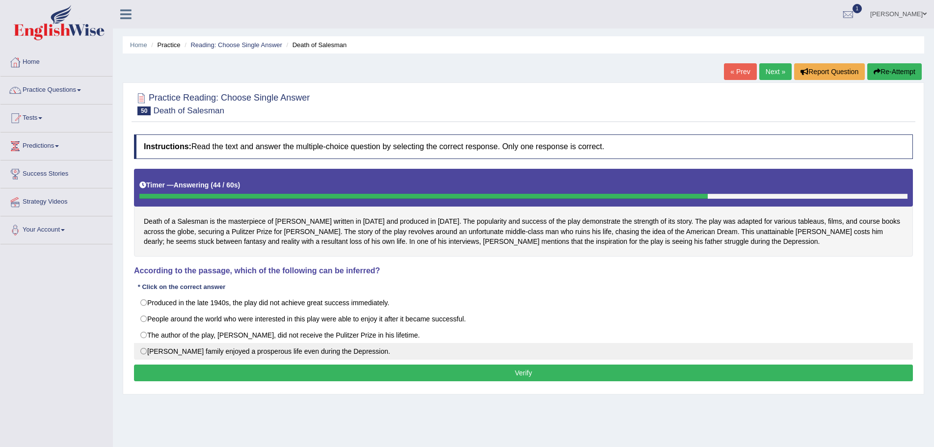
click at [143, 321] on label "People around the world who were interested in this play were able to enjoy it …" at bounding box center [523, 319] width 779 height 17
radio input "true"
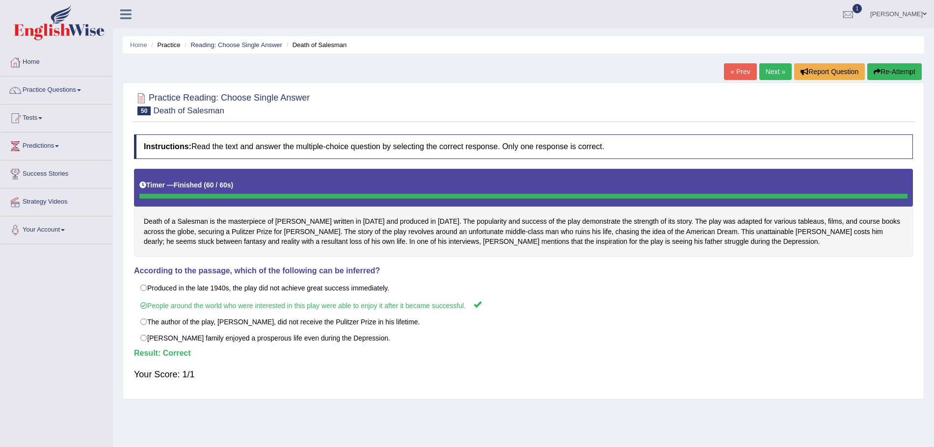
click at [767, 72] on link "Next »" at bounding box center [775, 71] width 32 height 17
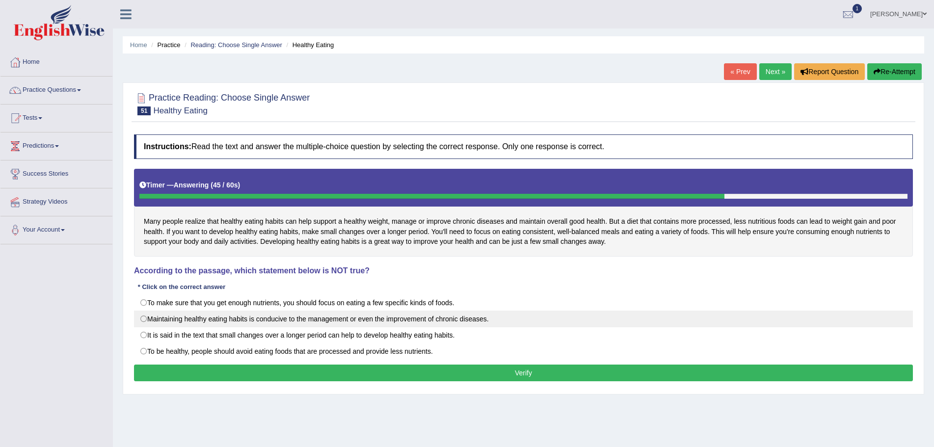
click at [143, 320] on label "Maintaining healthy eating habits is conducive to the management or even the im…" at bounding box center [523, 319] width 779 height 17
radio input "true"
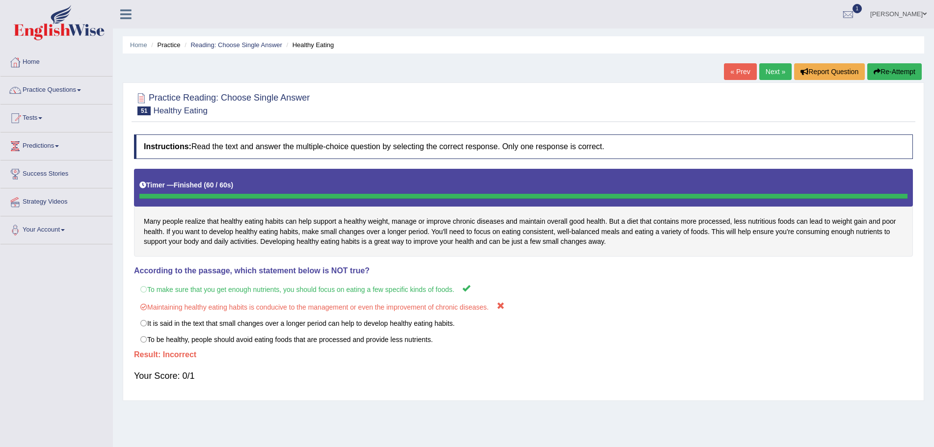
click at [879, 70] on button "Re-Attempt" at bounding box center [894, 71] width 54 height 17
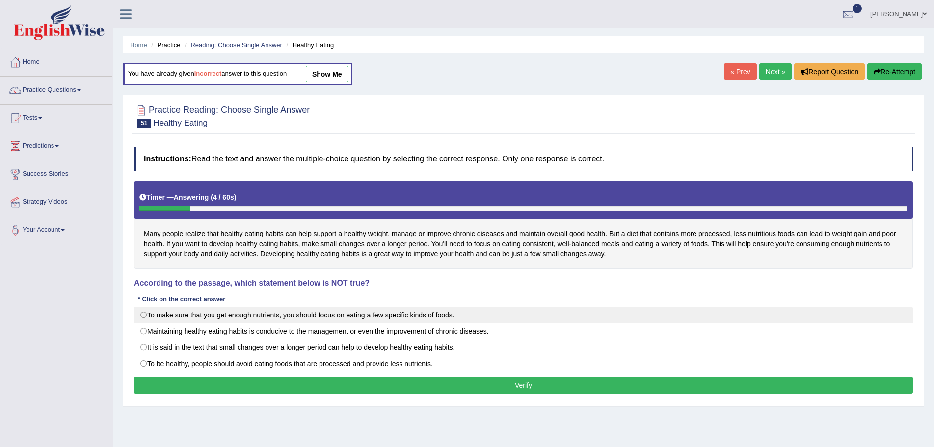
click at [142, 315] on label "To make sure that you get enough nutrients, you should focus on eating a few sp…" at bounding box center [523, 315] width 779 height 17
radio input "true"
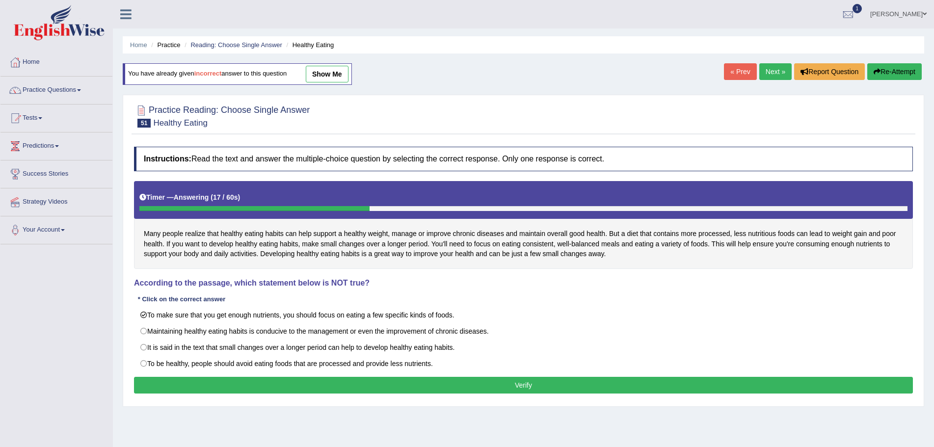
click at [499, 386] on button "Verify" at bounding box center [523, 385] width 779 height 17
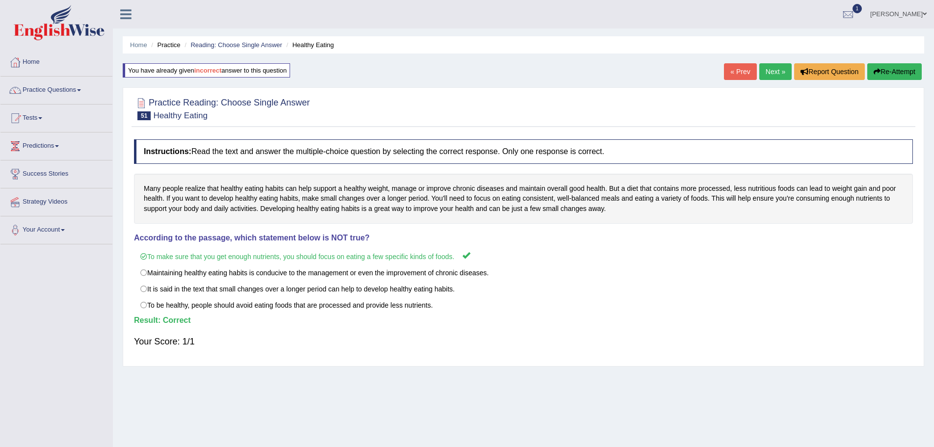
click at [769, 71] on link "Next »" at bounding box center [775, 71] width 32 height 17
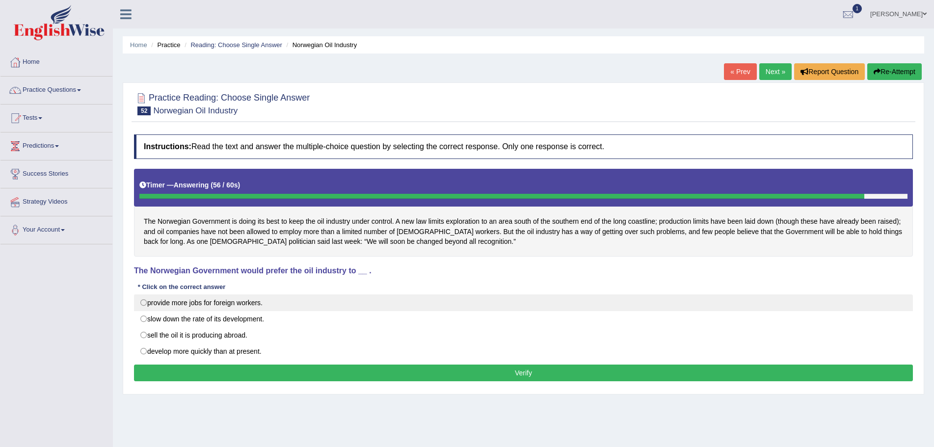
click at [146, 305] on label "provide more jobs for foreign workers." at bounding box center [523, 302] width 779 height 17
radio input "true"
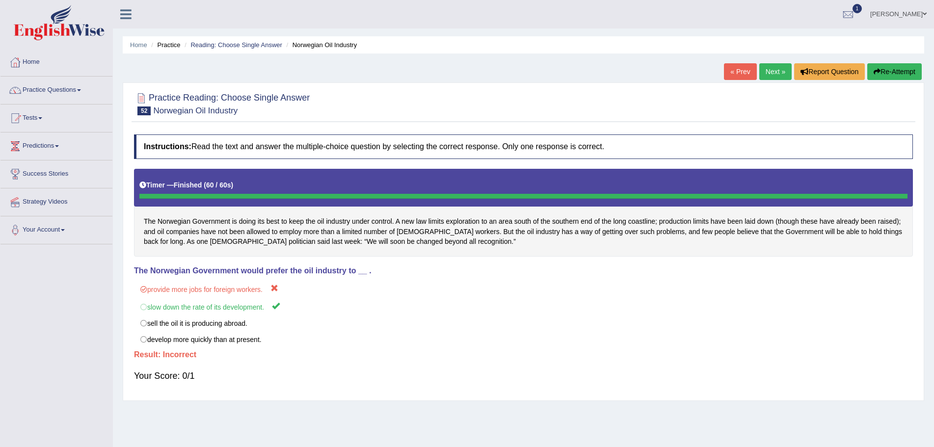
click at [891, 71] on button "Re-Attempt" at bounding box center [894, 71] width 54 height 17
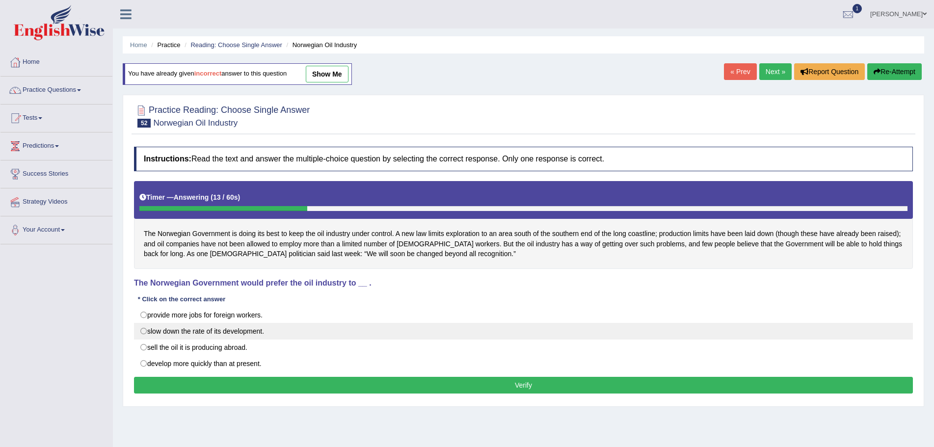
click at [144, 332] on label "slow down the rate of its development." at bounding box center [523, 331] width 779 height 17
radio input "true"
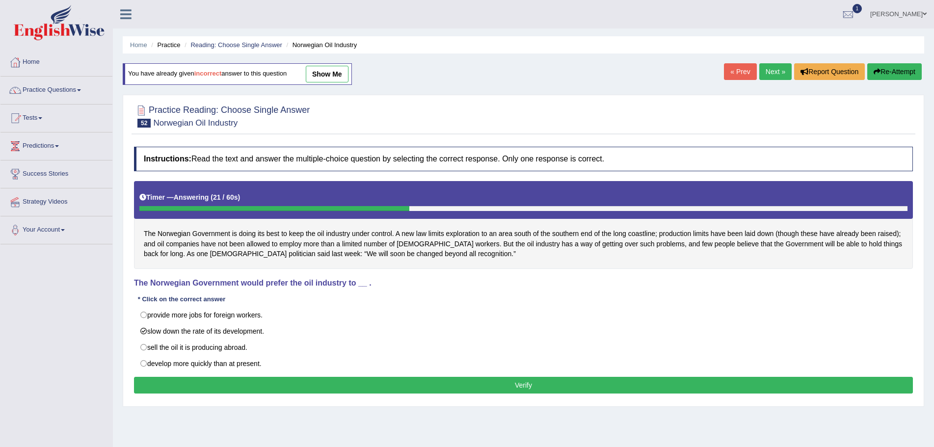
click at [528, 385] on button "Verify" at bounding box center [523, 385] width 779 height 17
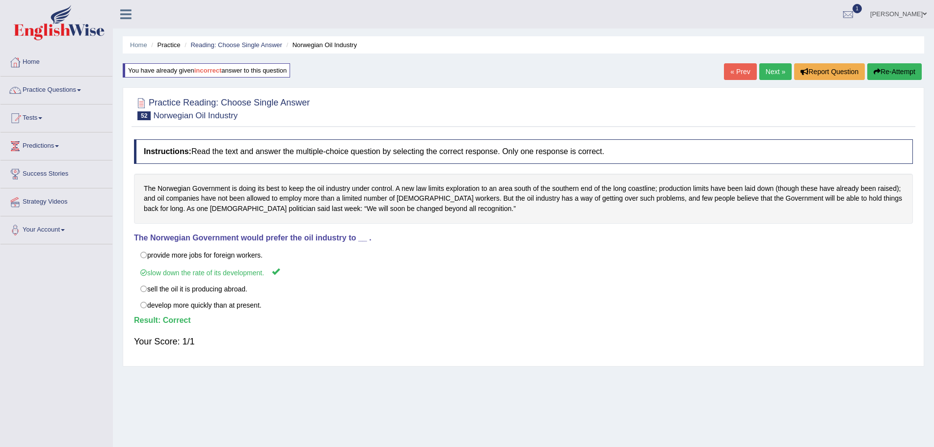
click at [776, 72] on link "Next »" at bounding box center [775, 71] width 32 height 17
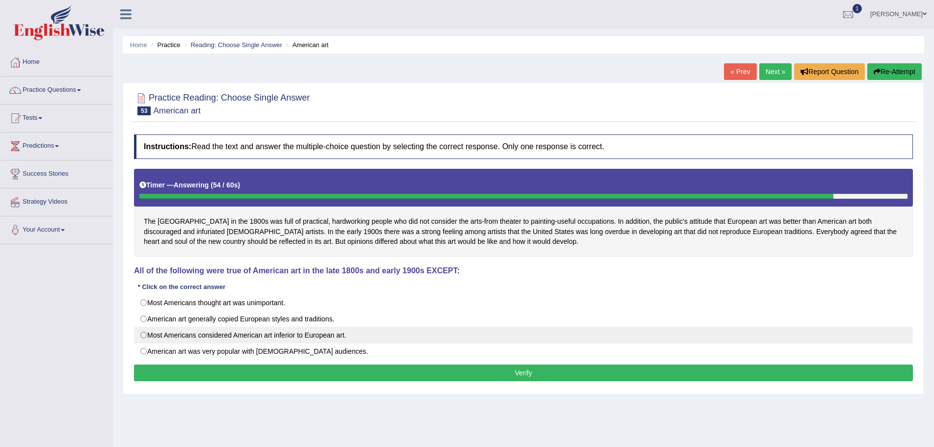
drag, startPoint x: 143, startPoint y: 336, endPoint x: 149, endPoint y: 352, distance: 17.1
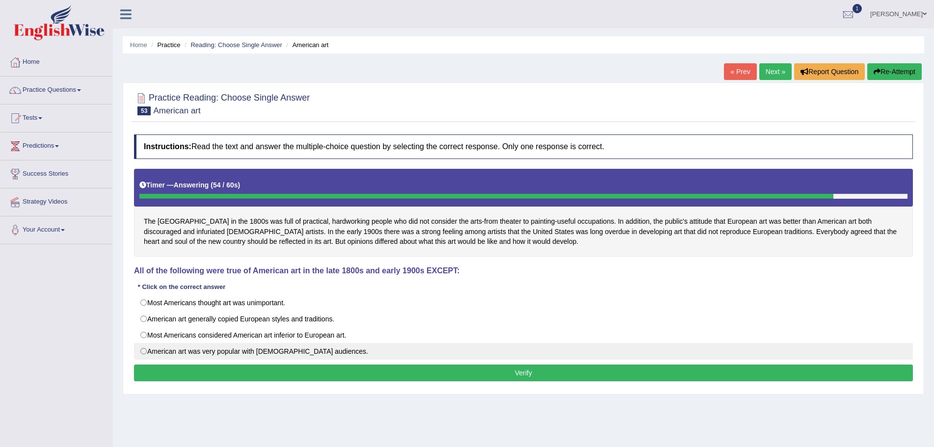
click at [143, 336] on label "Most Americans considered American art inferior to European art." at bounding box center [523, 335] width 779 height 17
radio input "true"
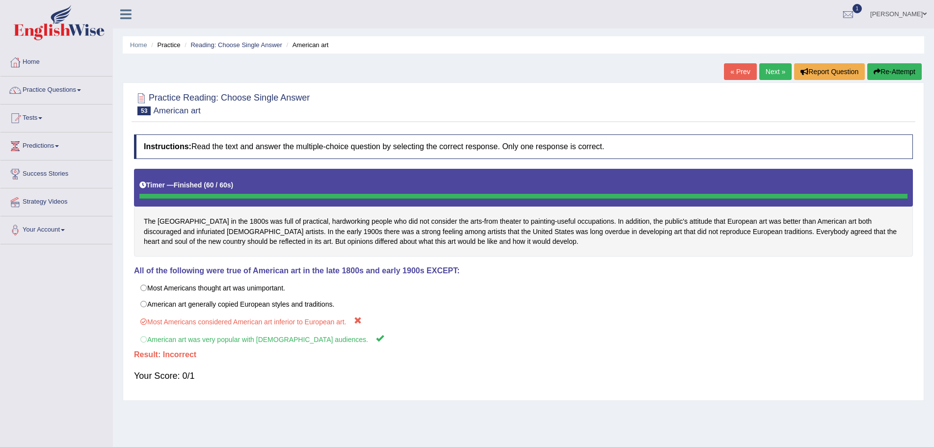
click at [883, 69] on button "Re-Attempt" at bounding box center [894, 71] width 54 height 17
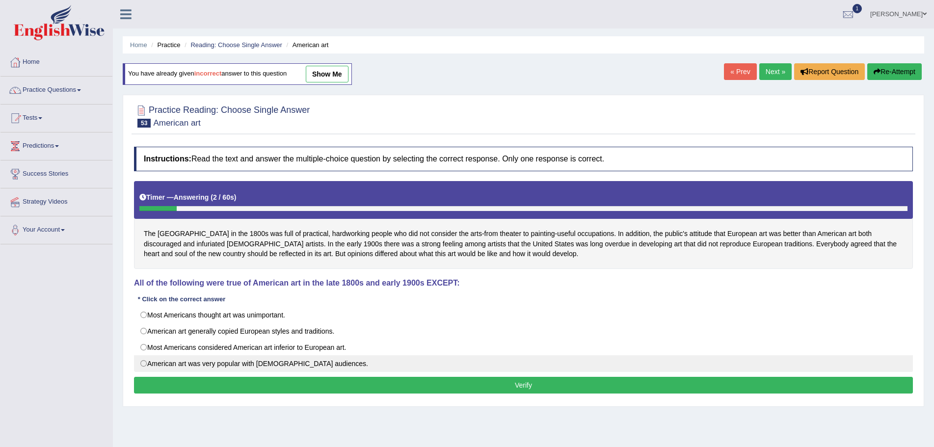
click at [142, 363] on label "American art was very popular with [DEMOGRAPHIC_DATA] audiences." at bounding box center [523, 363] width 779 height 17
radio input "true"
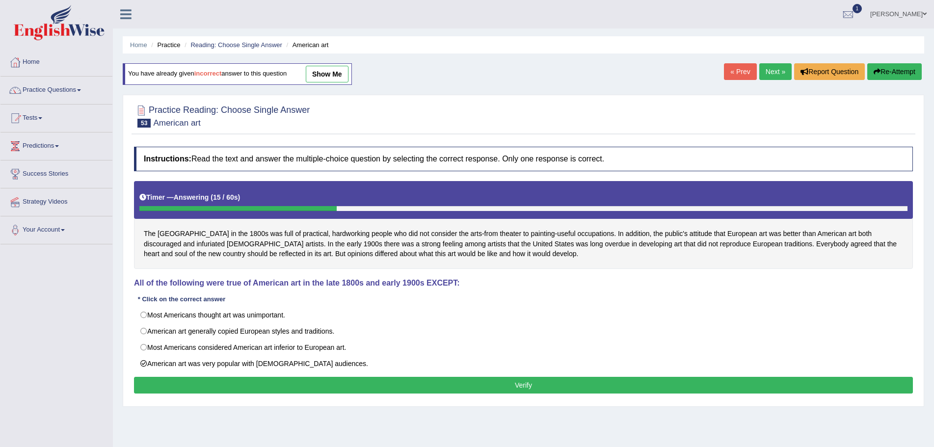
click at [508, 383] on button "Verify" at bounding box center [523, 385] width 779 height 17
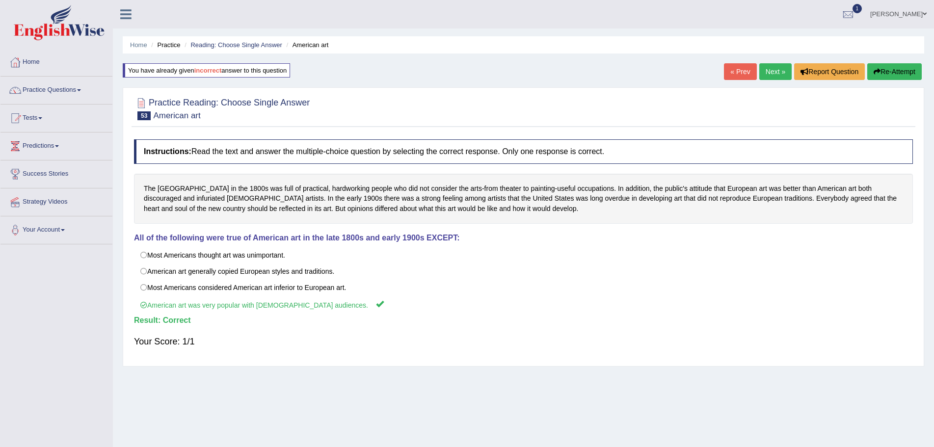
click at [765, 69] on link "Next »" at bounding box center [775, 71] width 32 height 17
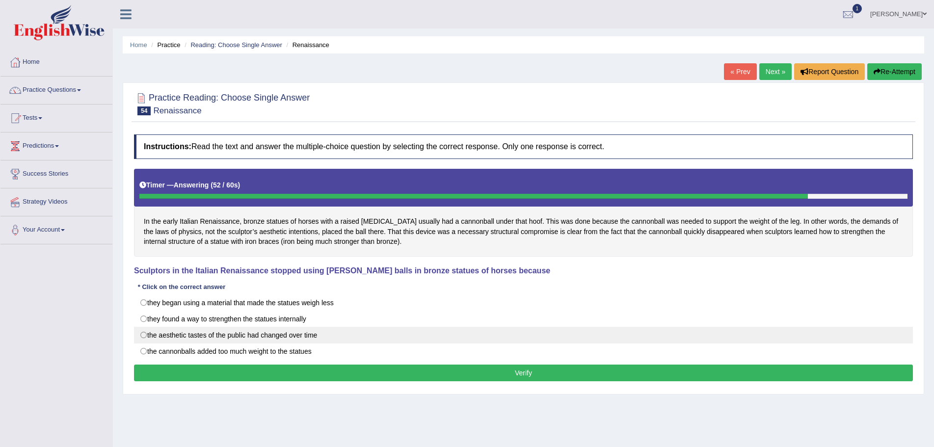
click at [144, 337] on label "the aesthetic tastes of the public had changed over time" at bounding box center [523, 335] width 779 height 17
radio input "true"
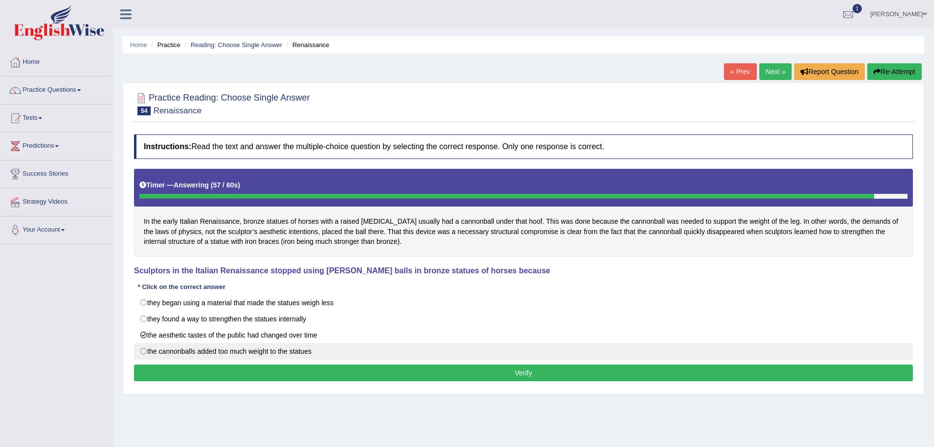
click at [143, 350] on label "the cannonballs added too much weight to the statues" at bounding box center [523, 351] width 779 height 17
radio input "true"
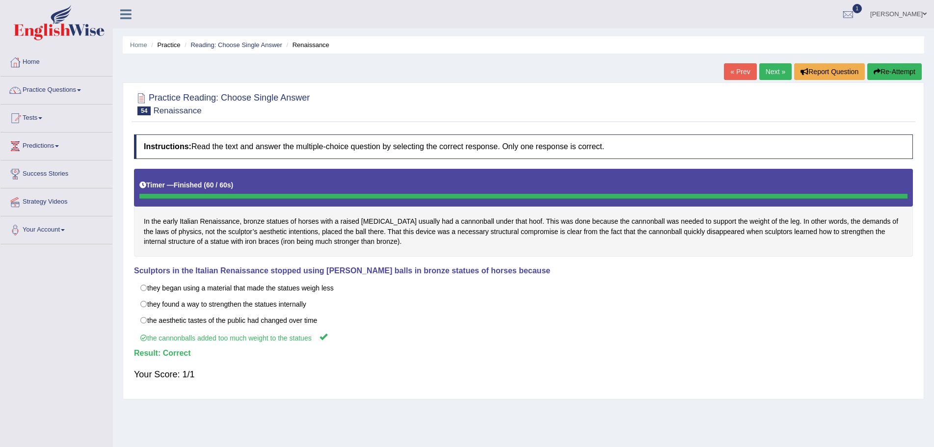
click at [774, 69] on link "Next »" at bounding box center [775, 71] width 32 height 17
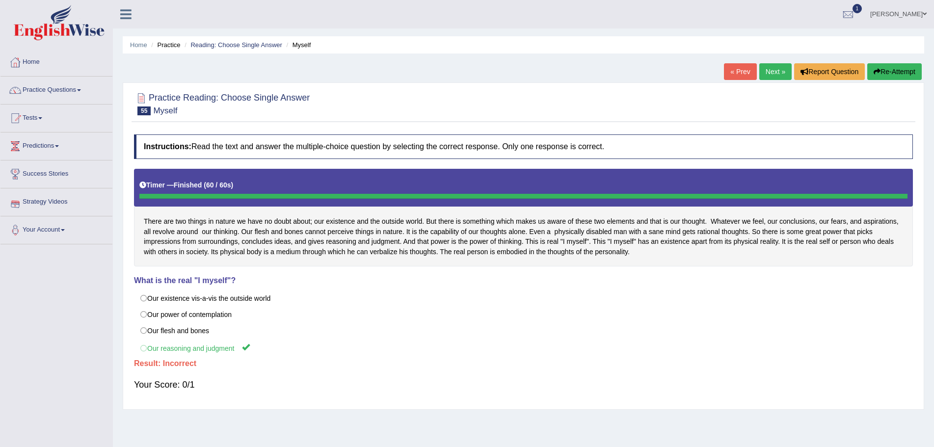
click at [884, 72] on button "Re-Attempt" at bounding box center [894, 71] width 54 height 17
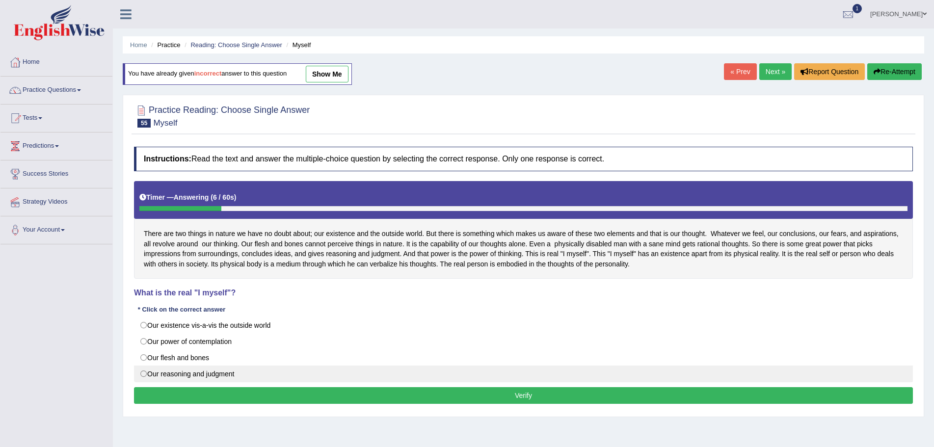
click at [144, 374] on label "Our reasoning and judgment" at bounding box center [523, 374] width 779 height 17
radio input "true"
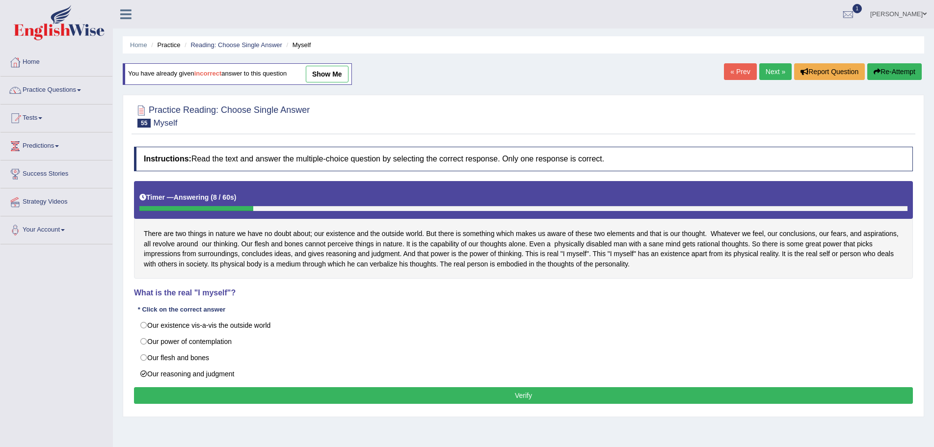
click at [544, 396] on button "Verify" at bounding box center [523, 395] width 779 height 17
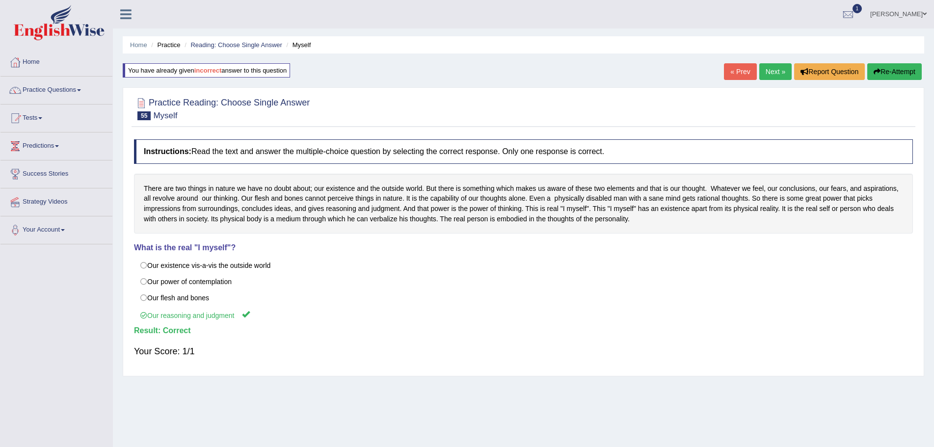
click at [766, 70] on link "Next »" at bounding box center [775, 71] width 32 height 17
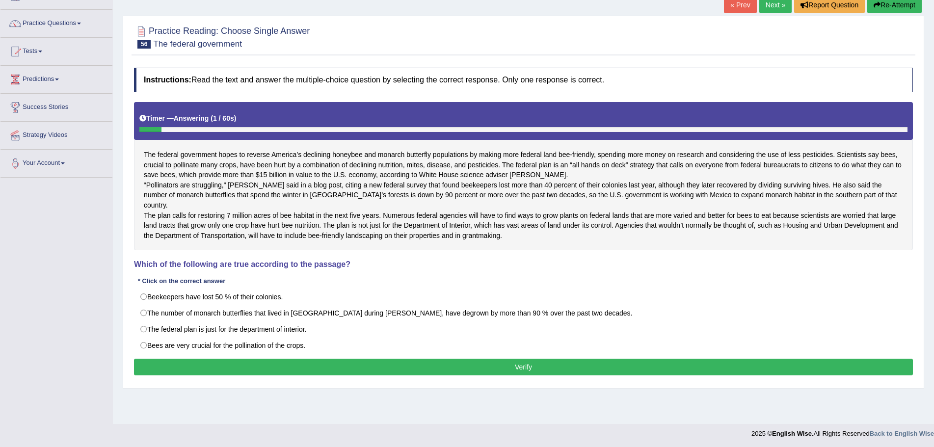
scroll to position [68, 0]
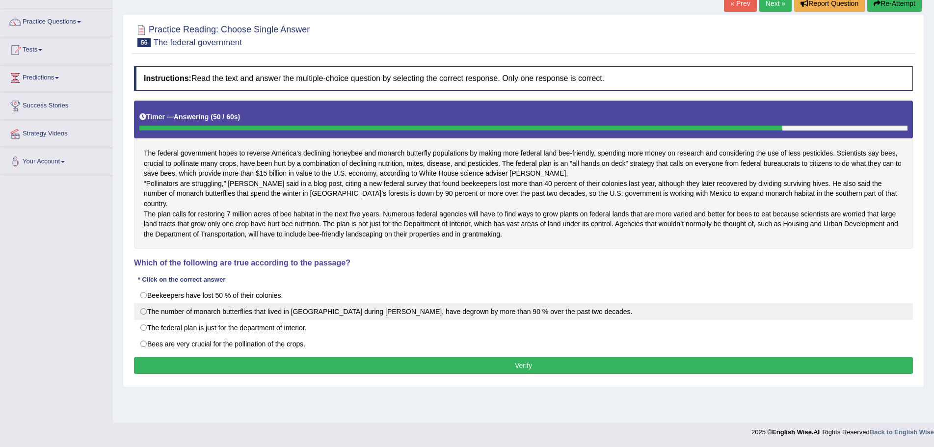
click at [143, 320] on label "The number of monarch butterflies that lived in [GEOGRAPHIC_DATA] during [PERSO…" at bounding box center [523, 311] width 779 height 17
radio input "true"
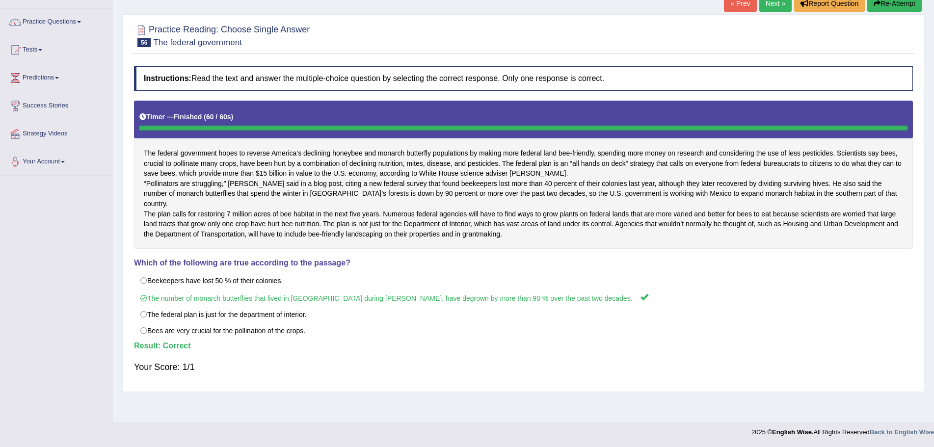
scroll to position [19, 0]
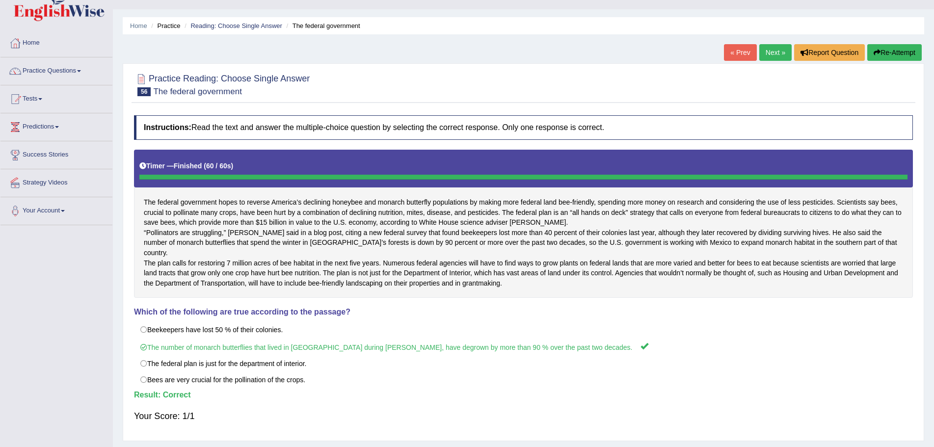
click at [768, 49] on link "Next »" at bounding box center [775, 52] width 32 height 17
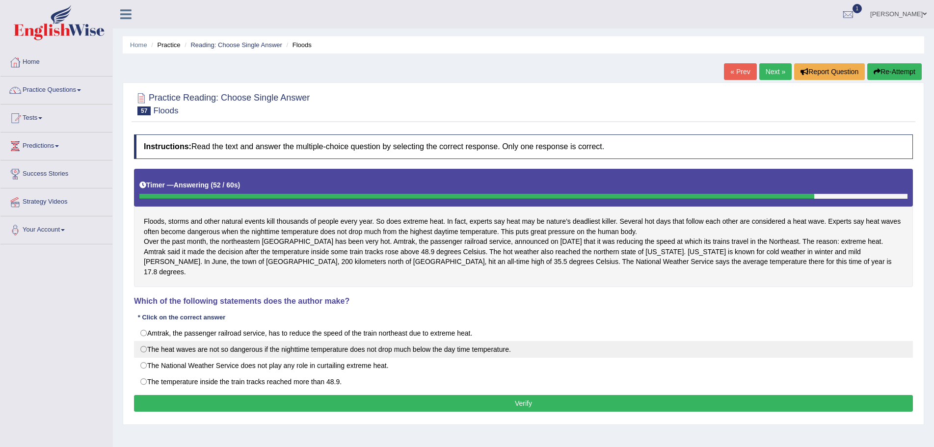
click at [142, 349] on label "The heat waves are not so dangerous if the nighttime temperature does not drop …" at bounding box center [523, 349] width 779 height 17
radio input "true"
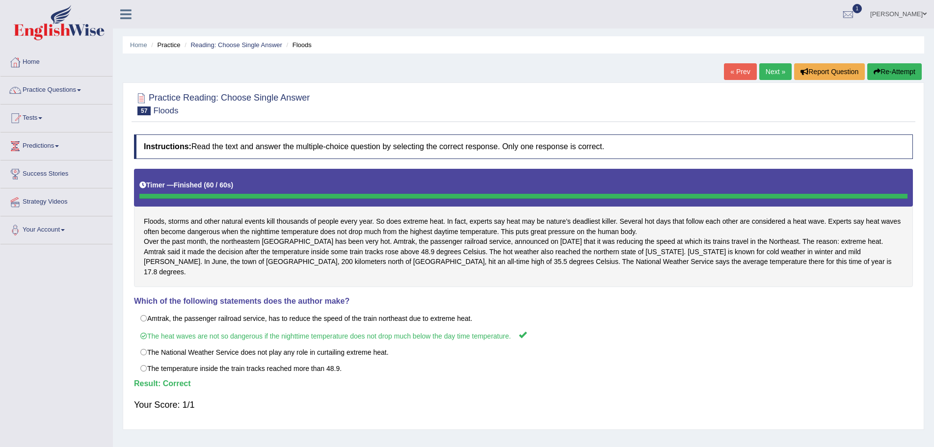
click at [766, 72] on link "Next »" at bounding box center [775, 71] width 32 height 17
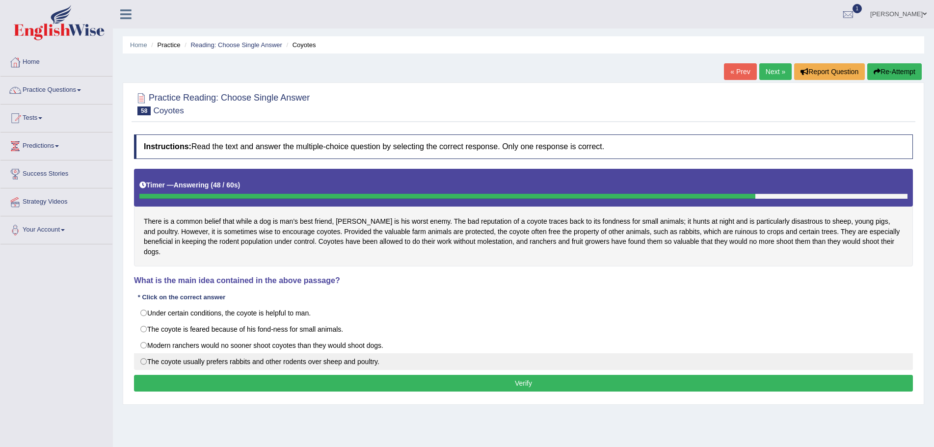
drag, startPoint x: 142, startPoint y: 317, endPoint x: 158, endPoint y: 344, distance: 31.0
click at [143, 321] on label "The coyote is feared because of his fond-ness for small animals." at bounding box center [523, 329] width 779 height 17
radio input "true"
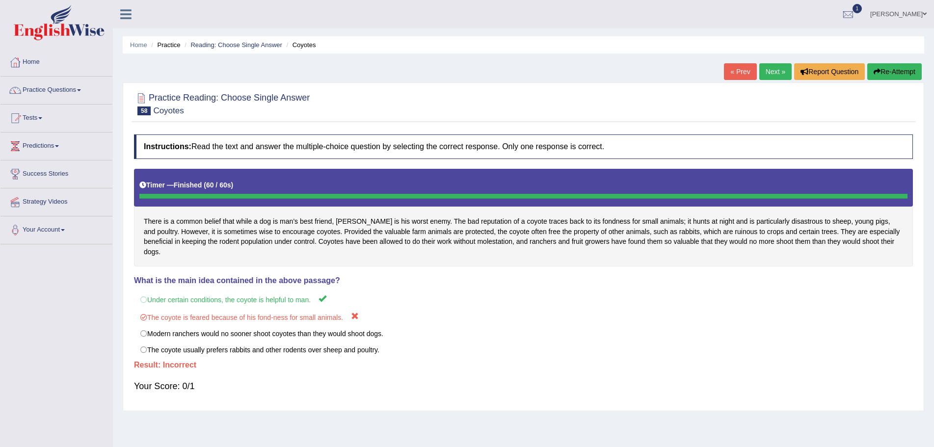
click at [889, 70] on button "Re-Attempt" at bounding box center [894, 71] width 54 height 17
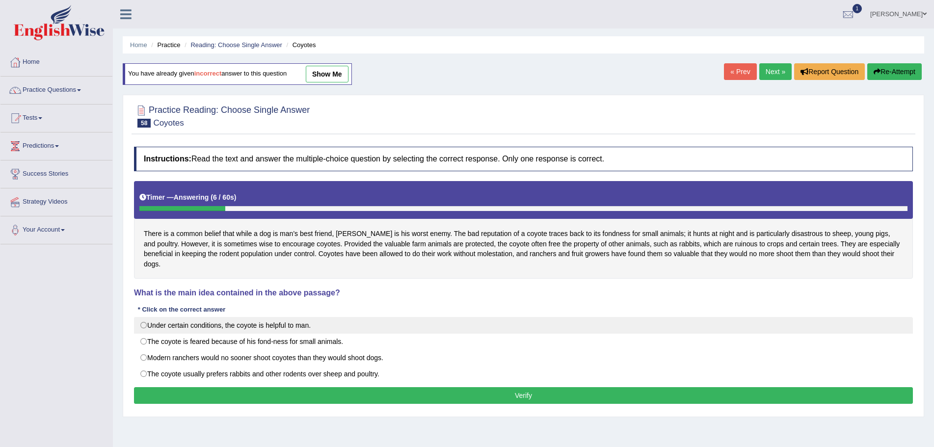
click at [144, 317] on label "Under certain conditions, the coyote is helpful to man." at bounding box center [523, 325] width 779 height 17
radio input "true"
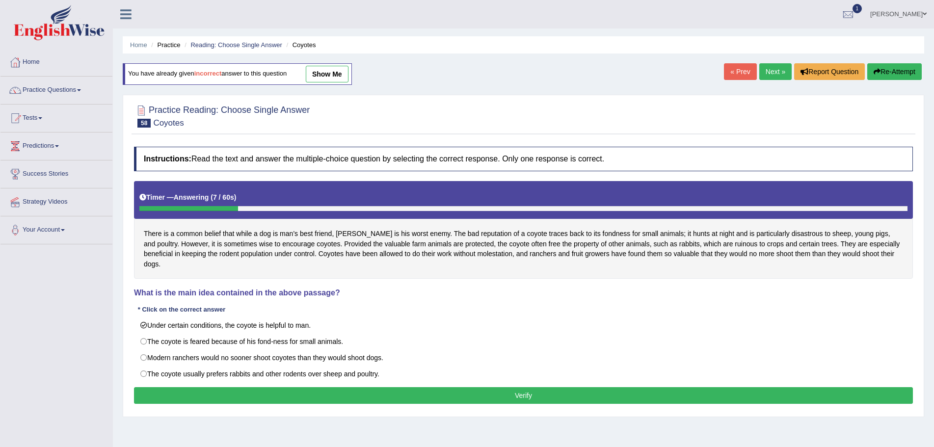
click at [535, 387] on button "Verify" at bounding box center [523, 395] width 779 height 17
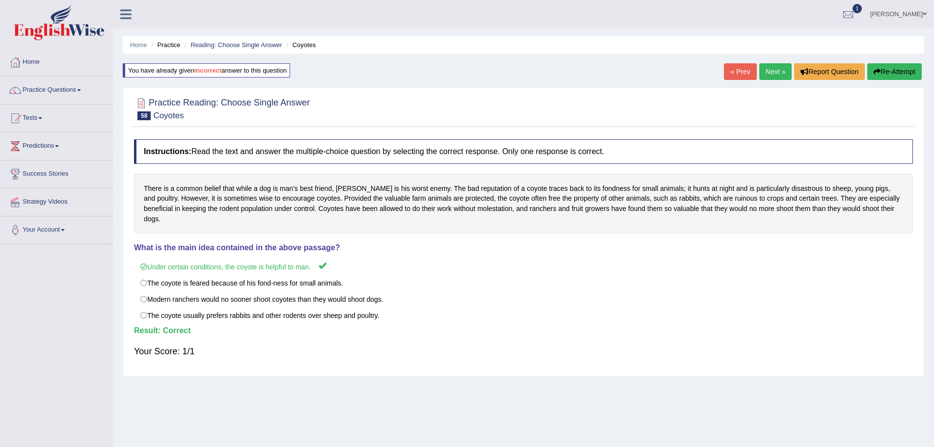
click at [770, 70] on link "Next »" at bounding box center [775, 71] width 32 height 17
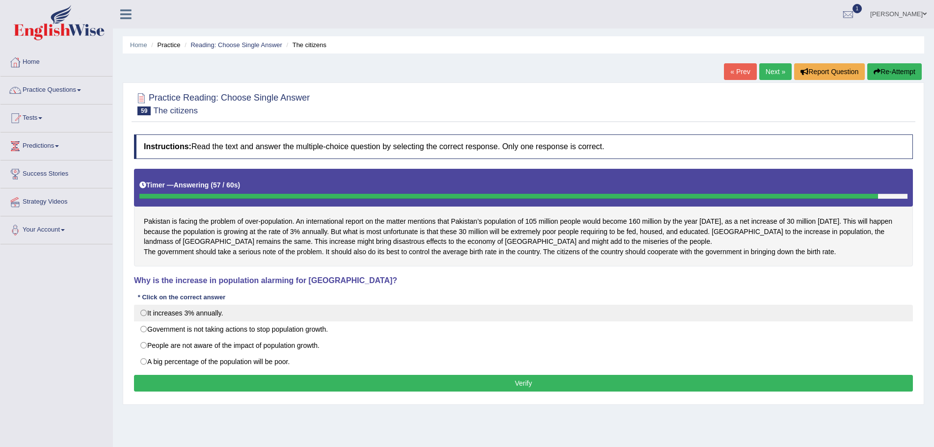
click at [143, 321] on label "It increases 3% annually." at bounding box center [523, 313] width 779 height 17
radio input "true"
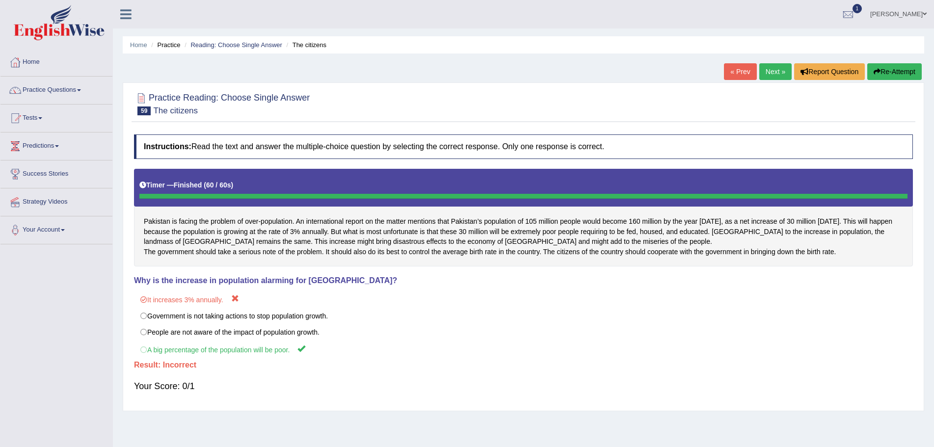
click at [902, 71] on button "Re-Attempt" at bounding box center [894, 71] width 54 height 17
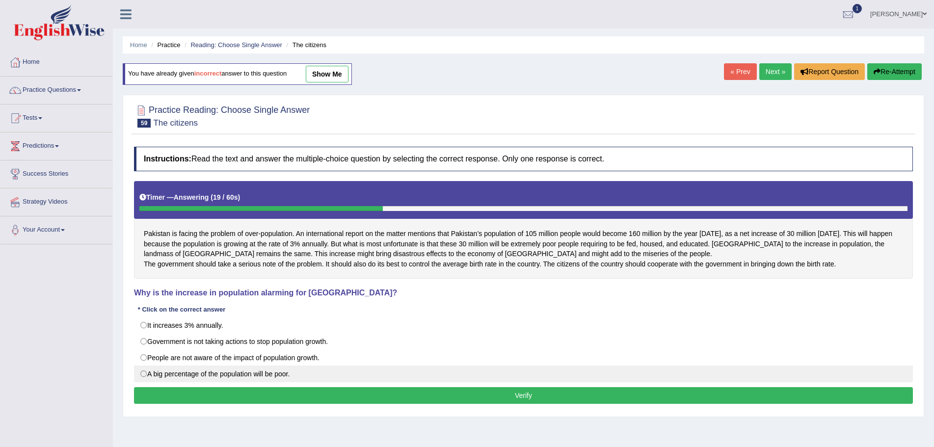
drag, startPoint x: 144, startPoint y: 384, endPoint x: 197, endPoint y: 386, distance: 53.5
click at [148, 382] on label "A big percentage of the population will be poor." at bounding box center [523, 374] width 779 height 17
radio input "true"
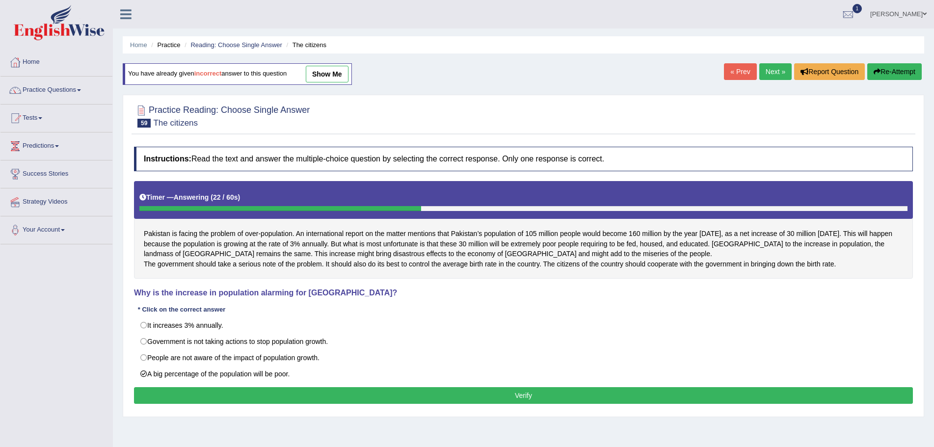
click at [446, 404] on button "Verify" at bounding box center [523, 395] width 779 height 17
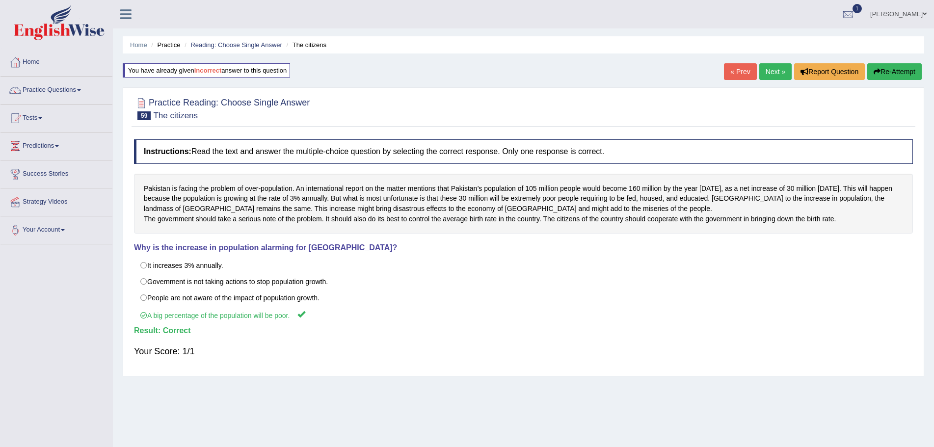
click at [769, 71] on link "Next »" at bounding box center [775, 71] width 32 height 17
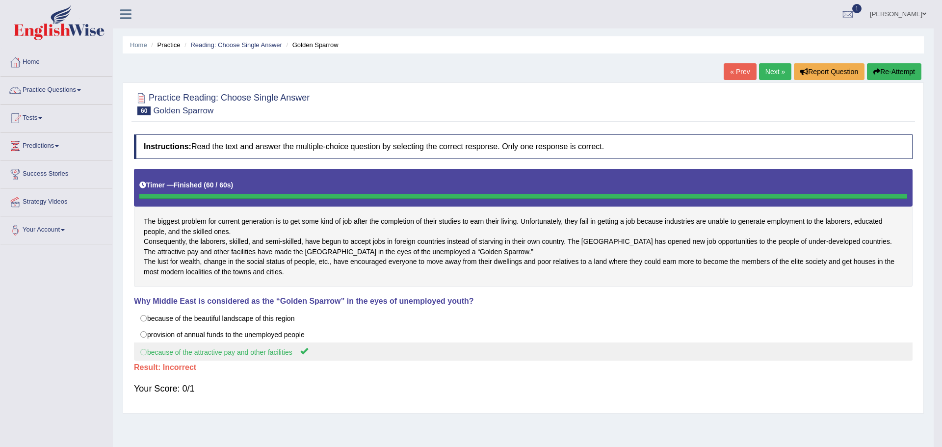
click at [144, 385] on div "Instructions: Read the text and answer the multiple-choice question by selectin…" at bounding box center [523, 269] width 784 height 279
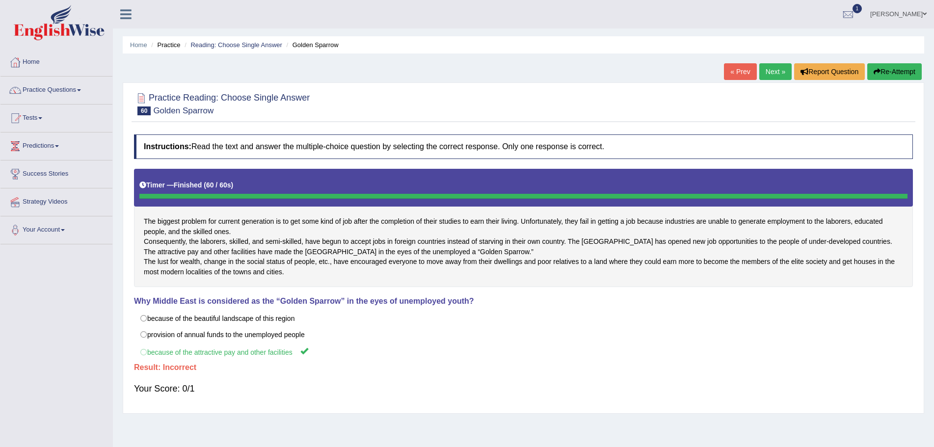
click at [882, 70] on button "Re-Attempt" at bounding box center [894, 71] width 54 height 17
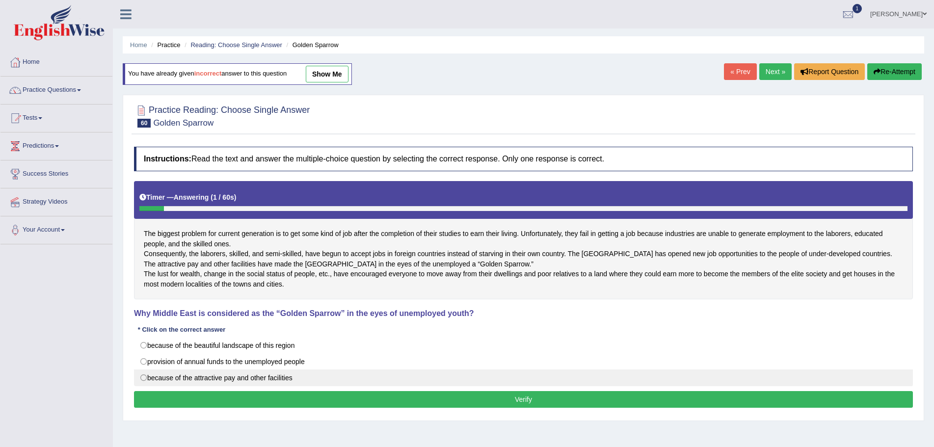
click at [143, 386] on label "because of the attractive pay and other facilities" at bounding box center [523, 377] width 779 height 17
radio input "true"
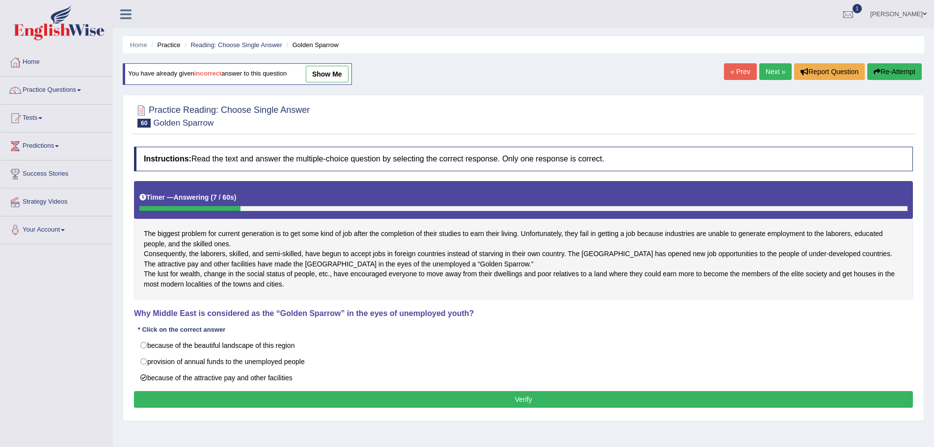
click at [473, 408] on button "Verify" at bounding box center [523, 399] width 779 height 17
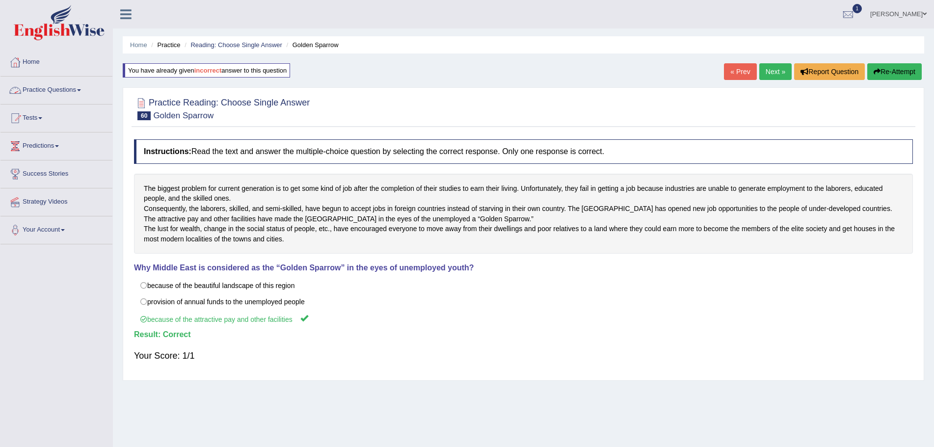
click at [82, 91] on link "Practice Questions" at bounding box center [56, 89] width 112 height 25
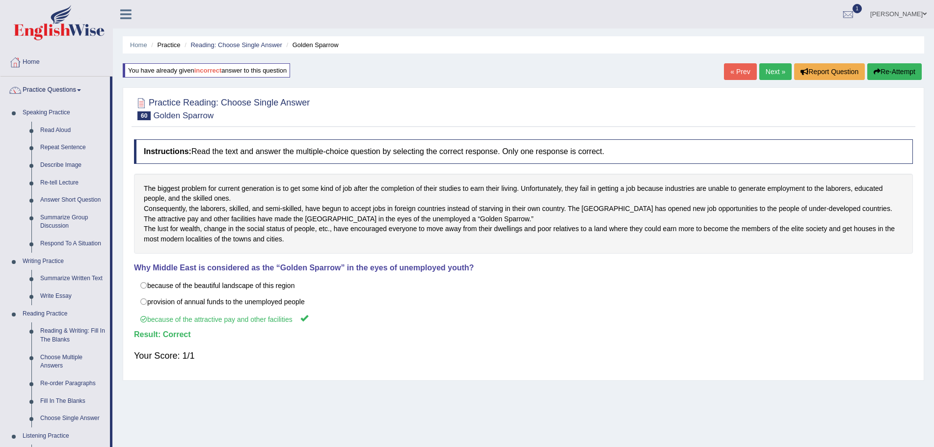
click at [923, 12] on span at bounding box center [924, 14] width 4 height 6
click at [858, 125] on link "Log out" at bounding box center [880, 127] width 106 height 23
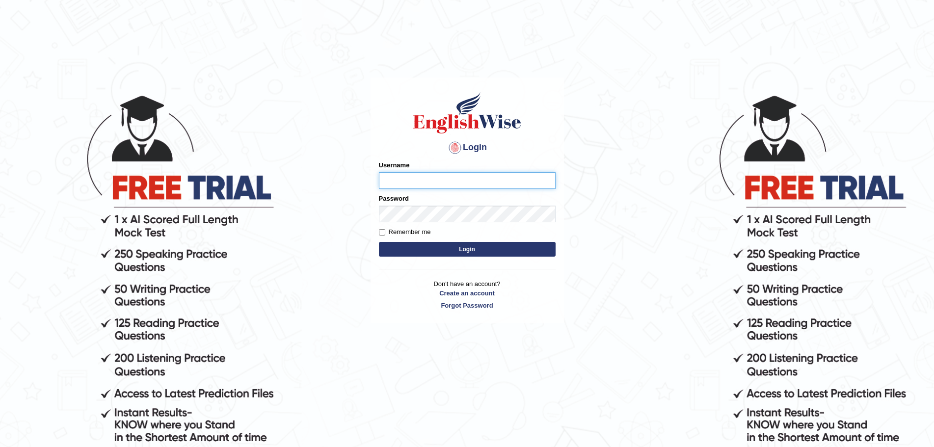
type input "Mugwunali"
click at [57, 62] on body "Login Please fix the following errors: Username Mugwunali Password Remember me …" at bounding box center [467, 270] width 934 height 447
